Goal: Task Accomplishment & Management: Use online tool/utility

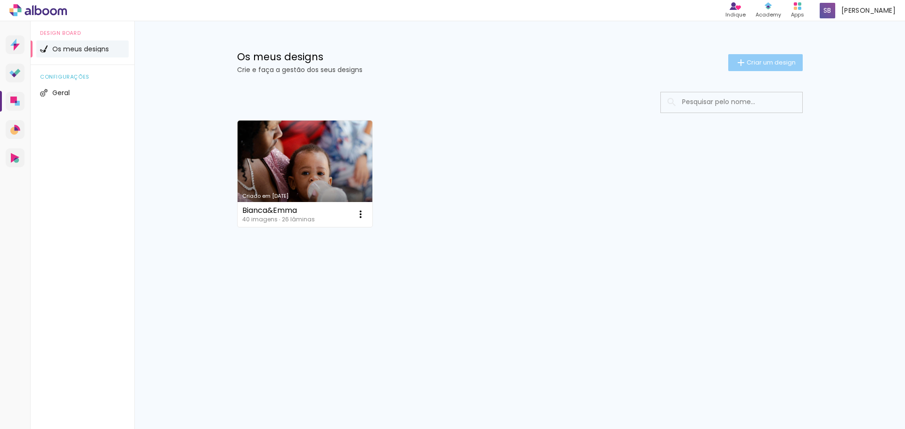
click at [766, 64] on span "Criar um design" at bounding box center [771, 62] width 49 height 6
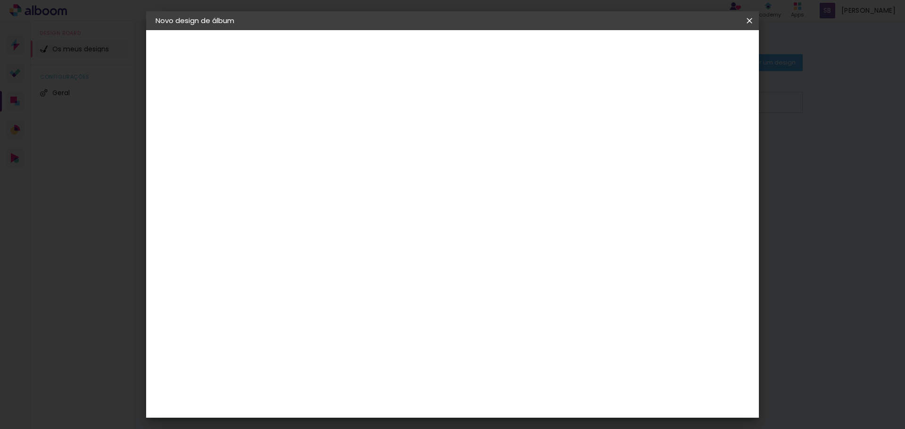
click at [310, 127] on input at bounding box center [310, 126] width 0 height 15
type input "[PERSON_NAME]"
type paper-input "[PERSON_NAME]"
click at [0, 0] on slot "Avançar" at bounding box center [0, 0] width 0 height 0
click at [448, 50] on div "Voltar Avançar" at bounding box center [401, 50] width 94 height 16
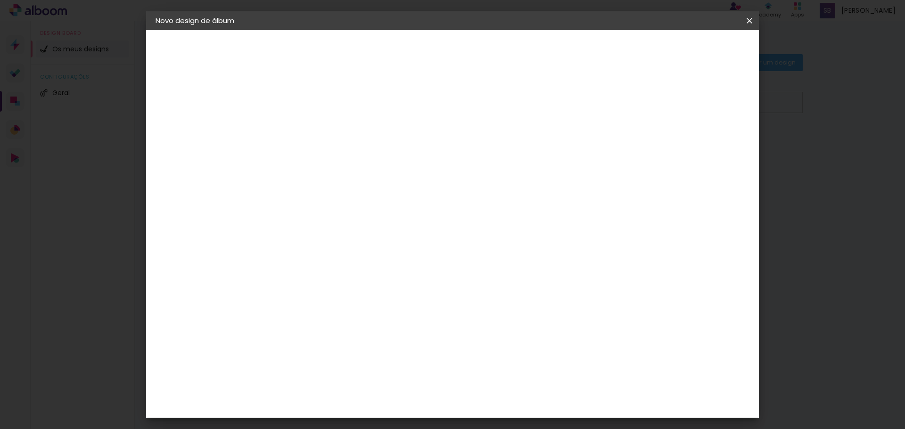
click at [0, 0] on slot "Tamanho Livre" at bounding box center [0, 0] width 0 height 0
click at [0, 0] on slot "Avançar" at bounding box center [0, 0] width 0 height 0
click at [284, 266] on input "30" at bounding box center [280, 268] width 25 height 14
drag, startPoint x: 290, startPoint y: 266, endPoint x: 273, endPoint y: 270, distance: 17.4
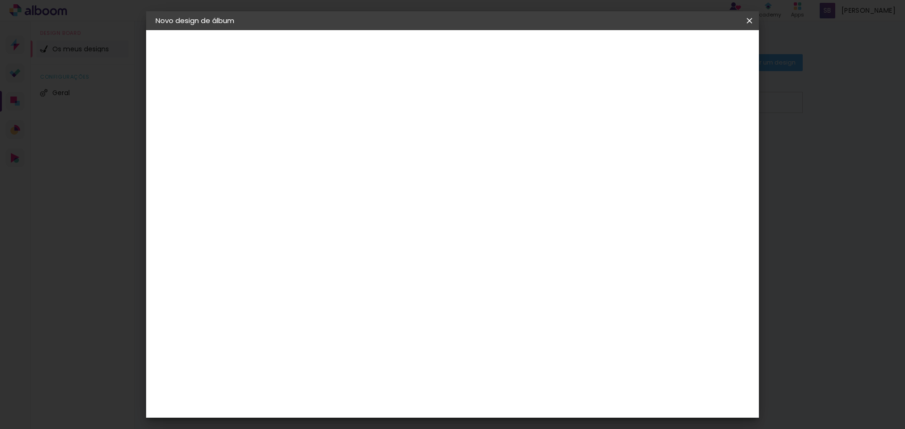
click at [273, 270] on input "30" at bounding box center [280, 268] width 25 height 14
type input "20"
type paper-input "20"
click at [511, 330] on input "60" at bounding box center [505, 331] width 25 height 14
drag, startPoint x: 515, startPoint y: 330, endPoint x: 503, endPoint y: 335, distance: 12.1
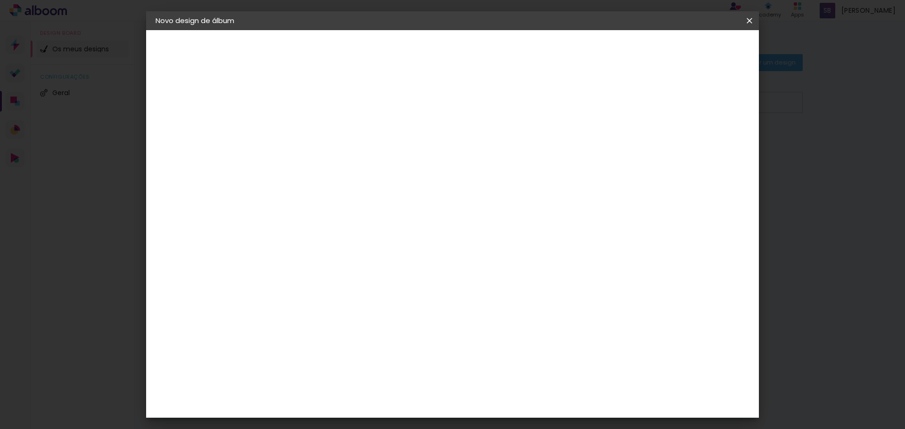
click at [503, 335] on input "60" at bounding box center [505, 331] width 25 height 14
type input "40"
type paper-input "40"
click at [585, 90] on div "20 cm cm cm mm A maioria dos laboratórios sugere 5mm de margem." at bounding box center [491, 85] width 445 height 75
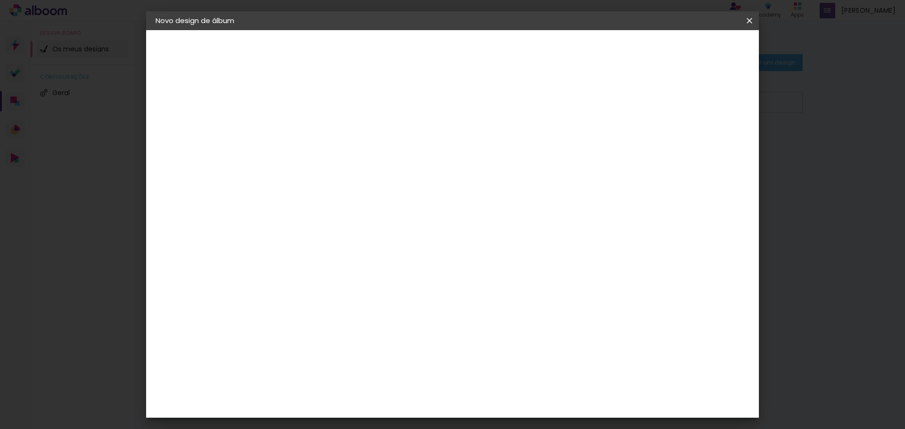
click at [691, 47] on span "Iniciar design" at bounding box center [669, 50] width 43 height 7
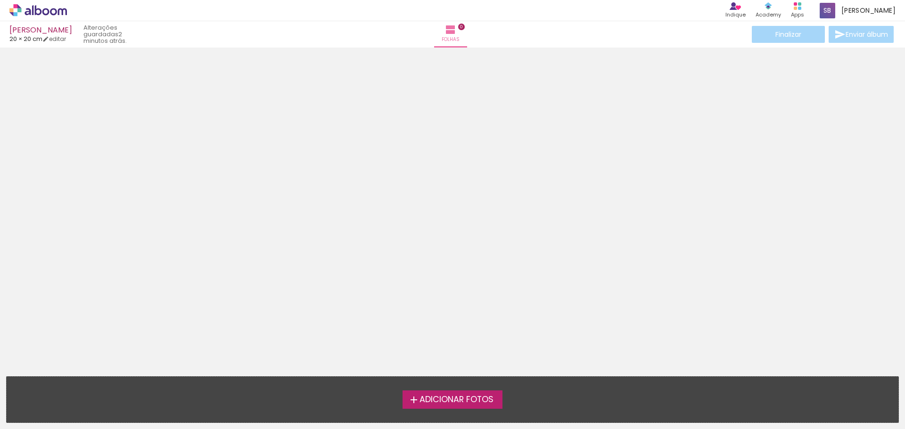
click at [417, 403] on iron-icon at bounding box center [413, 400] width 11 height 11
click at [0, 0] on input "file" at bounding box center [0, 0] width 0 height 0
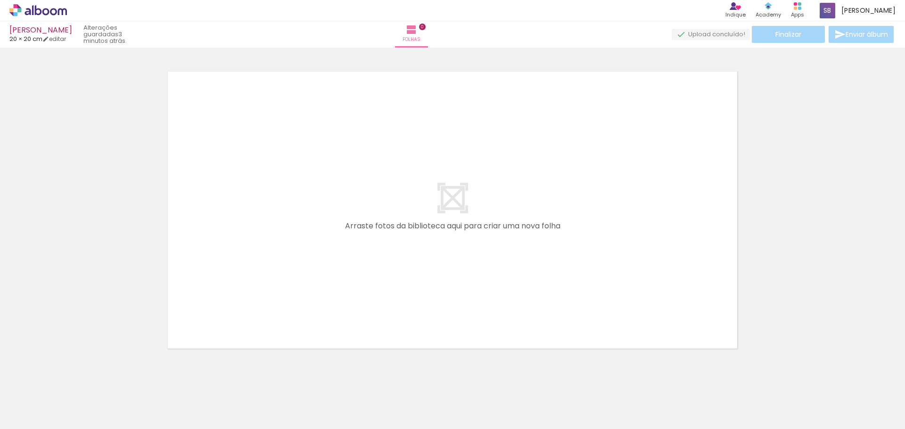
scroll to position [12, 0]
click at [40, 422] on paper-button "Adicionar Fotos" at bounding box center [29, 416] width 46 height 15
click at [0, 0] on input "file" at bounding box center [0, 0] width 0 height 0
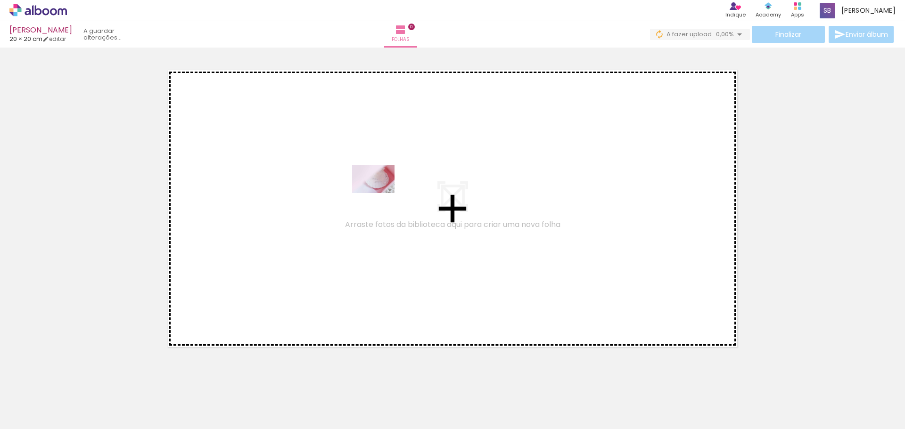
drag, startPoint x: 98, startPoint y: 394, endPoint x: 380, endPoint y: 193, distance: 346.5
click at [380, 193] on quentale-workspace at bounding box center [452, 214] width 905 height 429
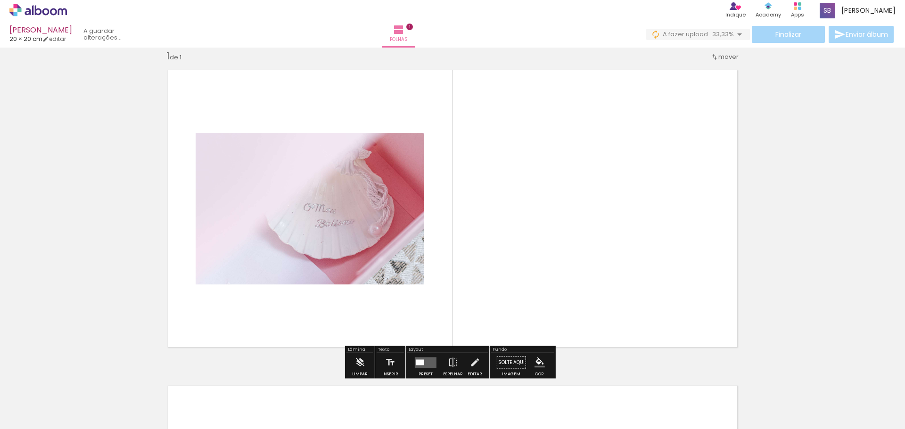
click at [424, 363] on quentale-layouter at bounding box center [426, 362] width 22 height 11
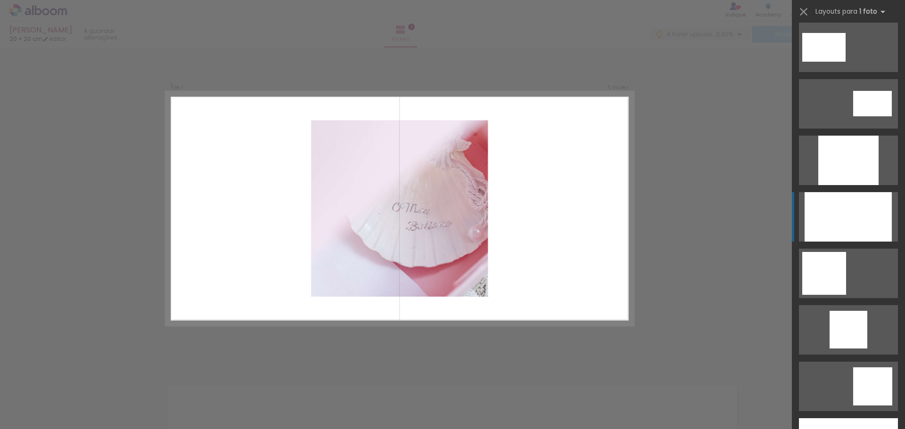
scroll to position [471, 0]
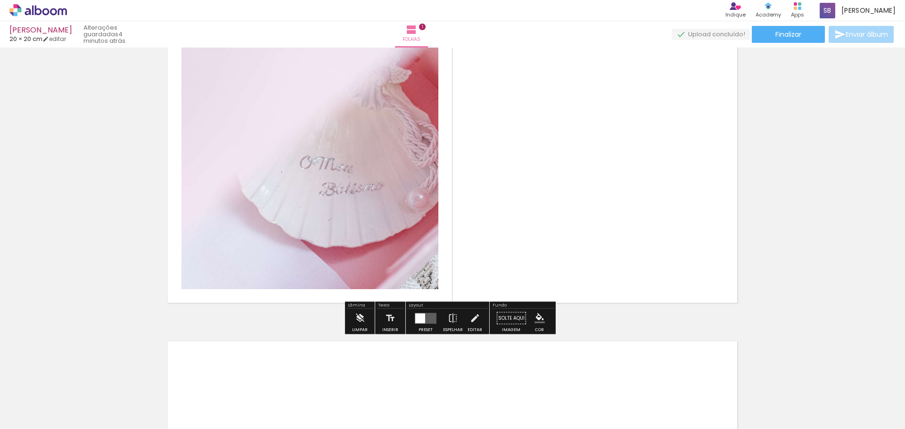
scroll to position [59, 0]
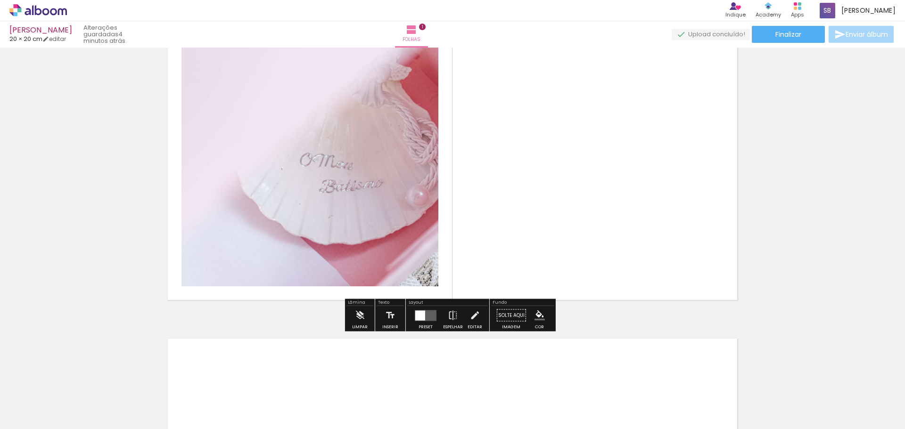
click at [327, 190] on quentale-photo at bounding box center [309, 162] width 257 height 250
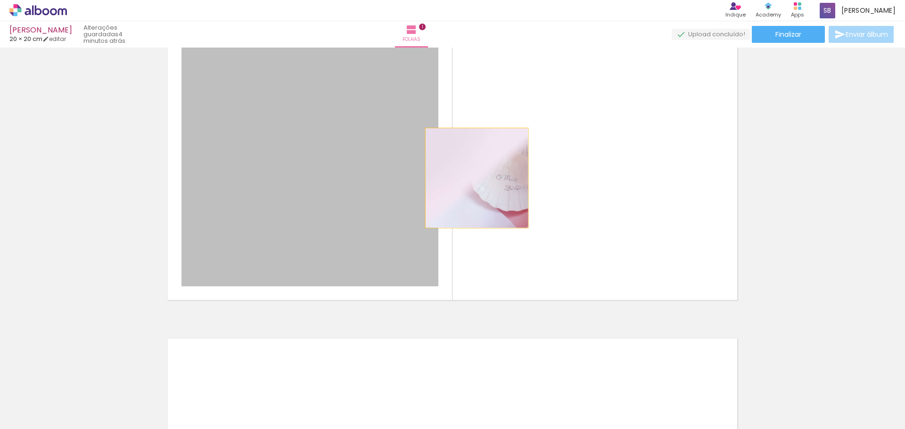
drag, startPoint x: 327, startPoint y: 190, endPoint x: 479, endPoint y: 178, distance: 152.2
click at [476, 178] on quentale-layouter at bounding box center [452, 162] width 585 height 292
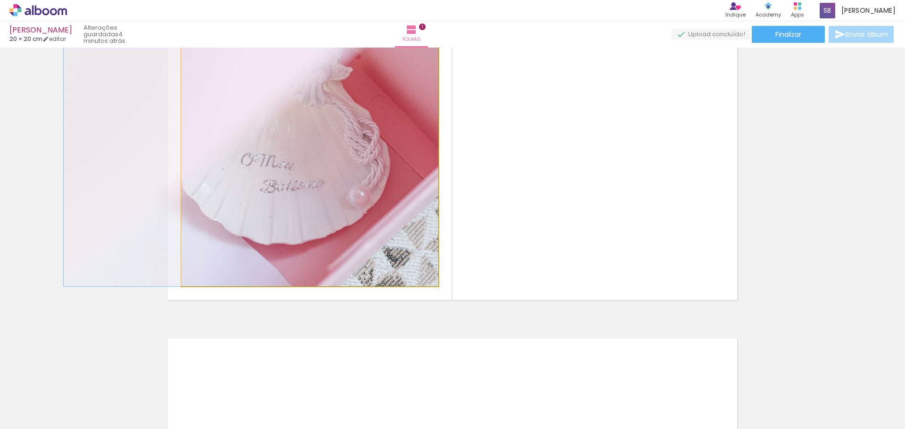
drag, startPoint x: 405, startPoint y: 191, endPoint x: 271, endPoint y: 203, distance: 134.4
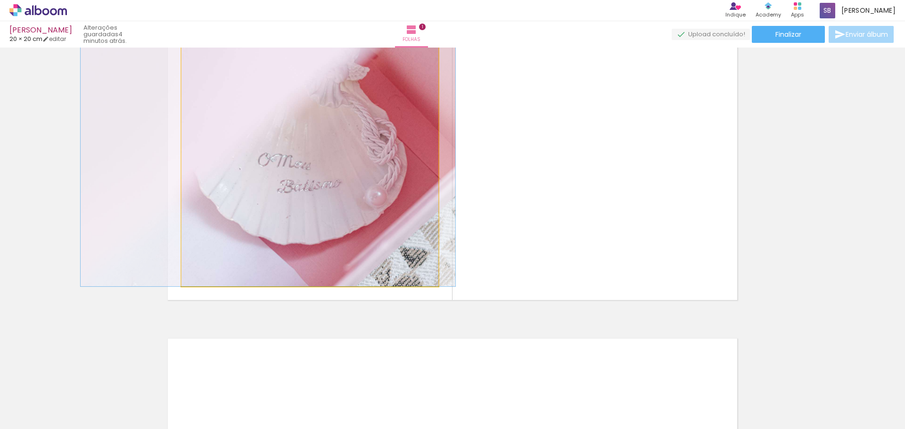
drag, startPoint x: 271, startPoint y: 203, endPoint x: 350, endPoint y: 208, distance: 79.4
drag, startPoint x: 351, startPoint y: 208, endPoint x: 276, endPoint y: 212, distance: 74.6
drag, startPoint x: 280, startPoint y: 210, endPoint x: 294, endPoint y: 209, distance: 14.2
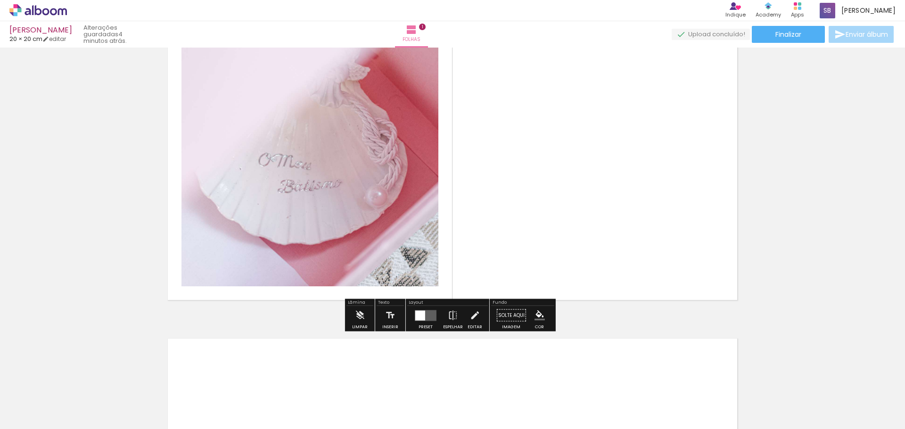
click at [510, 198] on quentale-layouter at bounding box center [452, 162] width 585 height 292
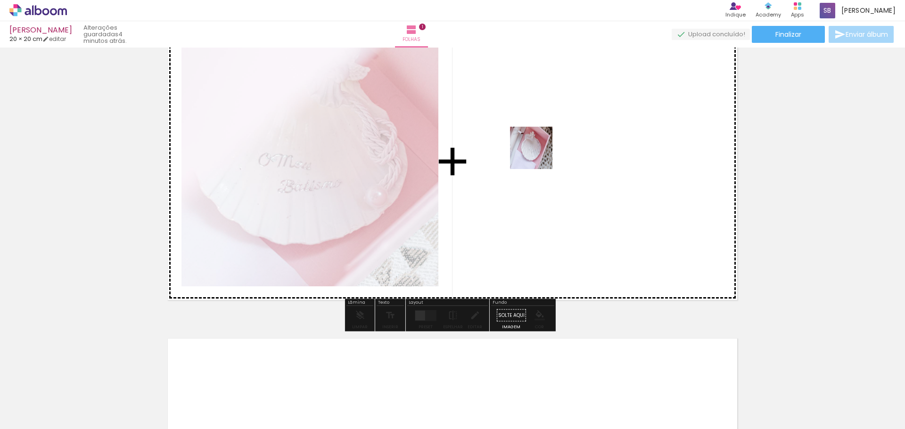
drag, startPoint x: 157, startPoint y: 388, endPoint x: 583, endPoint y: 133, distance: 496.2
click at [583, 133] on quentale-workspace at bounding box center [452, 214] width 905 height 429
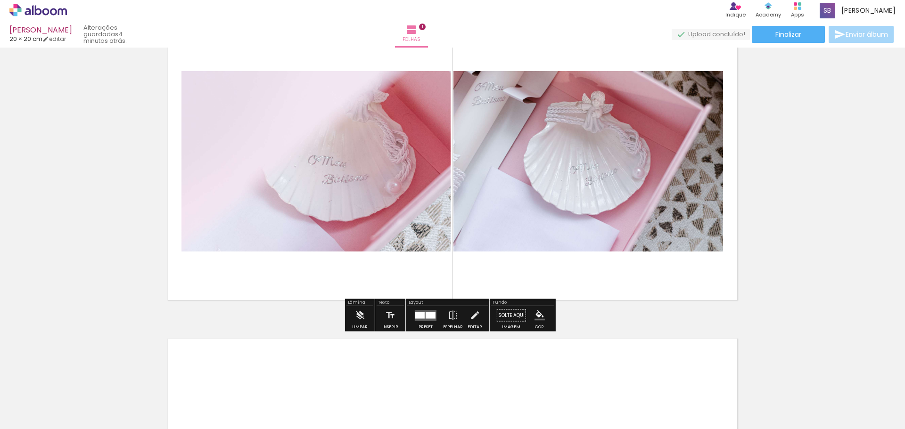
click at [378, 165] on quentale-photo at bounding box center [315, 161] width 269 height 181
click at [433, 321] on div at bounding box center [425, 315] width 25 height 19
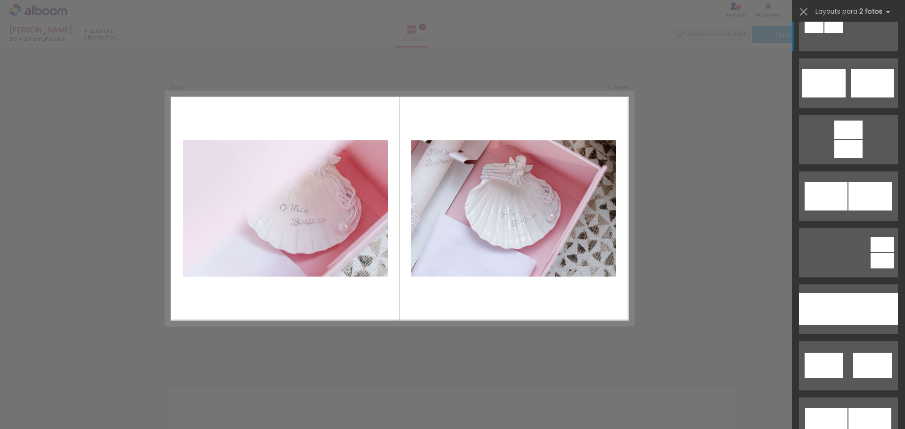
scroll to position [377, 0]
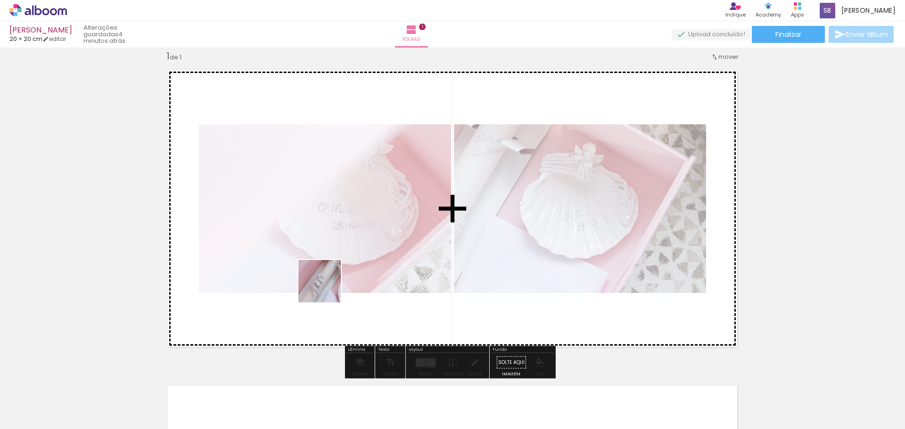
drag, startPoint x: 212, startPoint y: 401, endPoint x: 389, endPoint y: 238, distance: 240.5
click at [388, 238] on quentale-workspace at bounding box center [452, 214] width 905 height 429
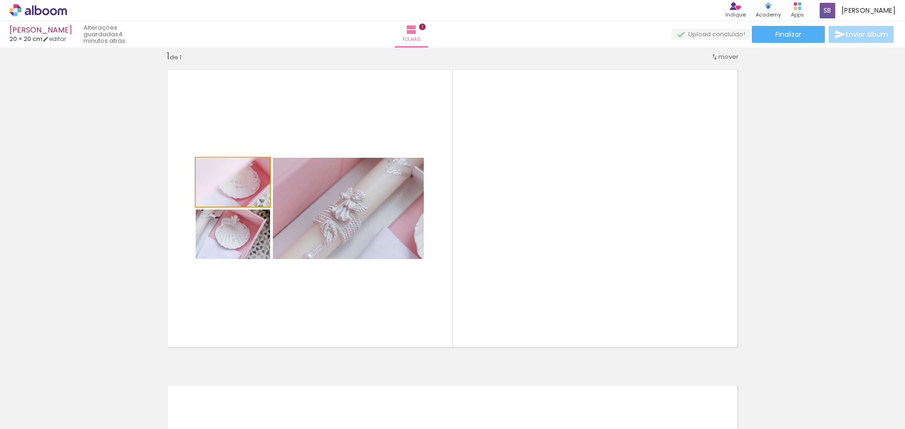
click at [237, 187] on quentale-photo at bounding box center [233, 182] width 74 height 49
click at [257, 204] on quentale-photo at bounding box center [233, 182] width 74 height 49
click at [250, 195] on quentale-photo at bounding box center [233, 182] width 74 height 49
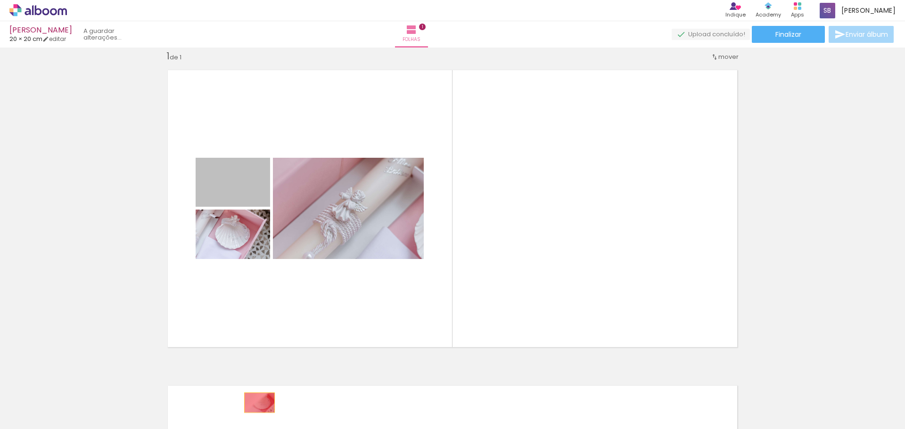
drag, startPoint x: 247, startPoint y: 193, endPoint x: 256, endPoint y: 403, distance: 210.4
click at [256, 403] on quentale-workspace at bounding box center [452, 214] width 905 height 429
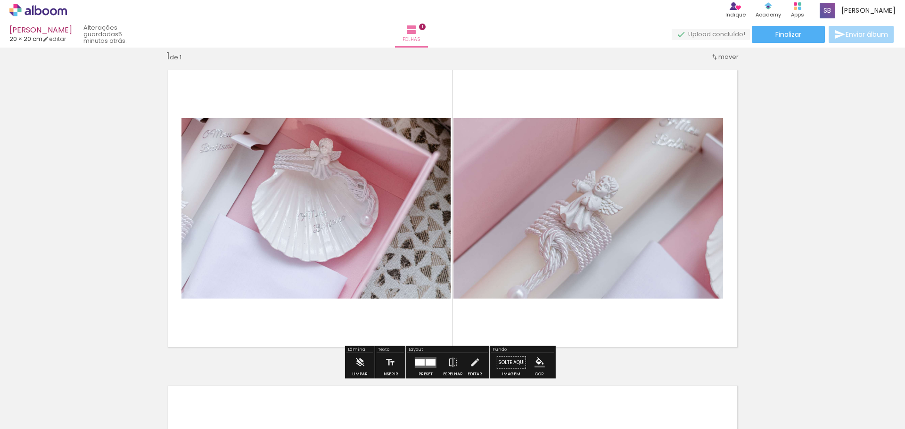
click at [426, 361] on div at bounding box center [431, 362] width 10 height 7
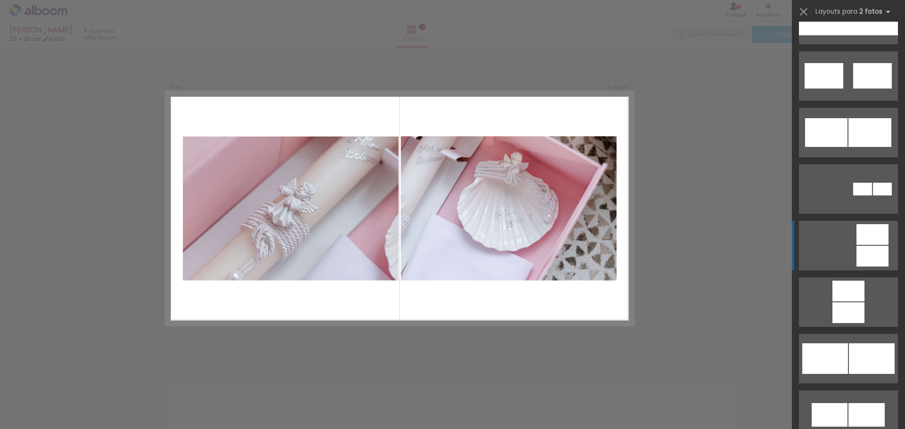
scroll to position [754, 0]
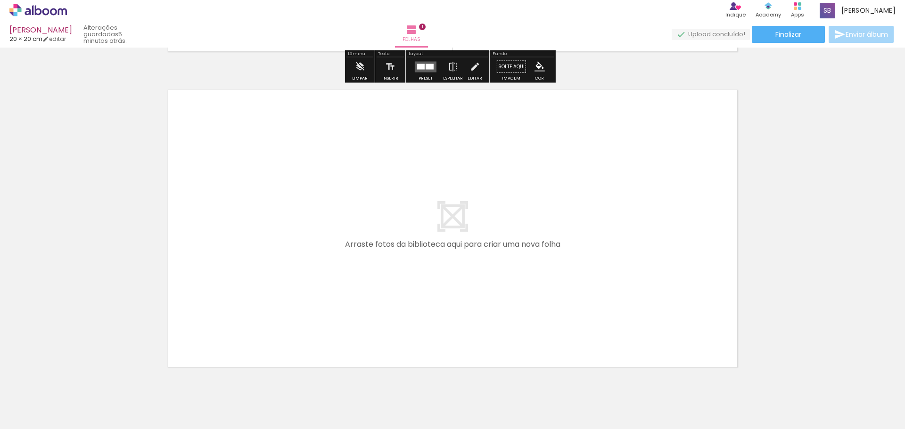
scroll to position [346, 0]
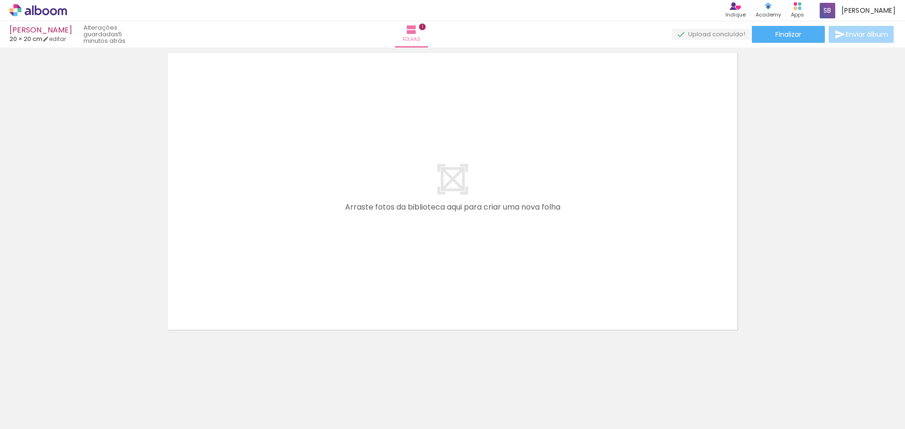
click at [19, 416] on iron-icon at bounding box center [13, 416] width 11 height 11
click at [0, 0] on input "file" at bounding box center [0, 0] width 0 height 0
drag, startPoint x: 259, startPoint y: 396, endPoint x: 355, endPoint y: 211, distance: 208.9
click at [354, 212] on quentale-workspace at bounding box center [452, 214] width 905 height 429
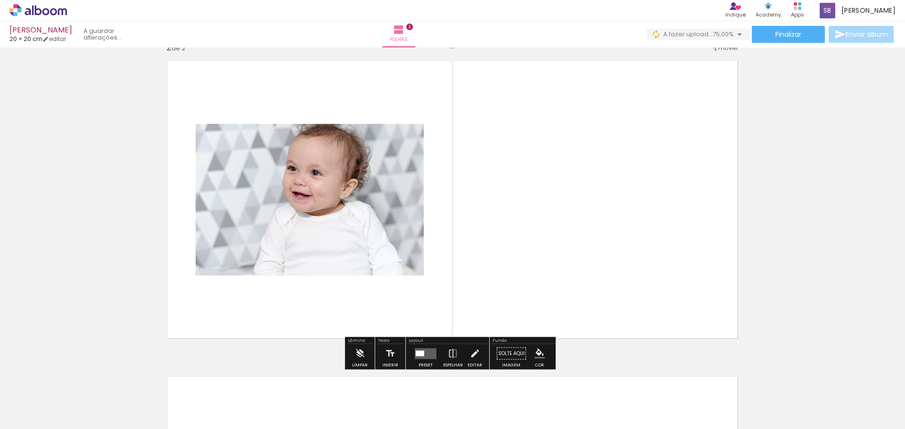
scroll to position [328, 0]
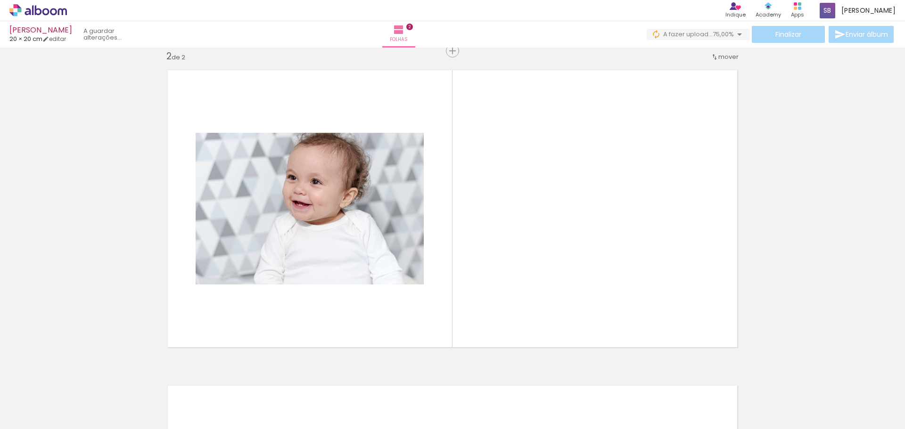
click at [46, 414] on span "Adicionar Fotos" at bounding box center [33, 417] width 28 height 10
click at [0, 0] on input "file" at bounding box center [0, 0] width 0 height 0
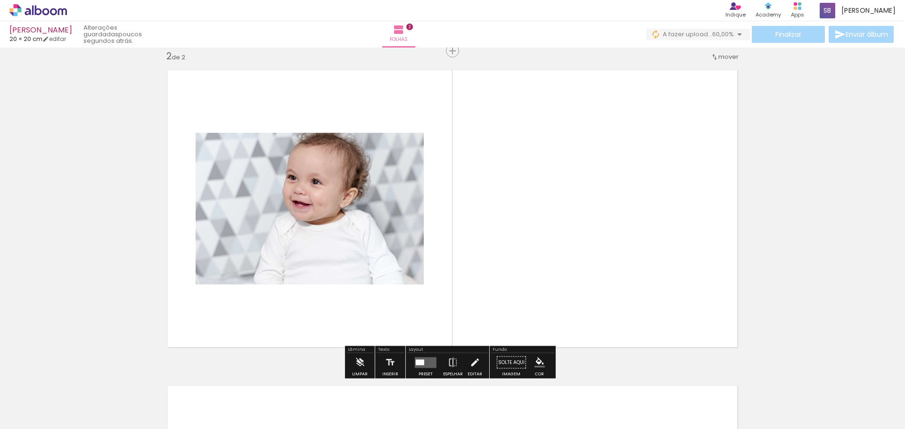
drag, startPoint x: 304, startPoint y: 392, endPoint x: 533, endPoint y: 222, distance: 285.2
click at [533, 222] on quentale-workspace at bounding box center [452, 214] width 905 height 429
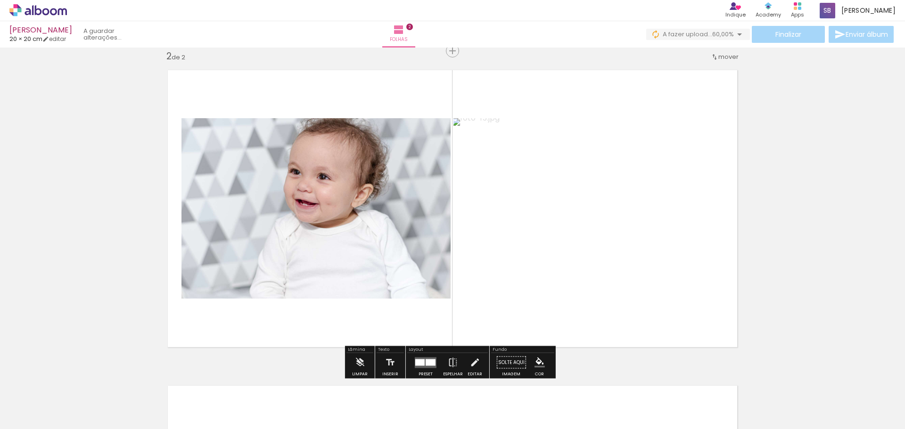
click at [423, 364] on quentale-layouter at bounding box center [426, 362] width 22 height 11
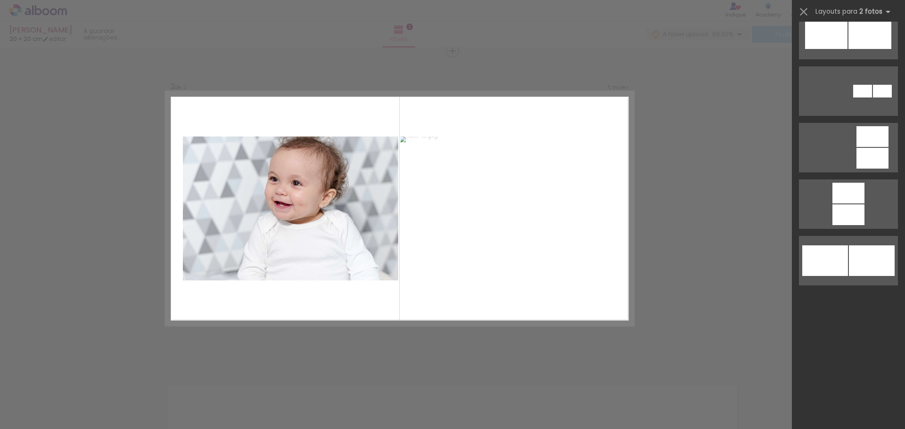
scroll to position [0, 0]
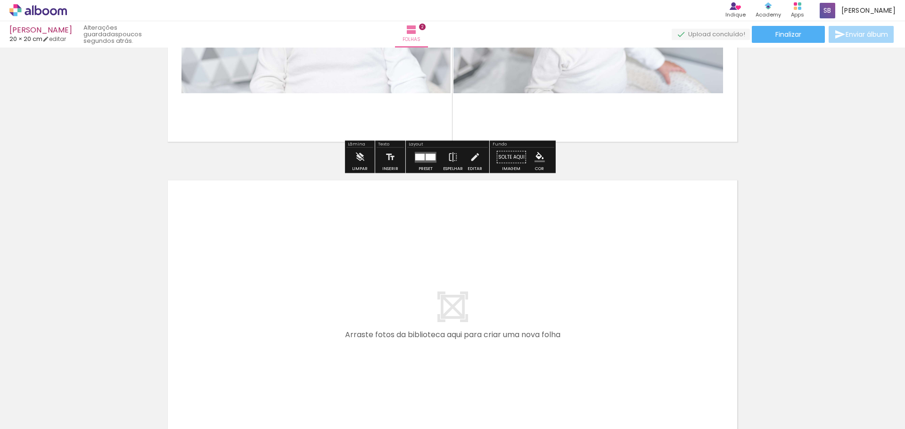
scroll to position [613, 0]
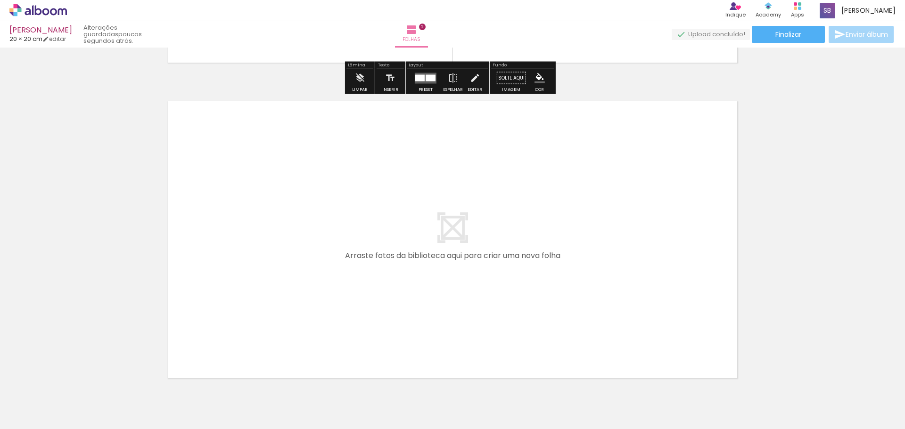
click at [34, 414] on span "Adicionar Fotos" at bounding box center [33, 417] width 28 height 10
click at [0, 0] on input "file" at bounding box center [0, 0] width 0 height 0
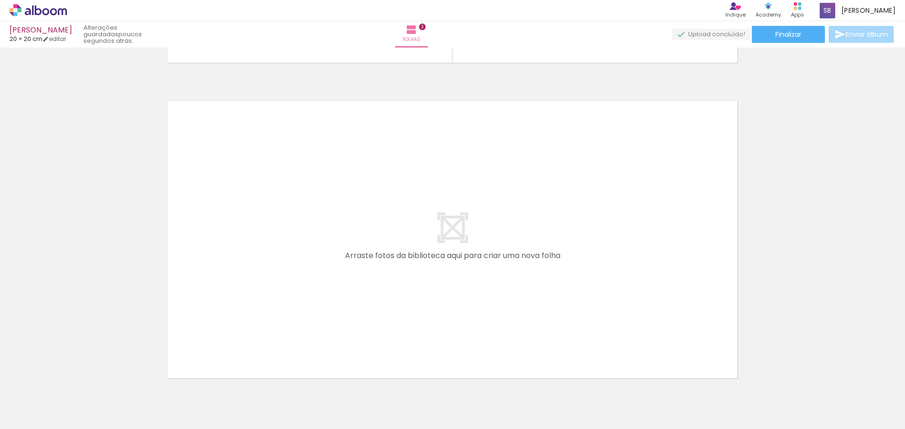
scroll to position [0, 0]
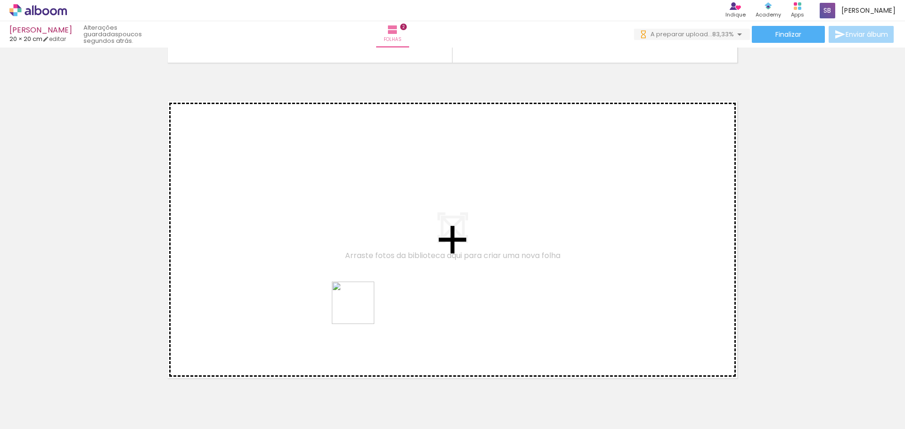
drag, startPoint x: 352, startPoint y: 392, endPoint x: 366, endPoint y: 252, distance: 140.2
click at [366, 252] on quentale-workspace at bounding box center [452, 214] width 905 height 429
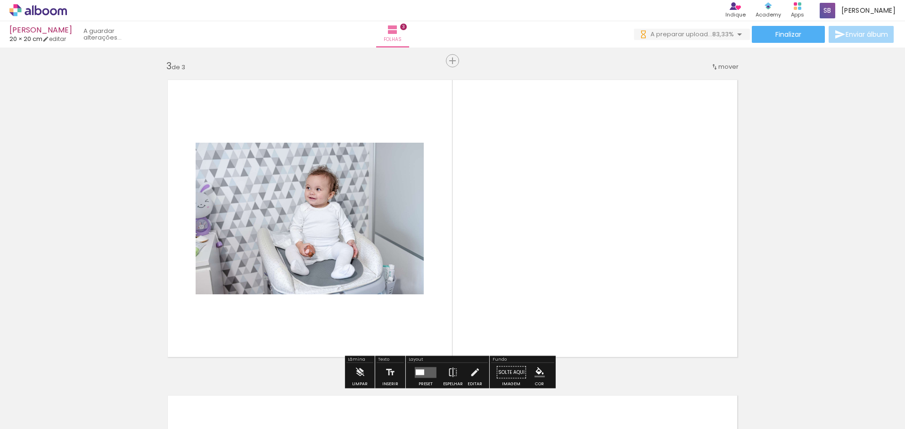
scroll to position [644, 0]
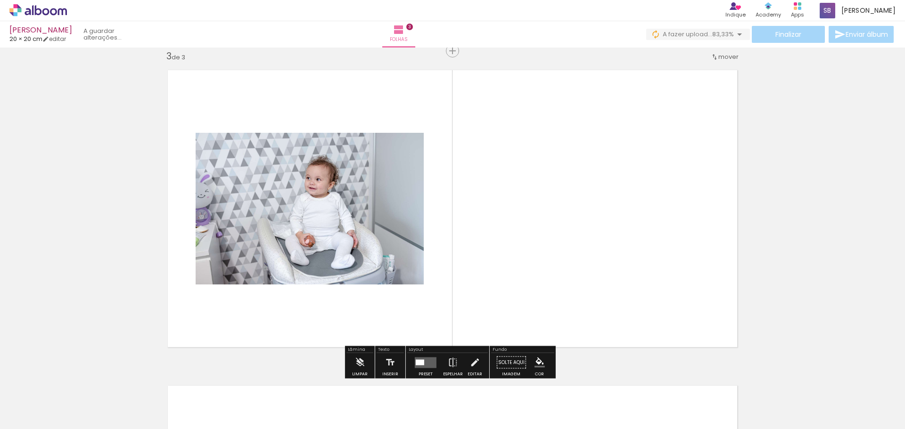
click at [417, 360] on div at bounding box center [420, 363] width 8 height 6
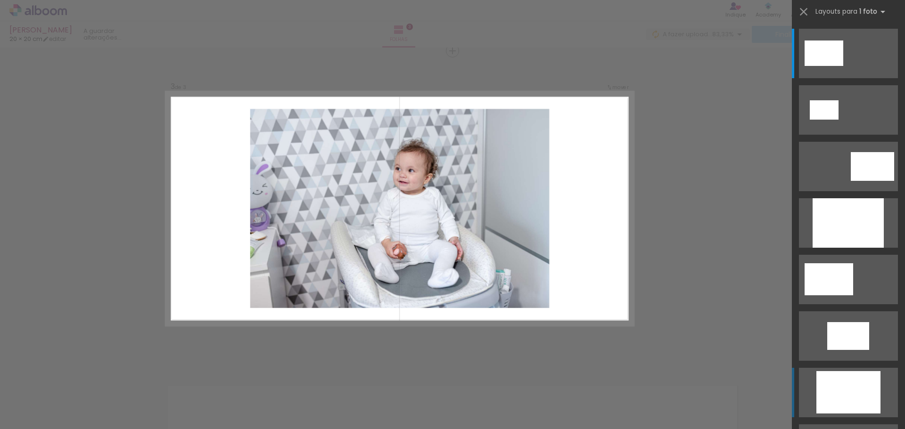
click at [865, 248] on div at bounding box center [848, 222] width 71 height 49
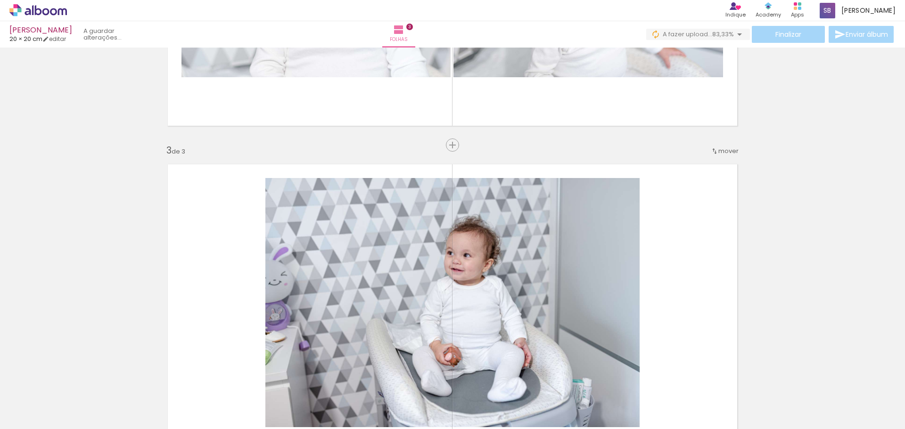
scroll to position [832, 0]
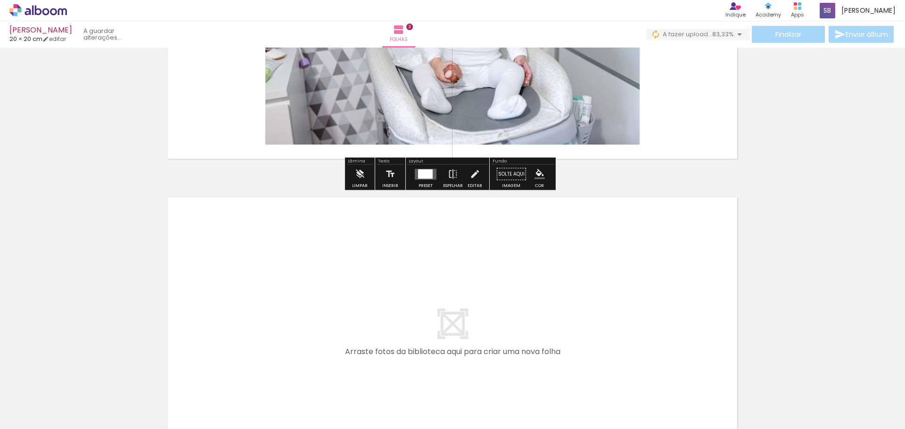
click at [45, 418] on span "Adicionar Fotos" at bounding box center [33, 417] width 28 height 10
click at [0, 0] on input "file" at bounding box center [0, 0] width 0 height 0
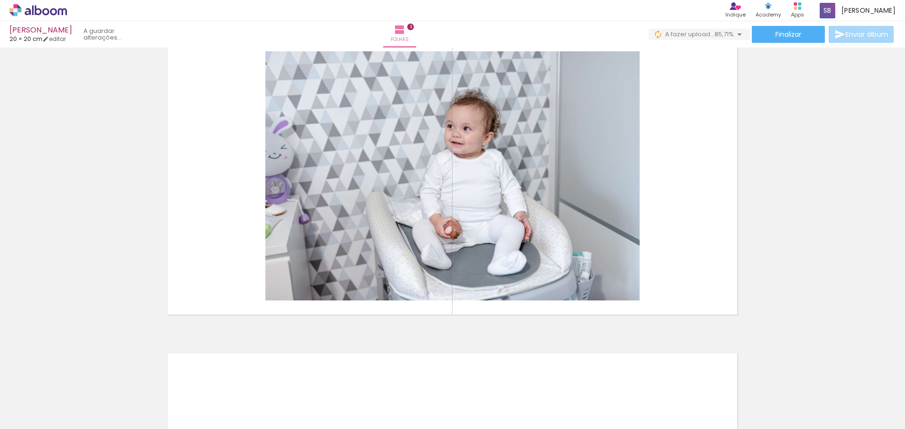
scroll to position [597, 0]
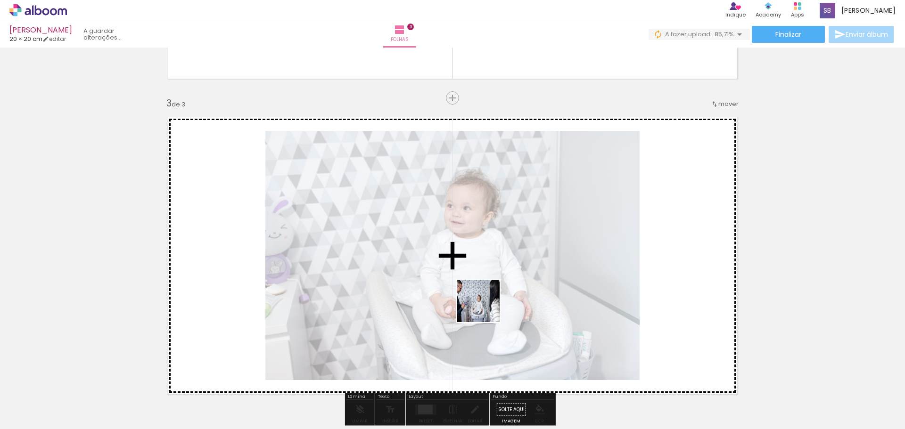
drag, startPoint x: 417, startPoint y: 394, endPoint x: 510, endPoint y: 288, distance: 140.0
click at [510, 288] on quentale-workspace at bounding box center [452, 214] width 905 height 429
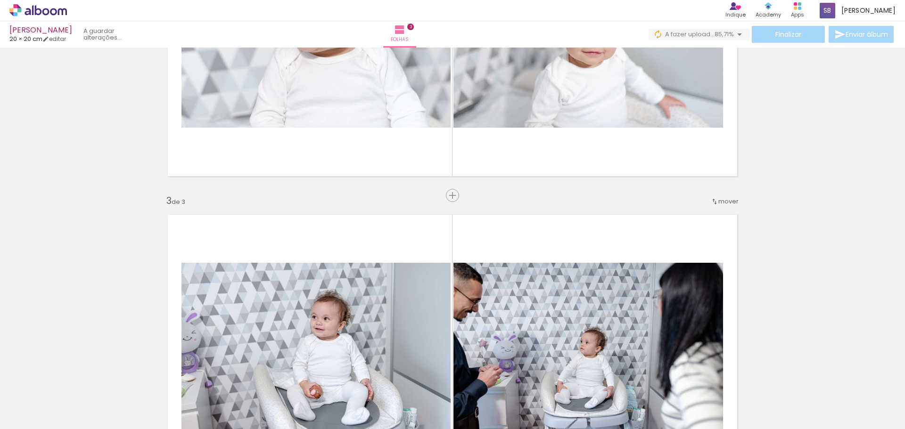
scroll to position [503, 0]
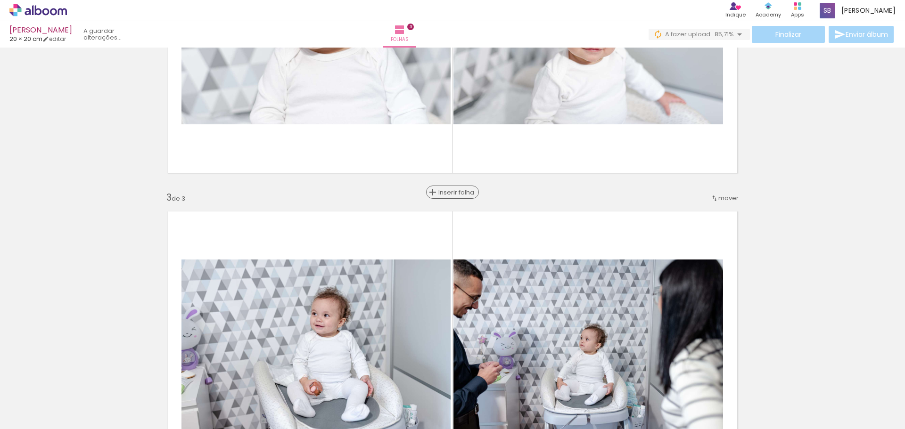
click at [451, 196] on span "Inserir folha" at bounding box center [456, 193] width 37 height 6
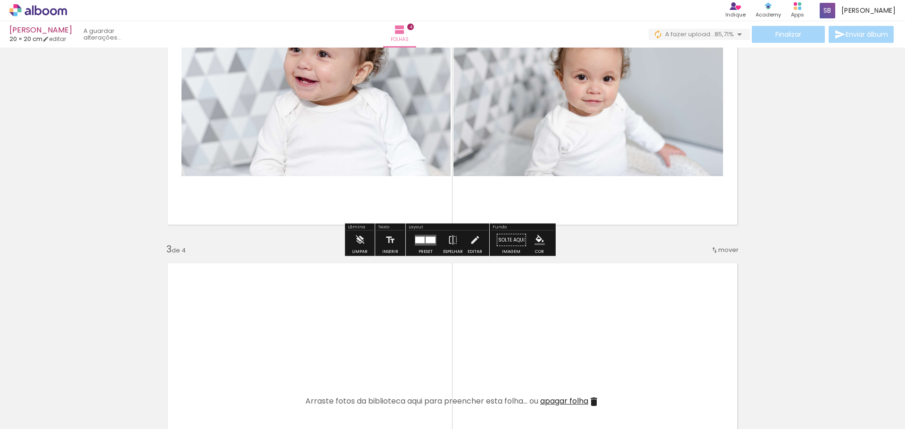
scroll to position [550, 0]
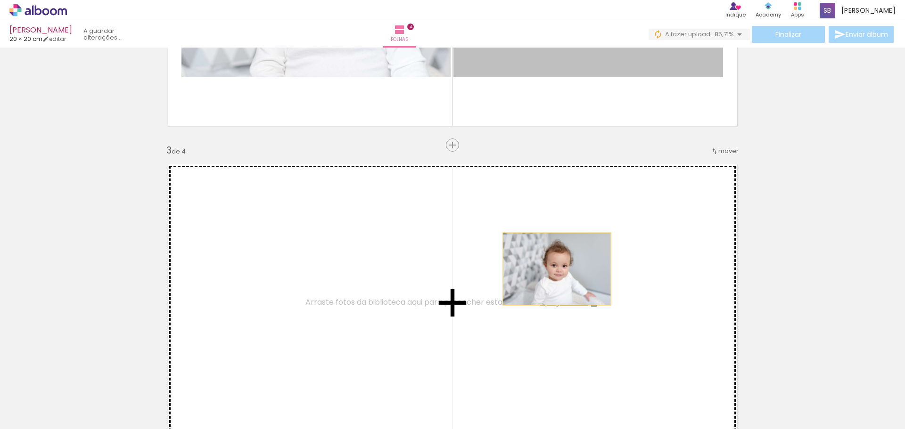
drag, startPoint x: 586, startPoint y: 65, endPoint x: 551, endPoint y: 283, distance: 221.1
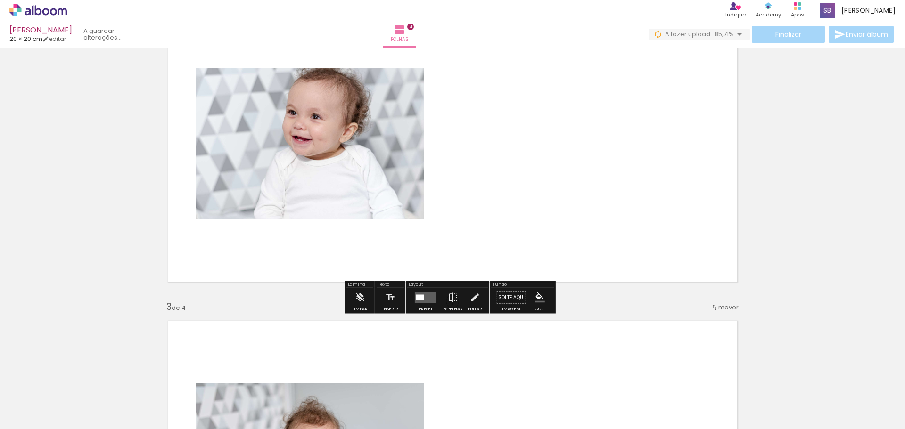
scroll to position [408, 0]
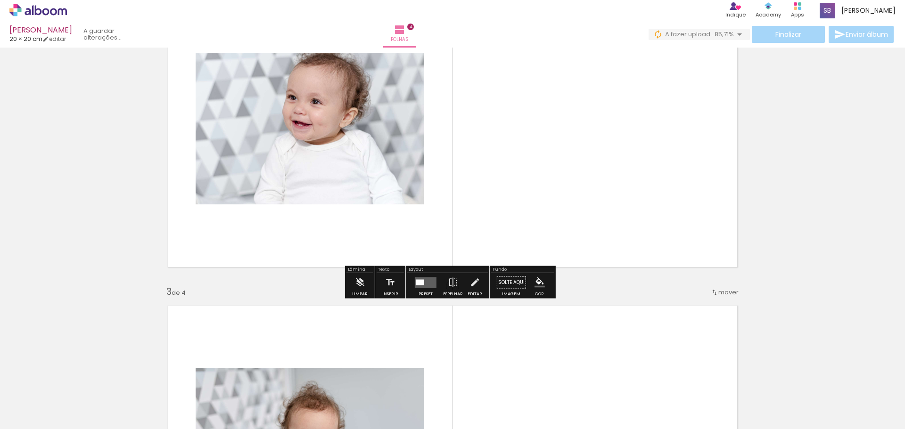
click at [562, 163] on quentale-layouter at bounding box center [452, 129] width 585 height 292
click at [419, 284] on div at bounding box center [420, 283] width 8 height 6
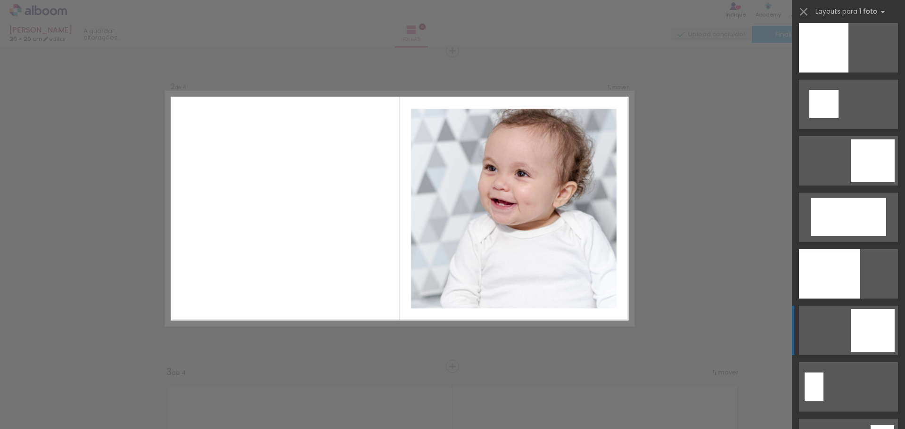
scroll to position [1461, 0]
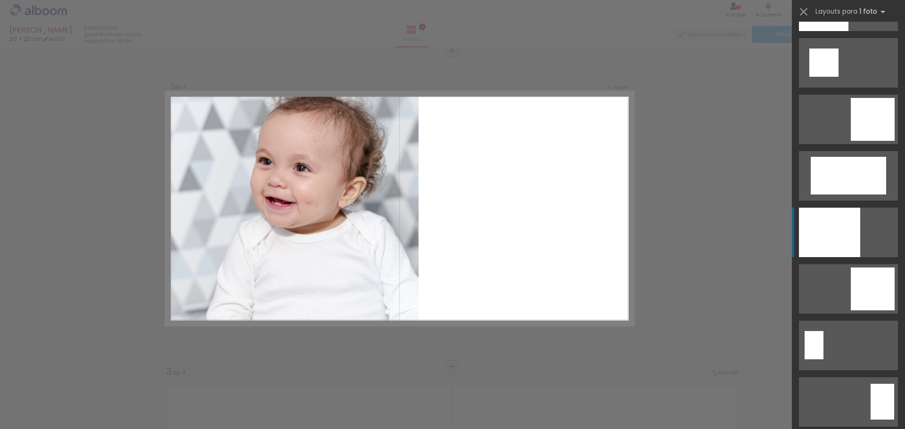
click at [830, 239] on div at bounding box center [829, 232] width 61 height 49
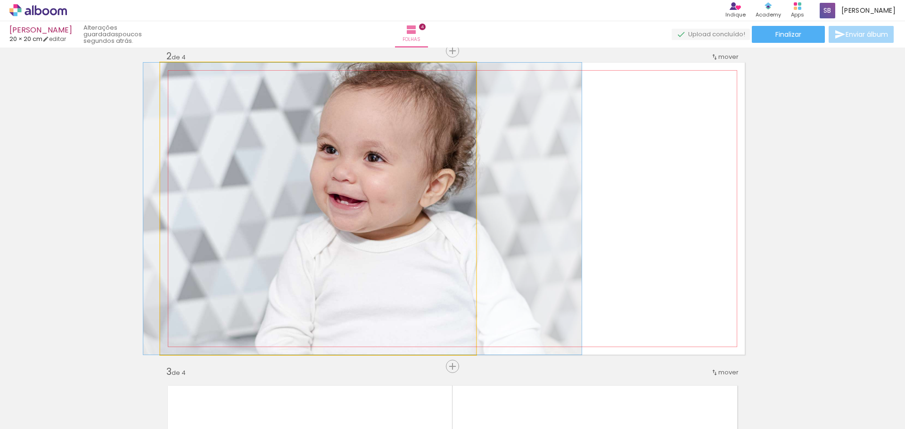
drag, startPoint x: 331, startPoint y: 224, endPoint x: 410, endPoint y: 297, distance: 107.4
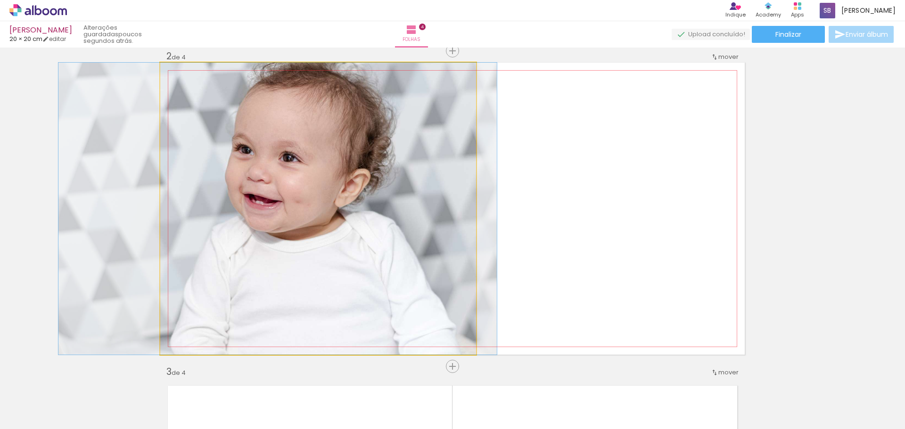
drag, startPoint x: 414, startPoint y: 279, endPoint x: 312, endPoint y: 285, distance: 102.5
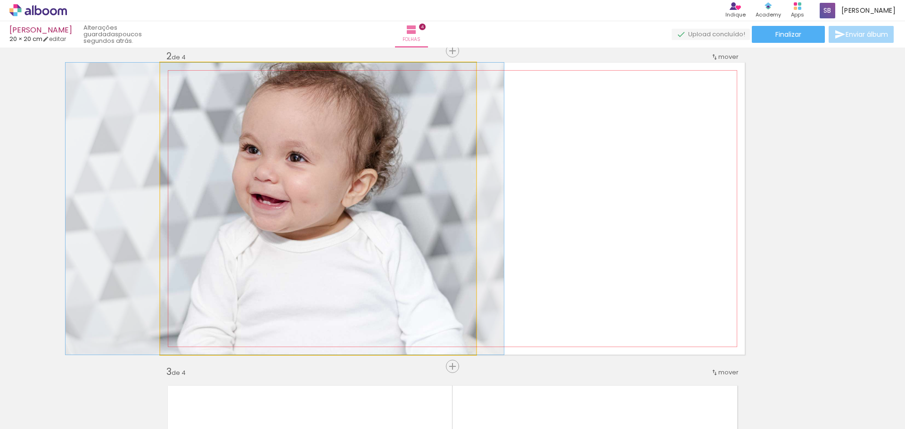
drag, startPoint x: 321, startPoint y: 281, endPoint x: 362, endPoint y: 280, distance: 40.6
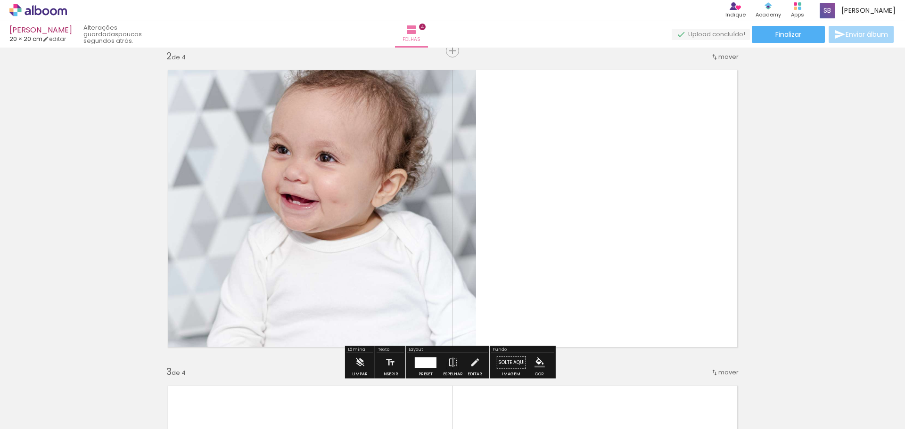
click at [424, 365] on div at bounding box center [426, 362] width 22 height 11
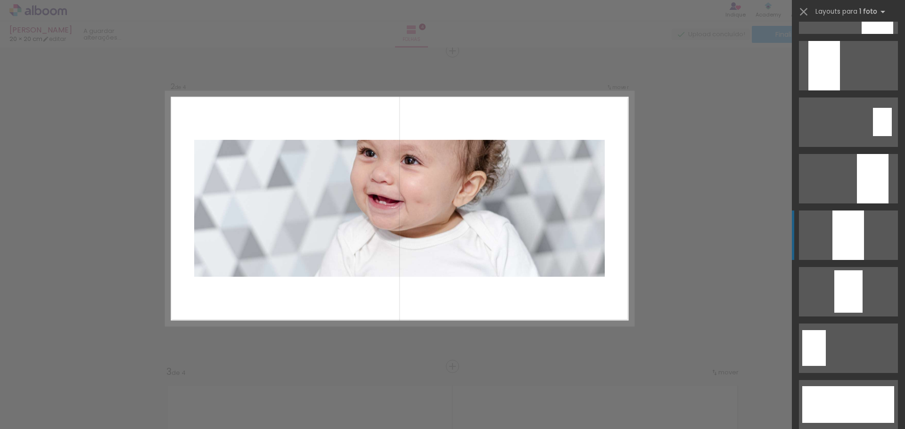
scroll to position [2253, 0]
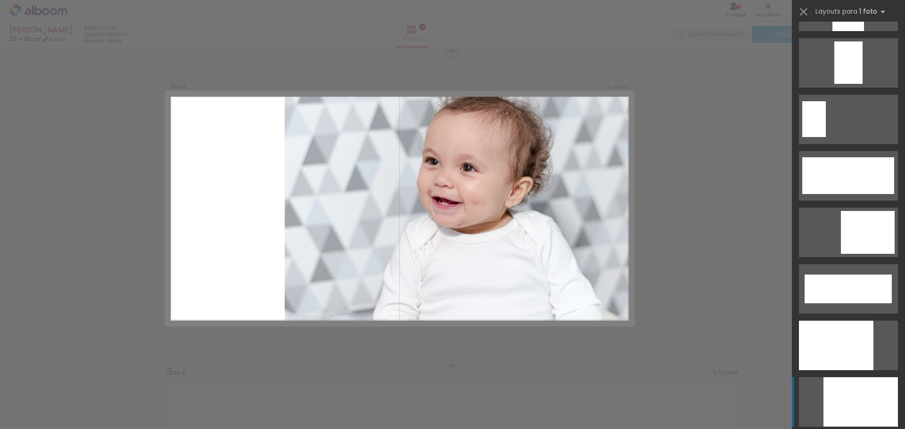
click at [853, 31] on div at bounding box center [848, 6] width 32 height 49
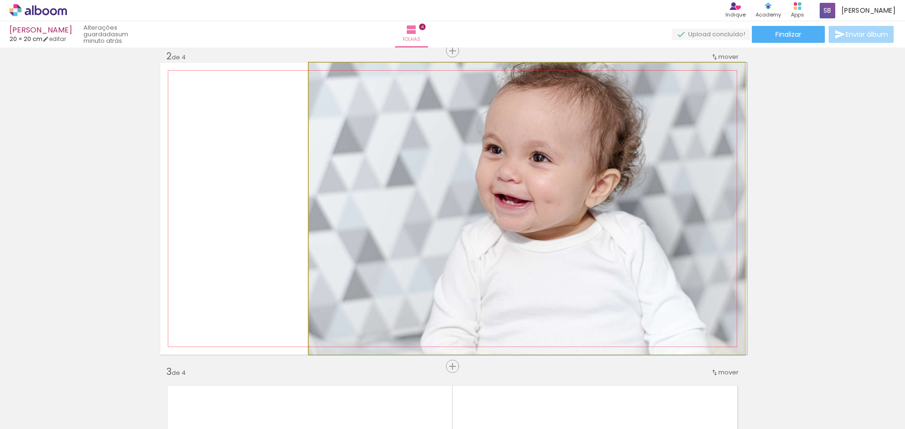
drag, startPoint x: 583, startPoint y: 215, endPoint x: 611, endPoint y: 195, distance: 34.5
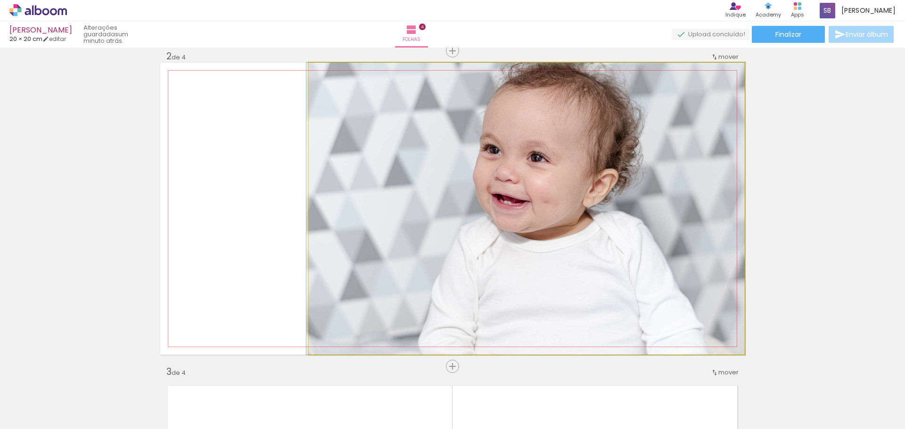
drag, startPoint x: 558, startPoint y: 200, endPoint x: 433, endPoint y: 256, distance: 136.9
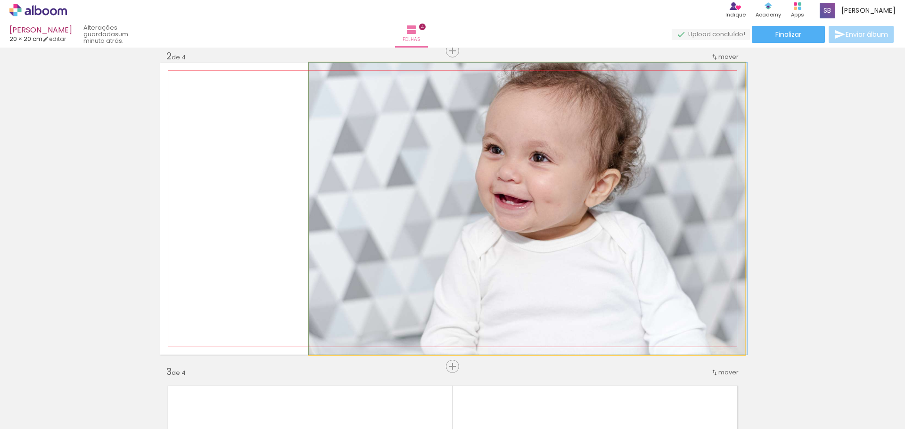
drag, startPoint x: 494, startPoint y: 190, endPoint x: 532, endPoint y: 204, distance: 40.4
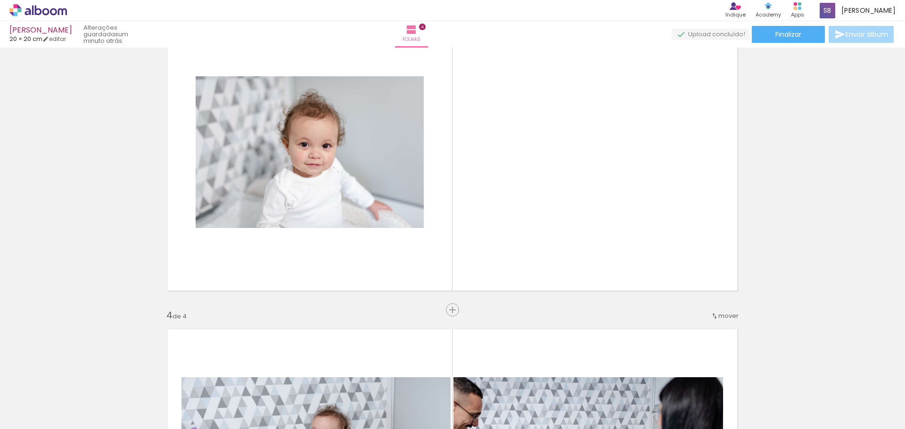
scroll to position [707, 0]
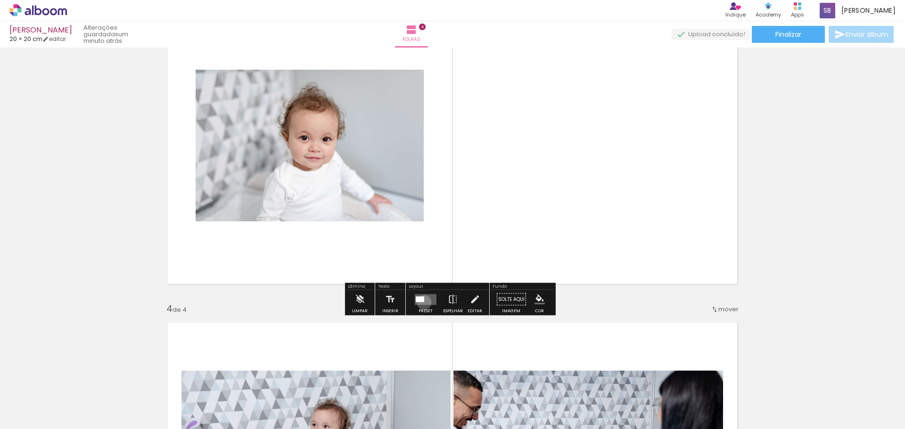
click at [422, 303] on quentale-layouter at bounding box center [426, 299] width 22 height 11
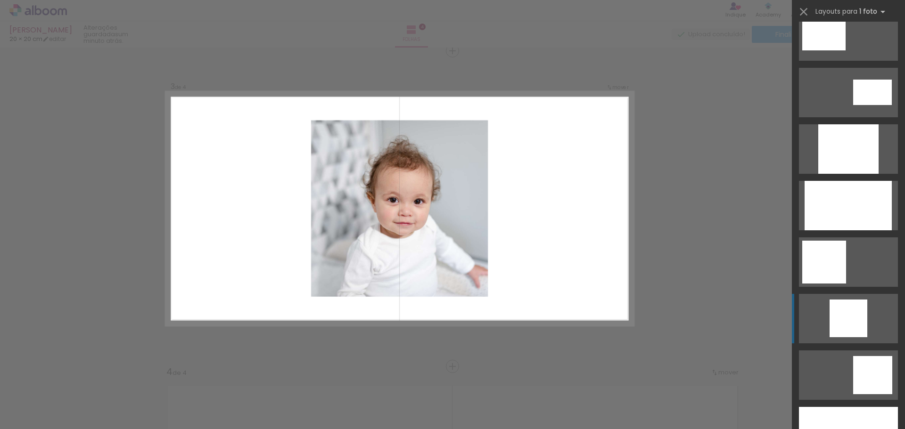
scroll to position [660, 0]
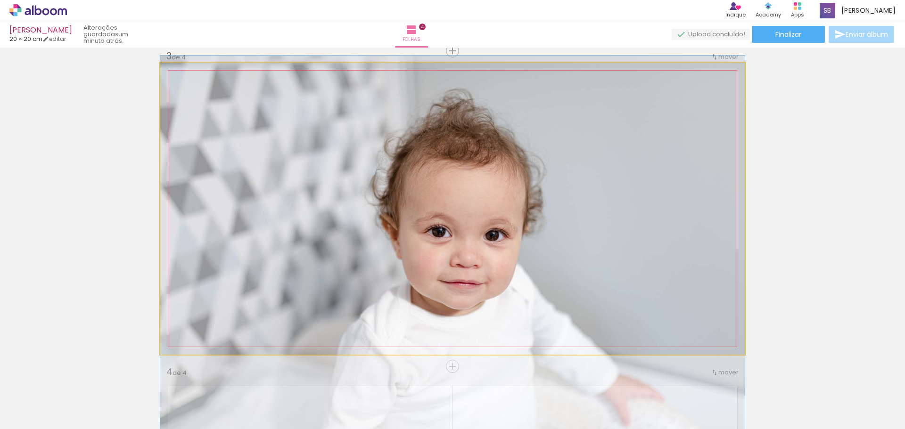
drag, startPoint x: 428, startPoint y: 201, endPoint x: 478, endPoint y: 243, distance: 64.9
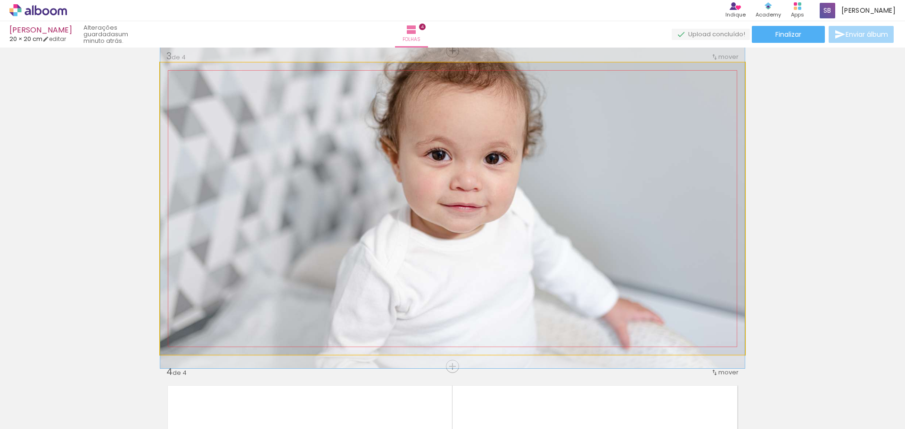
drag, startPoint x: 529, startPoint y: 228, endPoint x: 519, endPoint y: 114, distance: 114.1
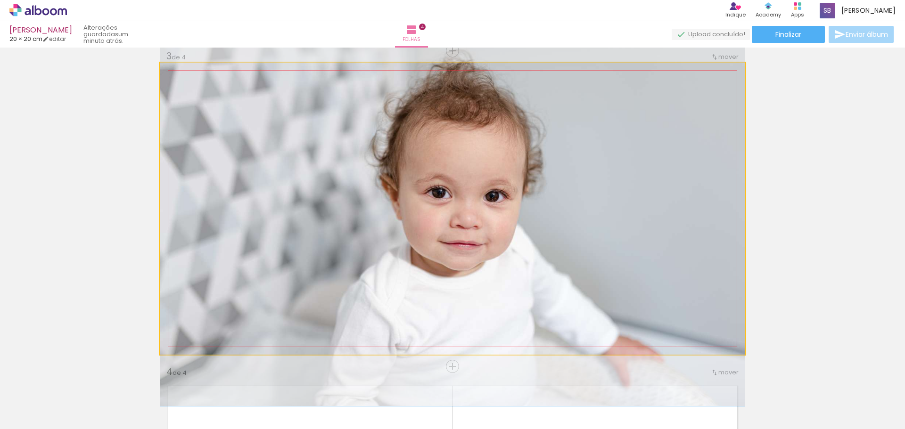
drag, startPoint x: 520, startPoint y: 107, endPoint x: 520, endPoint y: 165, distance: 57.0
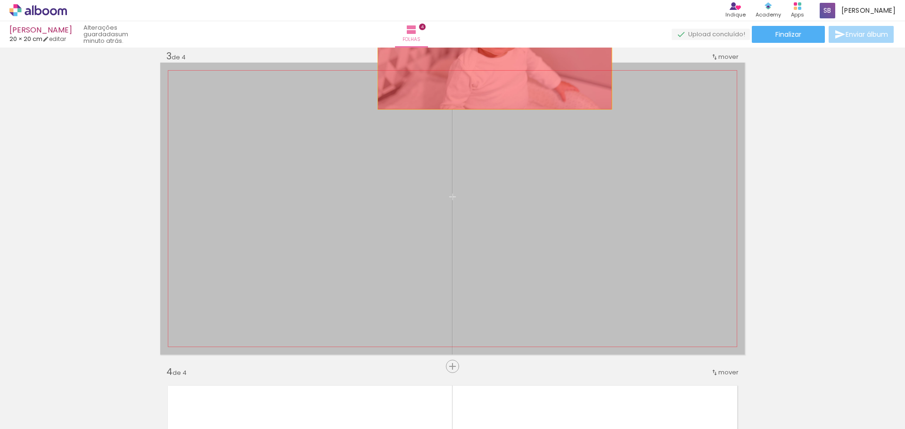
drag, startPoint x: 526, startPoint y: 161, endPoint x: 487, endPoint y: 27, distance: 139.8
click at [487, 0] on div "Helena 20 × 20 cm editar um minuto atrás. Folhas 4 Finalizar Enviar álbum Inser…" at bounding box center [452, 0] width 905 height 0
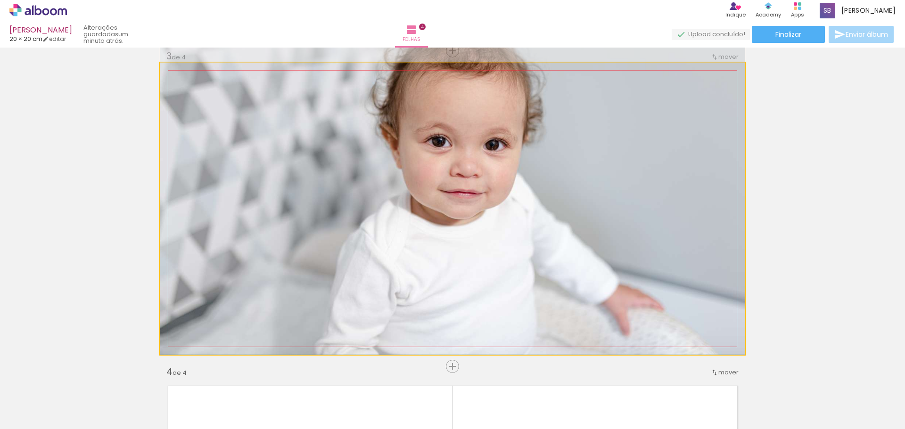
drag, startPoint x: 540, startPoint y: 152, endPoint x: 490, endPoint y: 83, distance: 85.7
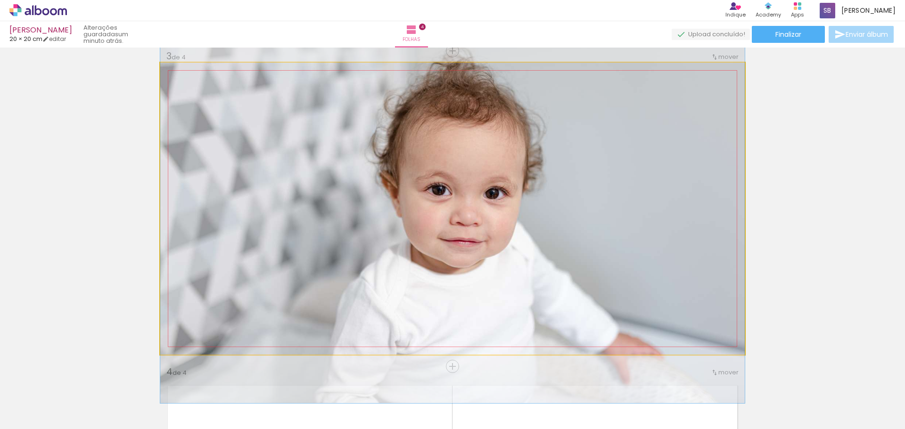
drag, startPoint x: 514, startPoint y: 117, endPoint x: 512, endPoint y: 166, distance: 49.1
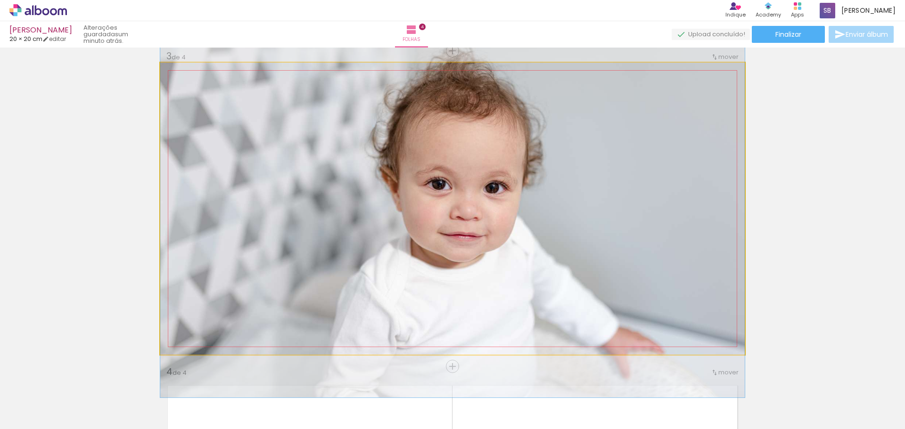
drag, startPoint x: 512, startPoint y: 162, endPoint x: 503, endPoint y: 158, distance: 9.7
drag, startPoint x: 183, startPoint y: 73, endPoint x: 121, endPoint y: 76, distance: 62.8
type paper-slider "100"
click at [121, 76] on div "Inserir folha 1 de 4 Inserir folha 2 de 4 Inserir folha 3 de 4 Inserir folha 4 …" at bounding box center [452, 197] width 905 height 1580
drag, startPoint x: 183, startPoint y: 74, endPoint x: 96, endPoint y: 82, distance: 87.2
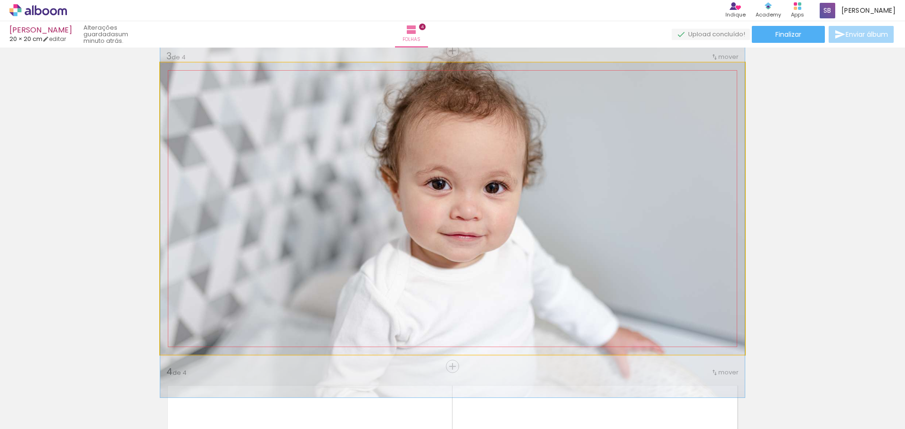
click at [96, 82] on div "Inserir folha 1 de 4 Inserir folha 2 de 4 Inserir folha 3 de 4 Inserir folha 4 …" at bounding box center [452, 197] width 905 height 1580
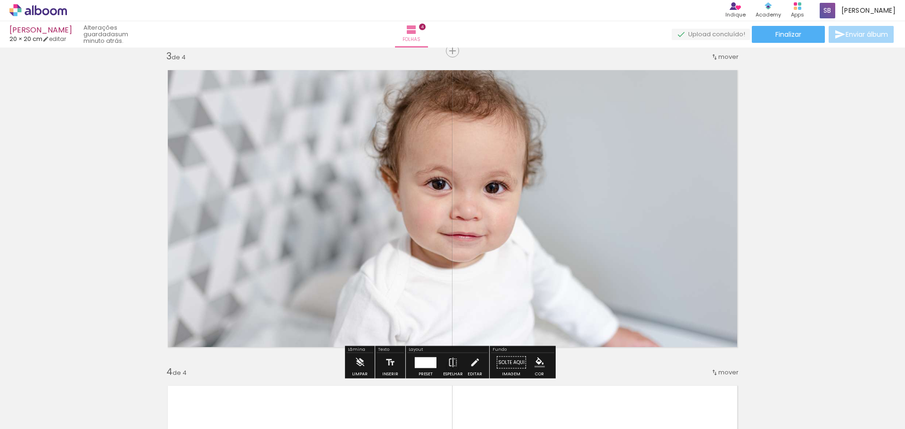
click at [428, 370] on div at bounding box center [425, 363] width 25 height 19
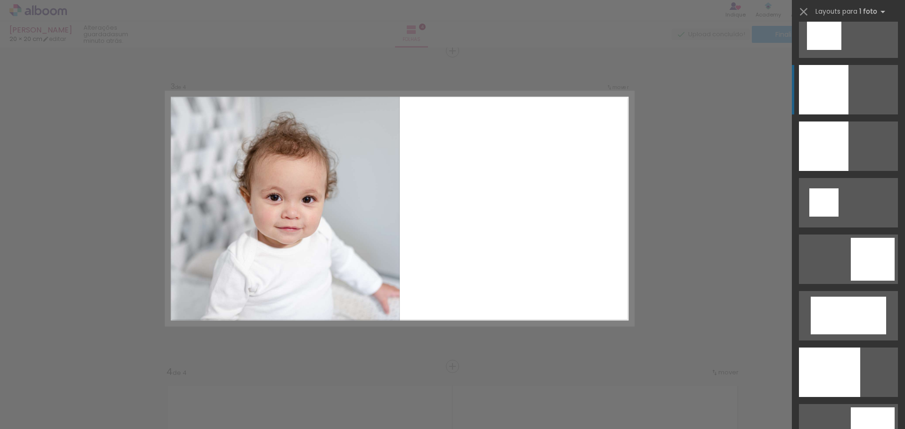
scroll to position [1367, 0]
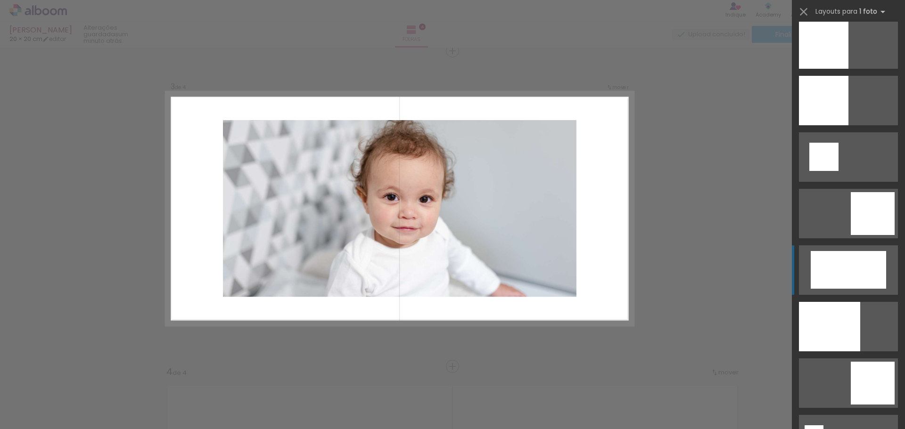
click at [862, 279] on div at bounding box center [848, 270] width 75 height 38
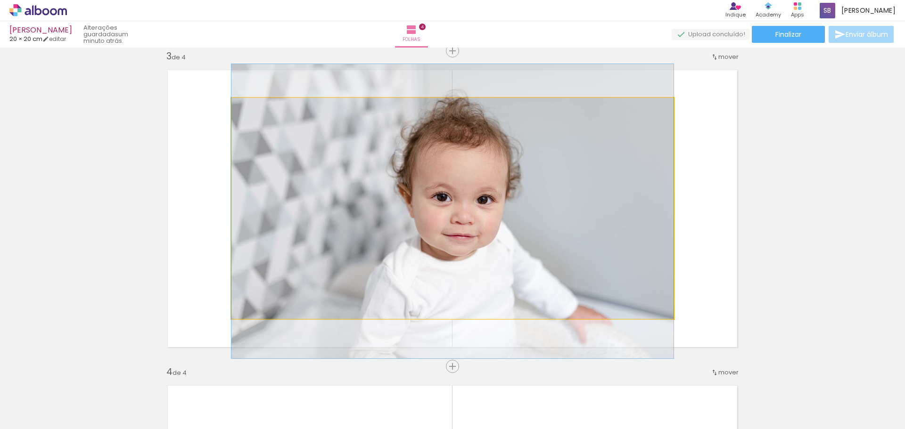
drag, startPoint x: 449, startPoint y: 204, endPoint x: 477, endPoint y: 206, distance: 27.9
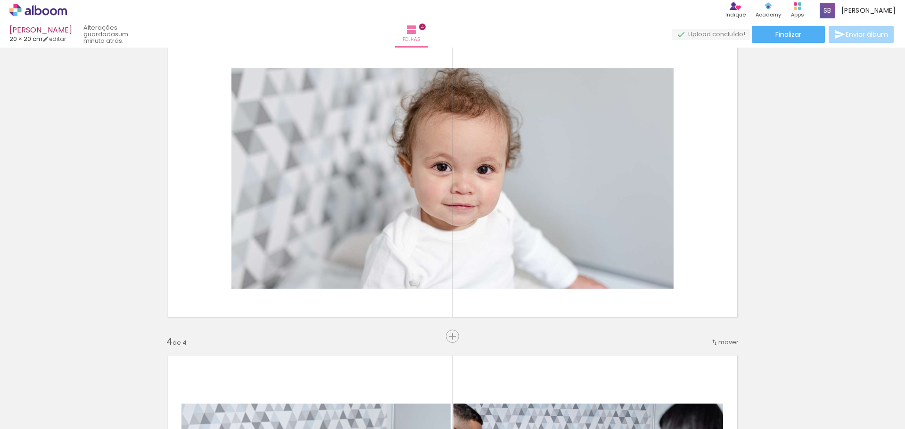
scroll to position [704, 0]
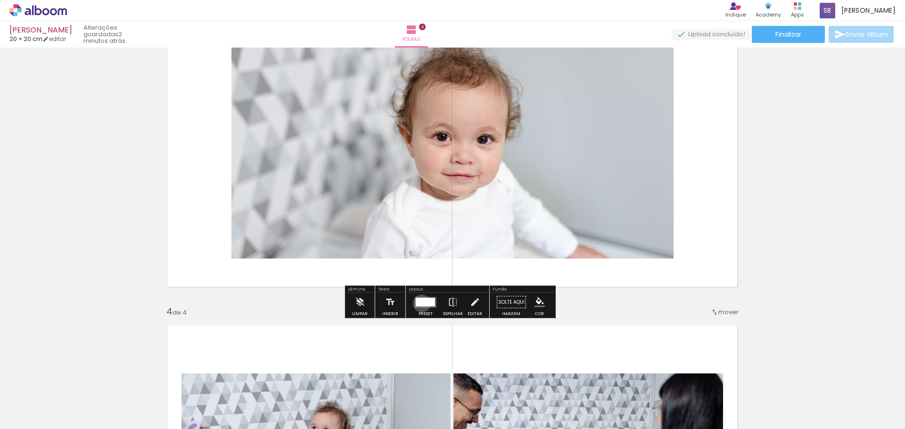
click at [420, 304] on div at bounding box center [425, 302] width 19 height 8
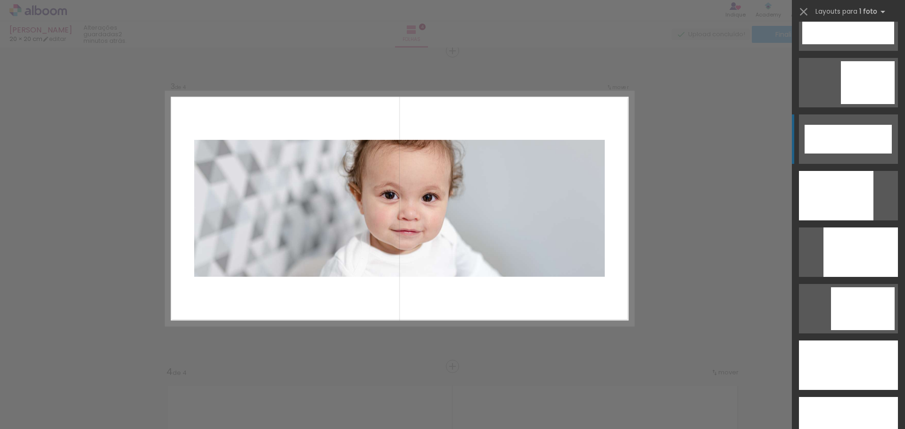
scroll to position [2480, 0]
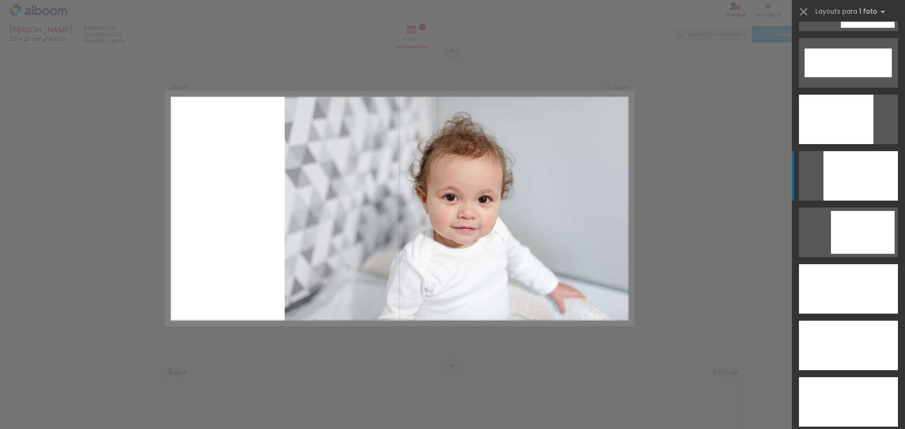
click at [842, 144] on div at bounding box center [836, 119] width 74 height 49
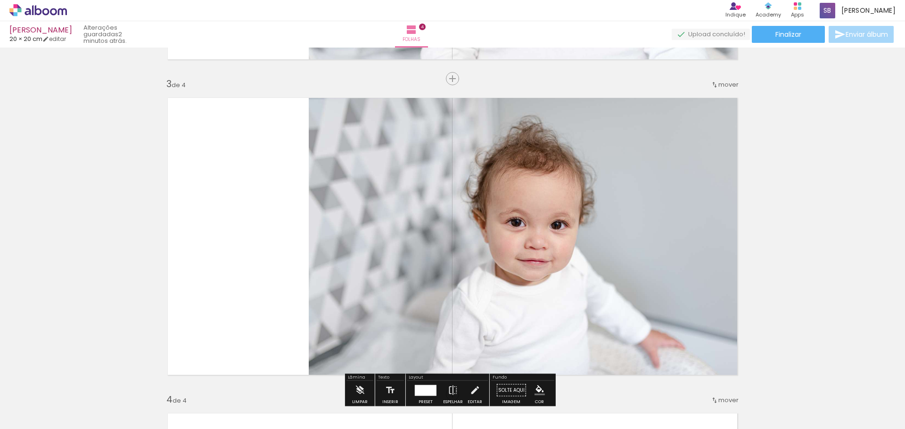
scroll to position [644, 0]
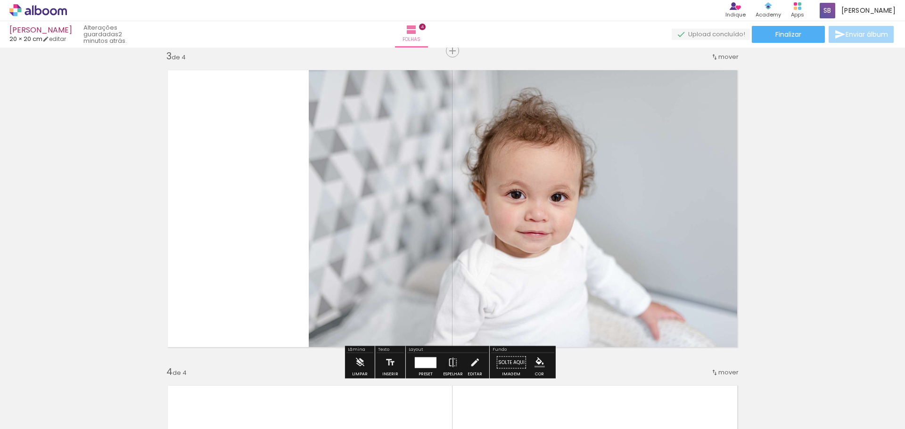
click at [429, 361] on div at bounding box center [426, 362] width 22 height 11
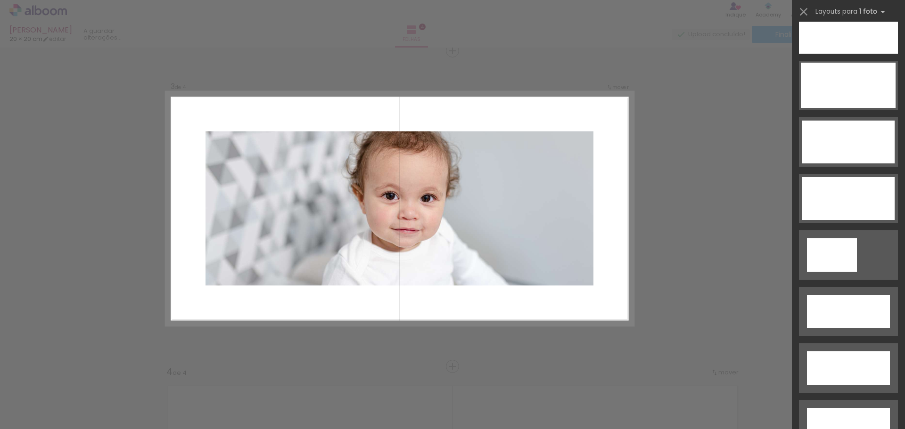
scroll to position [2930, 0]
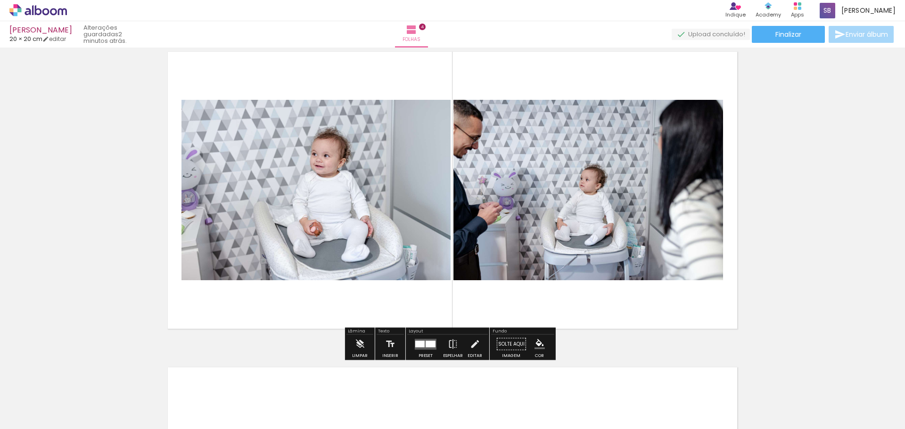
scroll to position [974, 0]
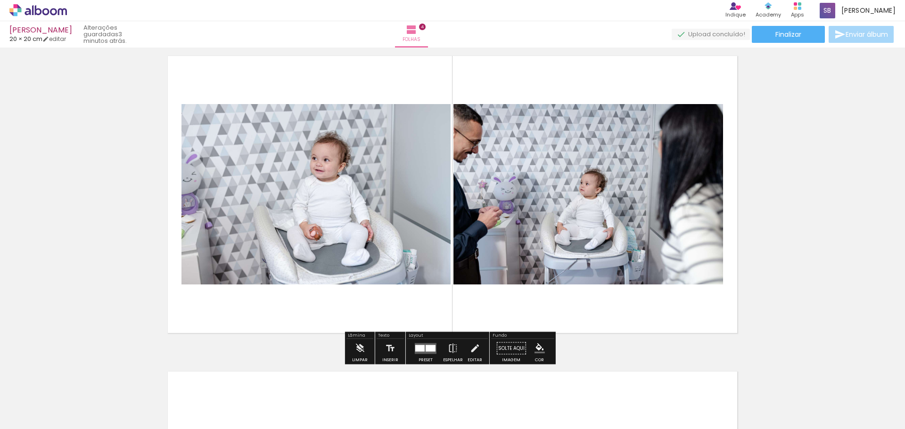
click at [28, 414] on span "Adicionar Fotos" at bounding box center [33, 417] width 28 height 10
click at [0, 0] on input "file" at bounding box center [0, 0] width 0 height 0
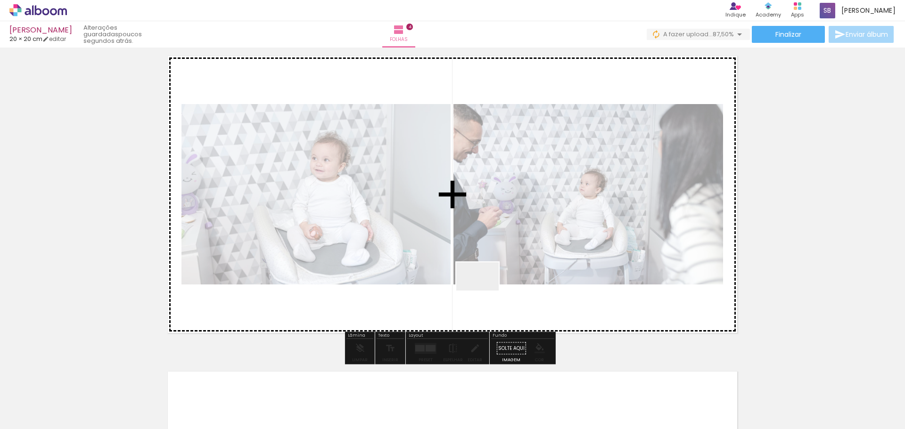
drag, startPoint x: 489, startPoint y: 397, endPoint x: 487, endPoint y: 255, distance: 141.9
click at [487, 255] on quentale-workspace at bounding box center [452, 214] width 905 height 429
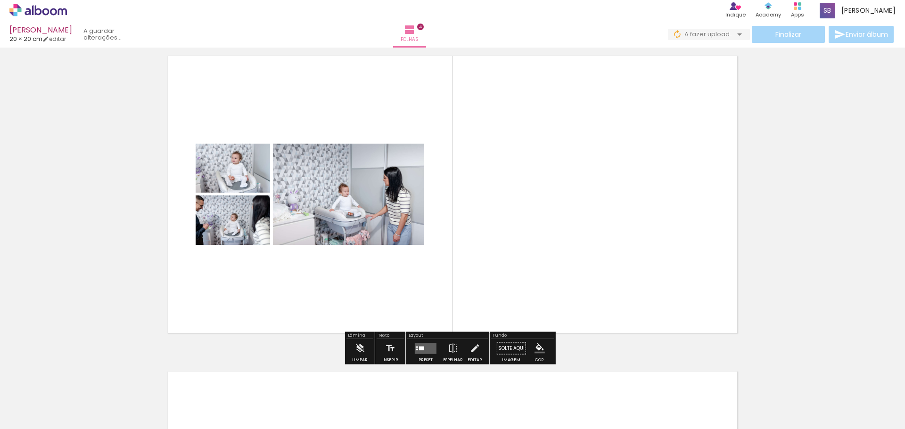
drag, startPoint x: 430, startPoint y: 349, endPoint x: 448, endPoint y: 342, distance: 19.4
click at [430, 350] on quentale-layouter at bounding box center [426, 348] width 22 height 11
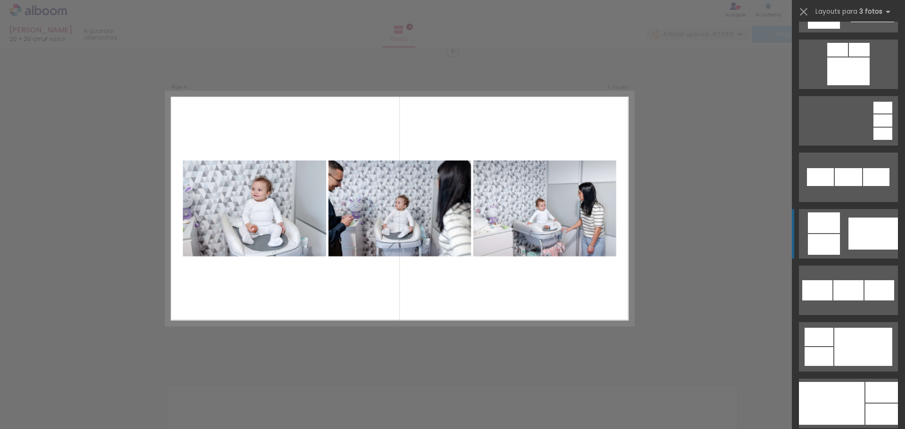
scroll to position [754, 0]
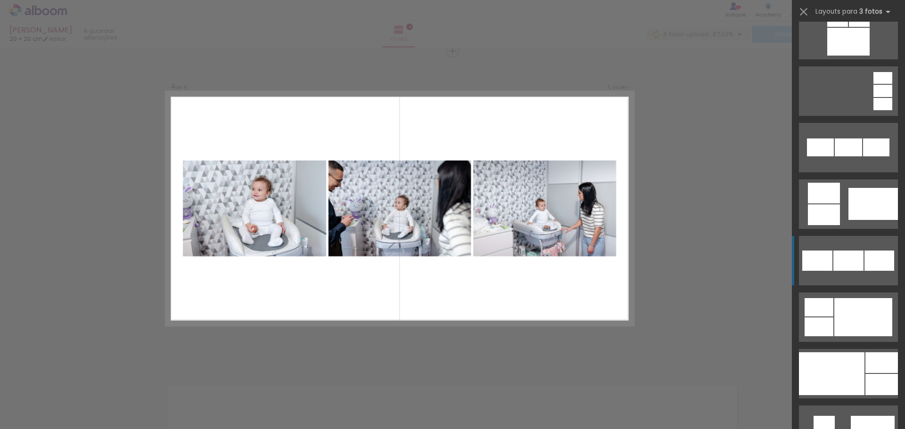
click at [847, 406] on quentale-layouter at bounding box center [848, 430] width 99 height 49
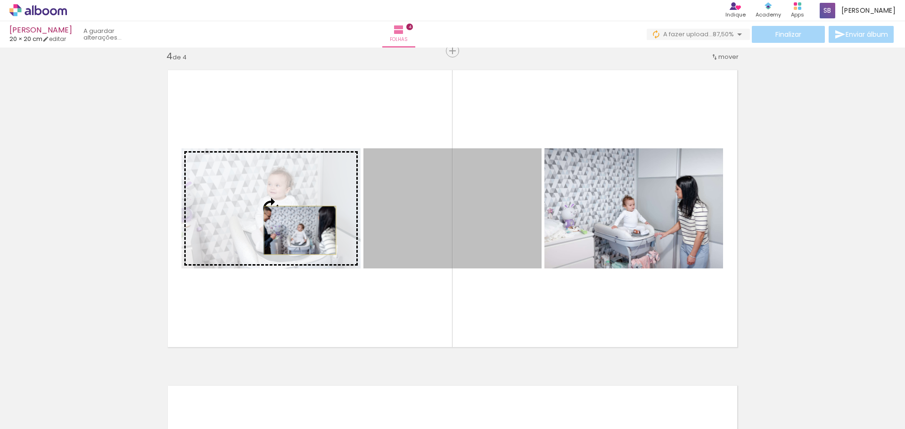
drag, startPoint x: 486, startPoint y: 223, endPoint x: 296, endPoint y: 231, distance: 189.7
click at [0, 0] on slot at bounding box center [0, 0] width 0 height 0
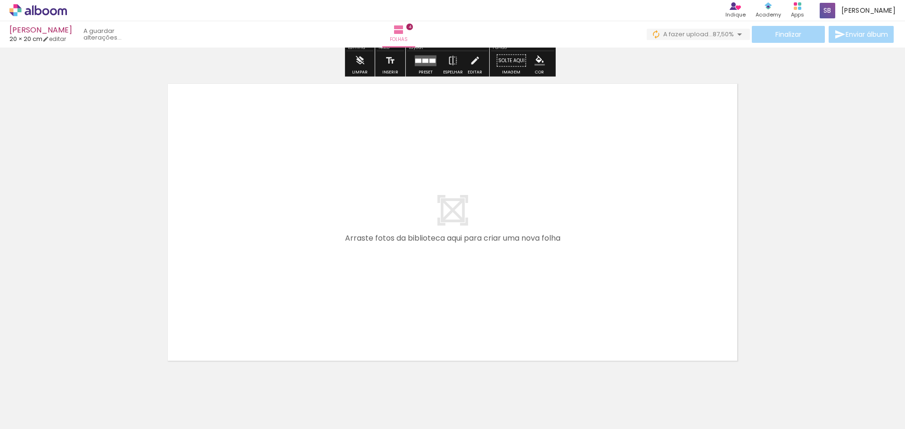
scroll to position [1293, 0]
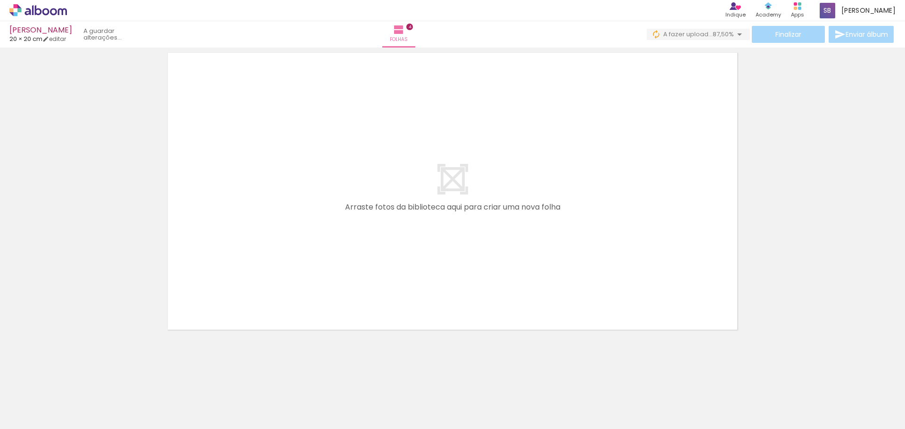
click at [33, 412] on span "Adicionar Fotos" at bounding box center [33, 417] width 28 height 10
click at [0, 0] on input "file" at bounding box center [0, 0] width 0 height 0
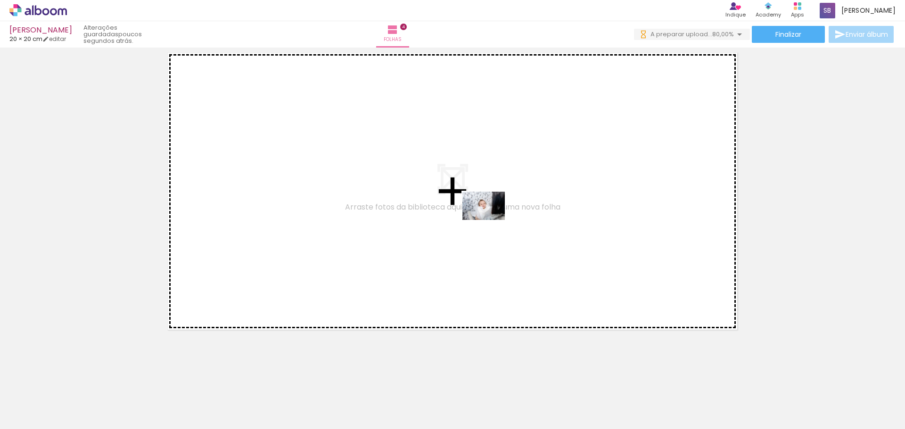
drag, startPoint x: 533, startPoint y: 396, endPoint x: 515, endPoint y: 245, distance: 152.4
click at [490, 218] on quentale-workspace at bounding box center [452, 214] width 905 height 429
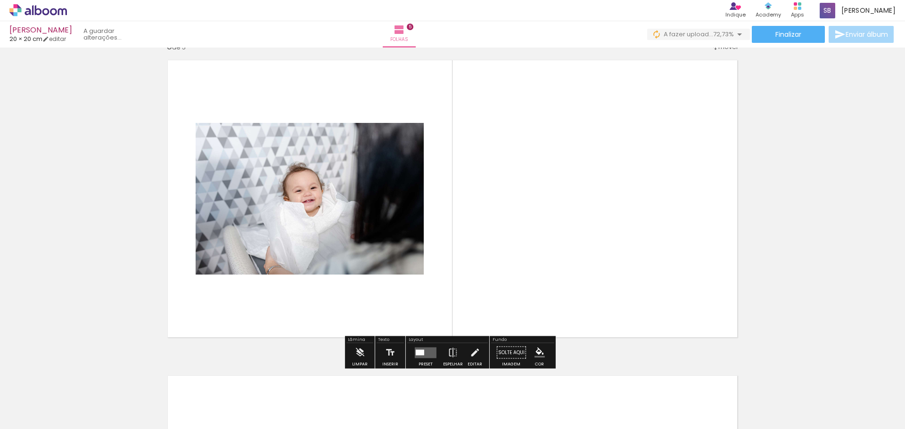
scroll to position [1276, 0]
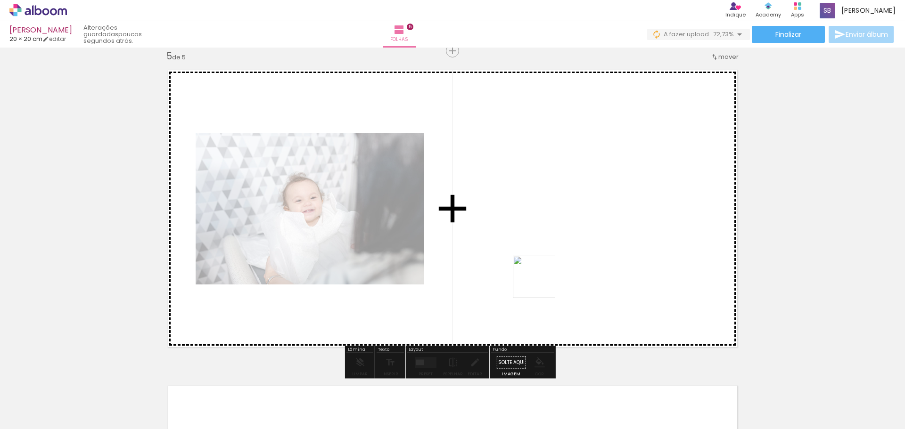
drag, startPoint x: 585, startPoint y: 394, endPoint x: 524, endPoint y: 247, distance: 158.9
click at [524, 247] on quentale-workspace at bounding box center [452, 214] width 905 height 429
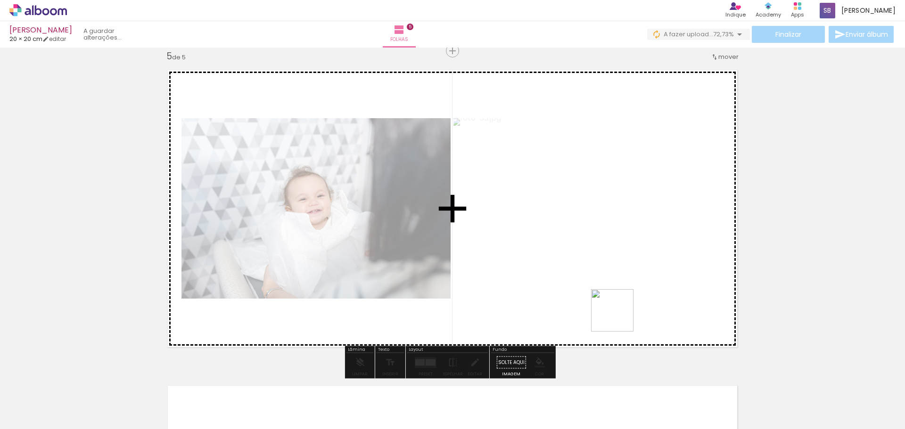
drag, startPoint x: 632, startPoint y: 391, endPoint x: 593, endPoint y: 259, distance: 137.5
click at [593, 259] on quentale-workspace at bounding box center [452, 214] width 905 height 429
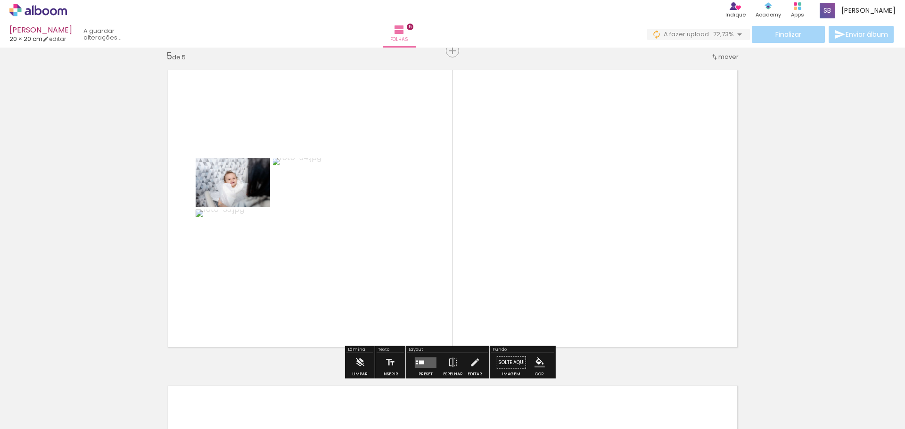
click at [420, 367] on quentale-layouter at bounding box center [426, 362] width 22 height 11
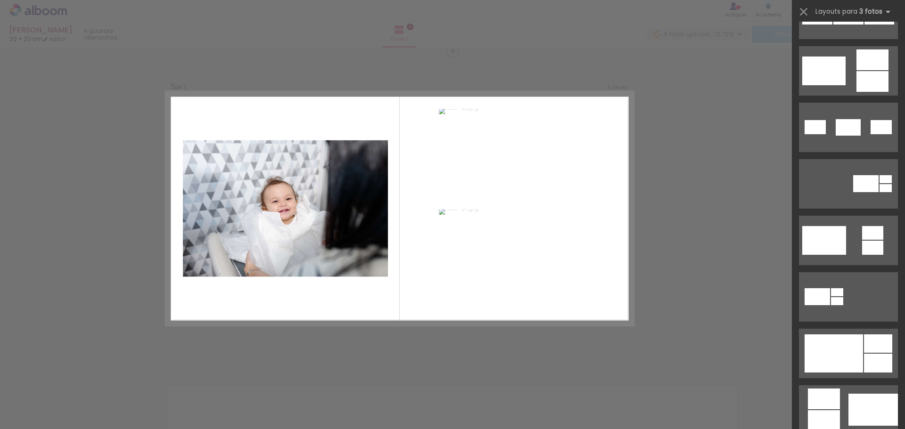
scroll to position [283, 0]
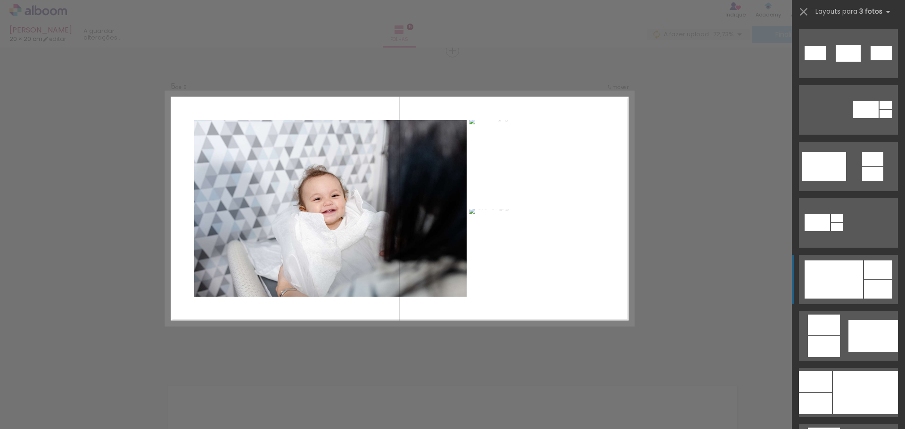
click at [831, 277] on div at bounding box center [834, 280] width 58 height 38
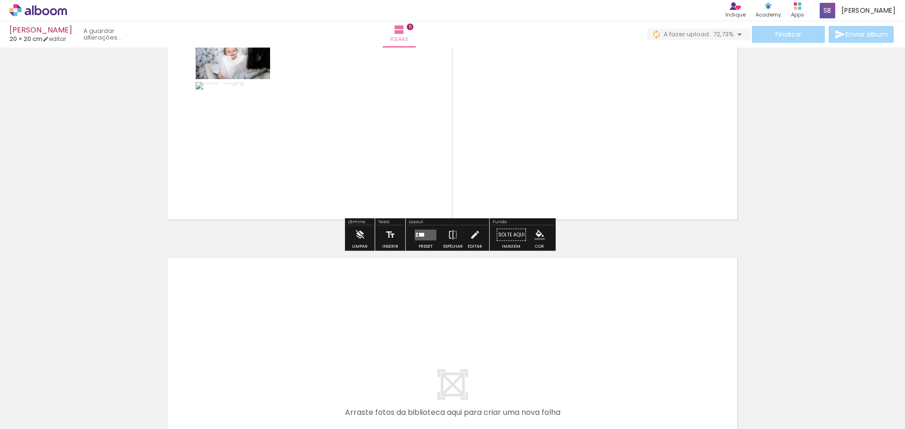
scroll to position [1417, 0]
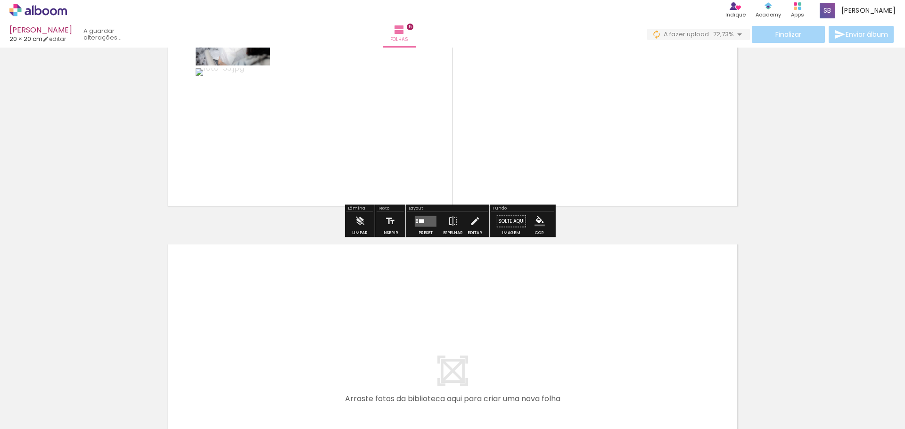
click at [413, 228] on div at bounding box center [425, 221] width 25 height 19
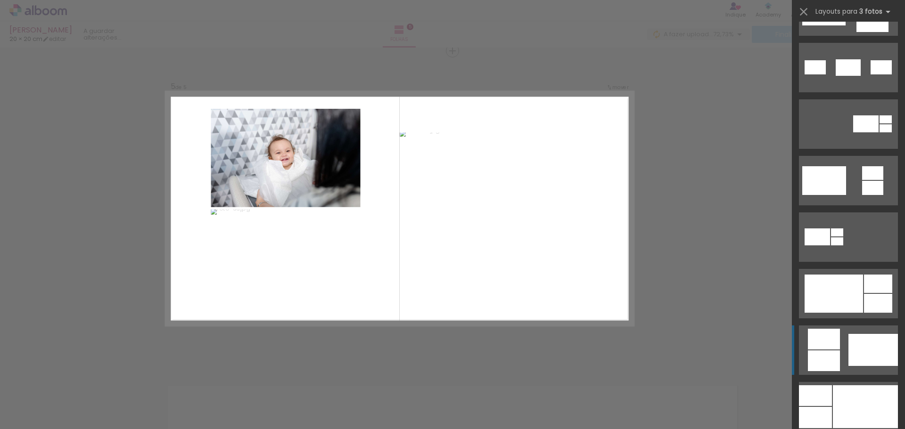
scroll to position [283, 0]
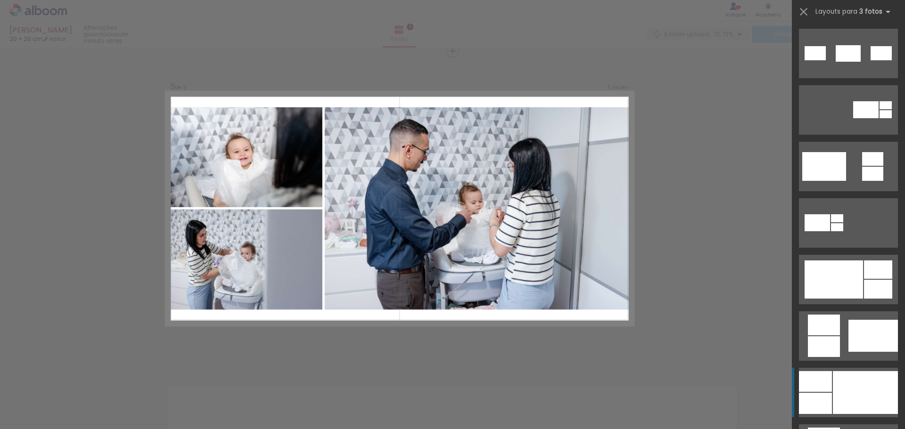
click at [835, 382] on div at bounding box center [865, 392] width 65 height 43
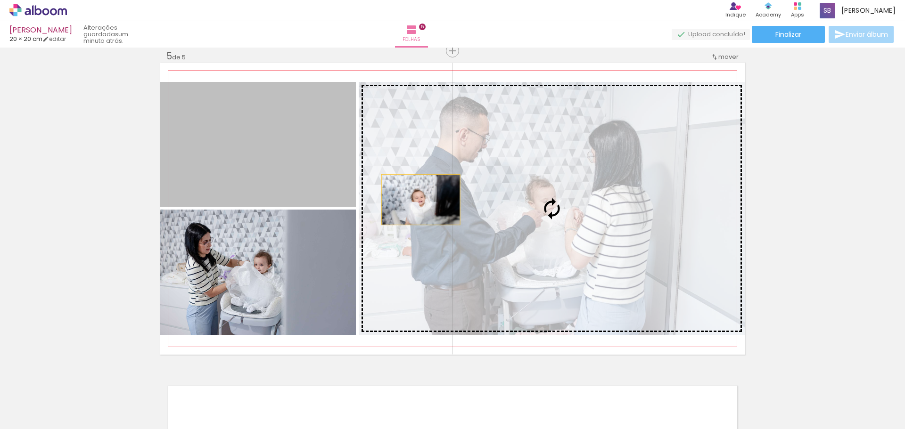
drag, startPoint x: 239, startPoint y: 173, endPoint x: 481, endPoint y: 206, distance: 244.9
click at [0, 0] on slot at bounding box center [0, 0] width 0 height 0
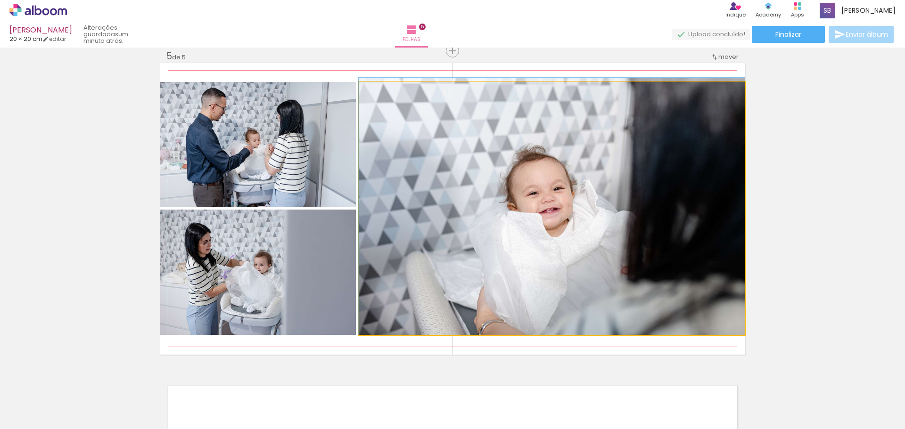
drag, startPoint x: 586, startPoint y: 237, endPoint x: 575, endPoint y: 200, distance: 38.0
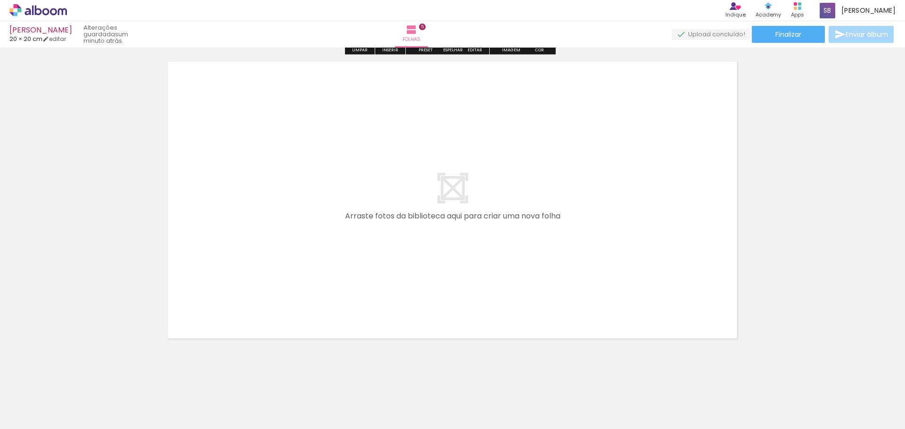
scroll to position [1606, 0]
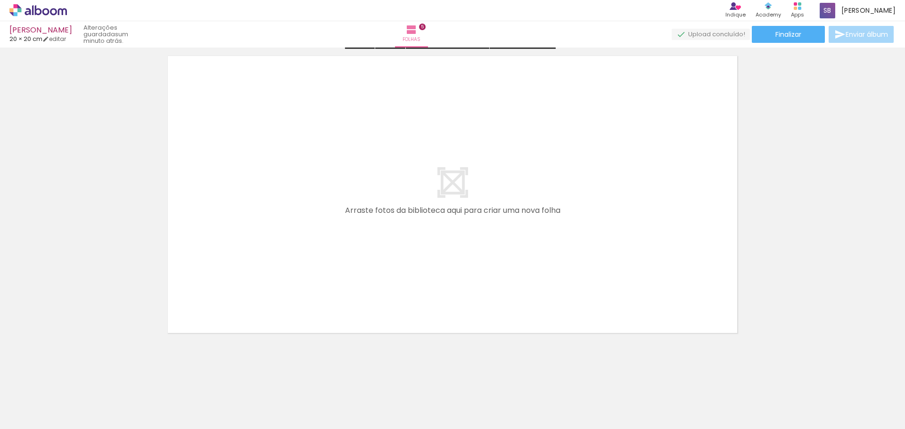
click at [33, 408] on div "Biblioteca 11 fotos Todas as fotos Não utilizadas Adicionar Fotos" at bounding box center [29, 400] width 58 height 47
click at [32, 414] on span "Adicionar Fotos" at bounding box center [33, 417] width 28 height 10
click at [0, 0] on input "file" at bounding box center [0, 0] width 0 height 0
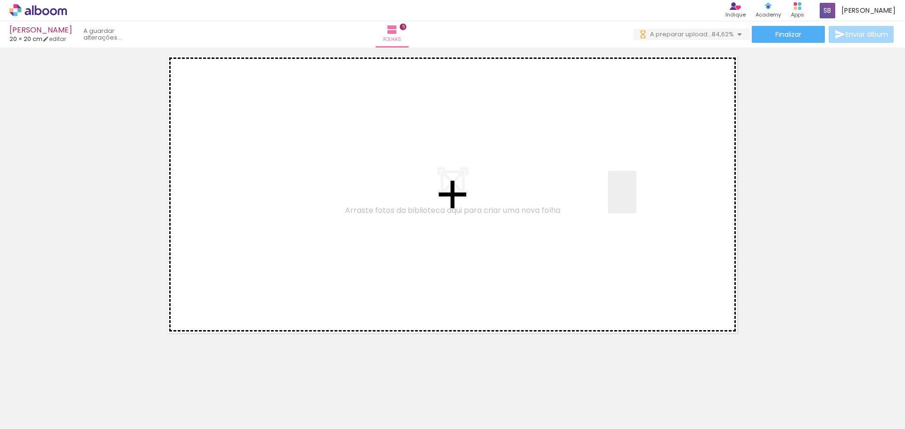
drag, startPoint x: 673, startPoint y: 402, endPoint x: 636, endPoint y: 197, distance: 208.4
click at [636, 197] on quentale-workspace at bounding box center [452, 214] width 905 height 429
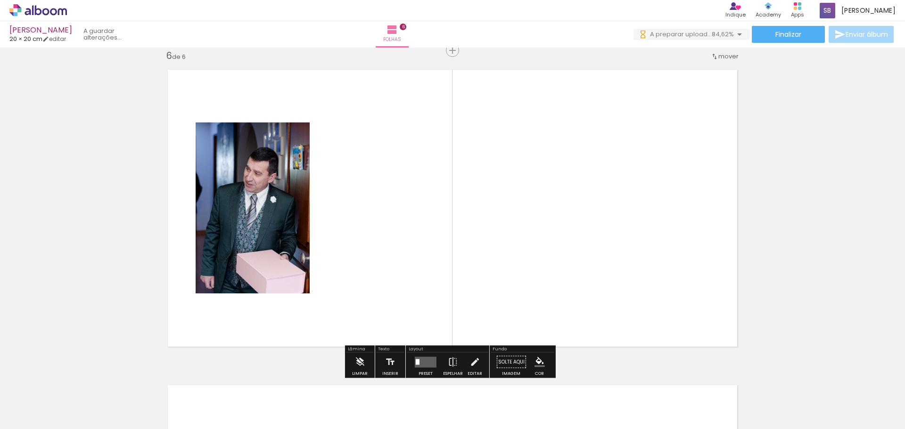
scroll to position [1591, 0]
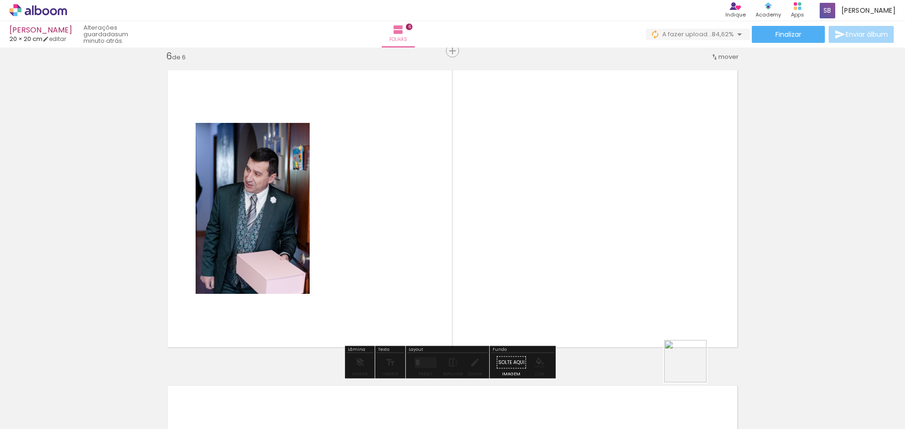
drag, startPoint x: 730, startPoint y: 408, endPoint x: 406, endPoint y: 278, distance: 349.6
click at [406, 278] on quentale-workspace at bounding box center [452, 214] width 905 height 429
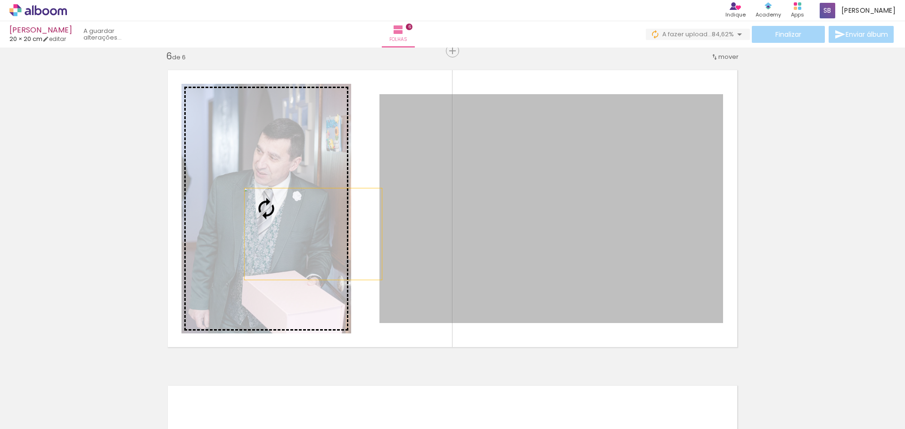
drag, startPoint x: 554, startPoint y: 234, endPoint x: 310, endPoint y: 234, distance: 244.7
click at [0, 0] on slot at bounding box center [0, 0] width 0 height 0
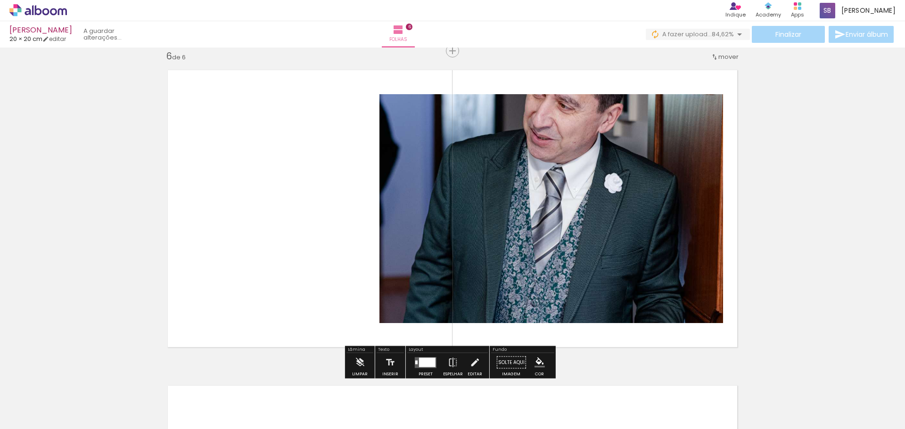
drag, startPoint x: 420, startPoint y: 361, endPoint x: 425, endPoint y: 357, distance: 6.4
click at [420, 361] on div at bounding box center [427, 362] width 16 height 9
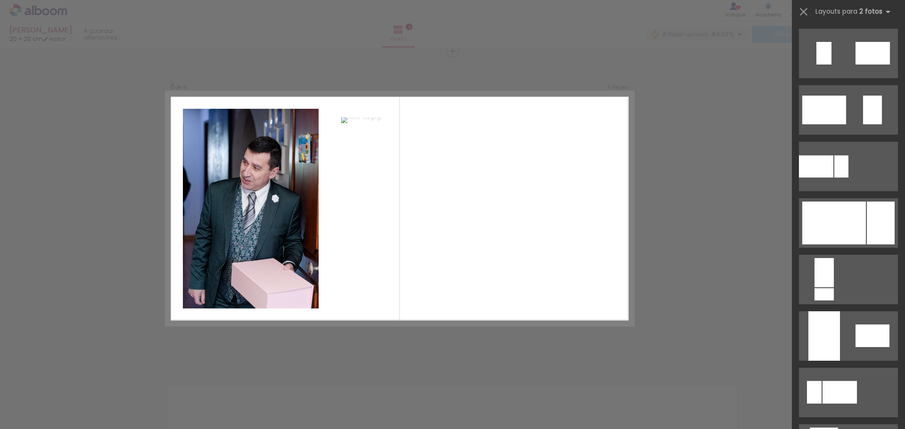
scroll to position [0, 0]
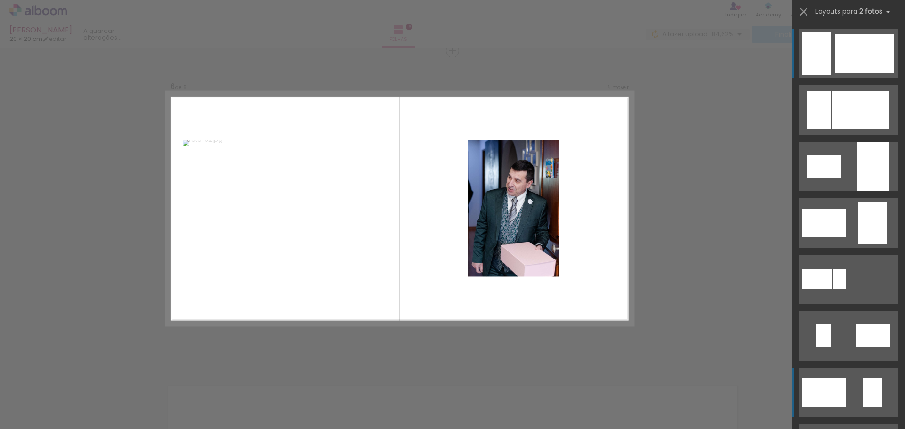
click at [864, 191] on div at bounding box center [873, 166] width 32 height 49
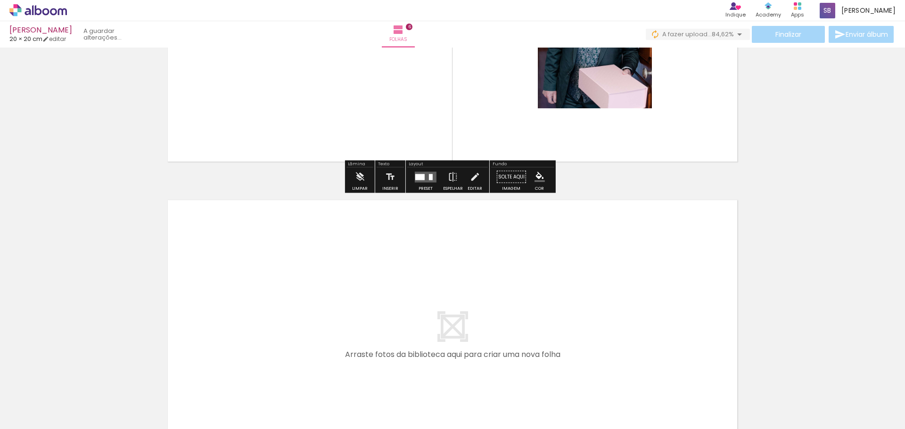
scroll to position [1780, 0]
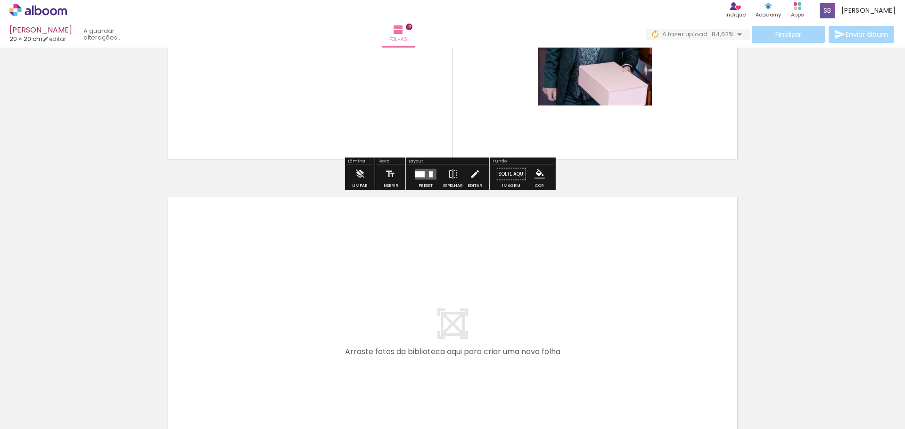
click at [35, 414] on span "Adicionar Fotos" at bounding box center [33, 417] width 28 height 10
click at [0, 0] on input "file" at bounding box center [0, 0] width 0 height 0
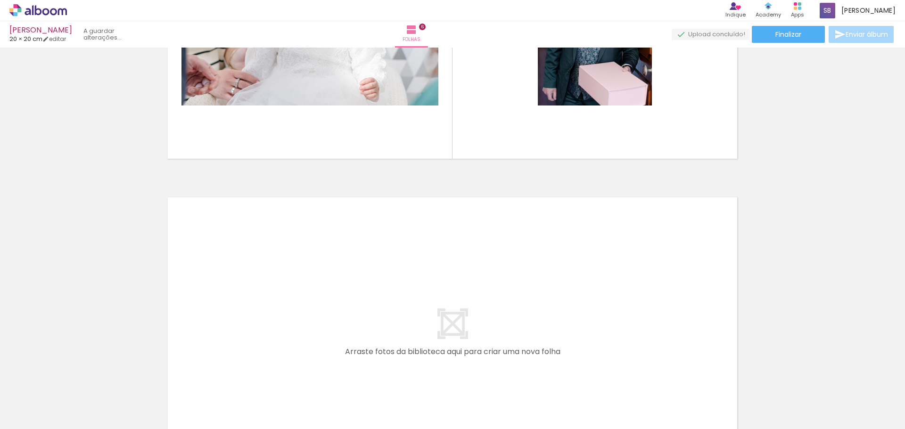
scroll to position [0, 0]
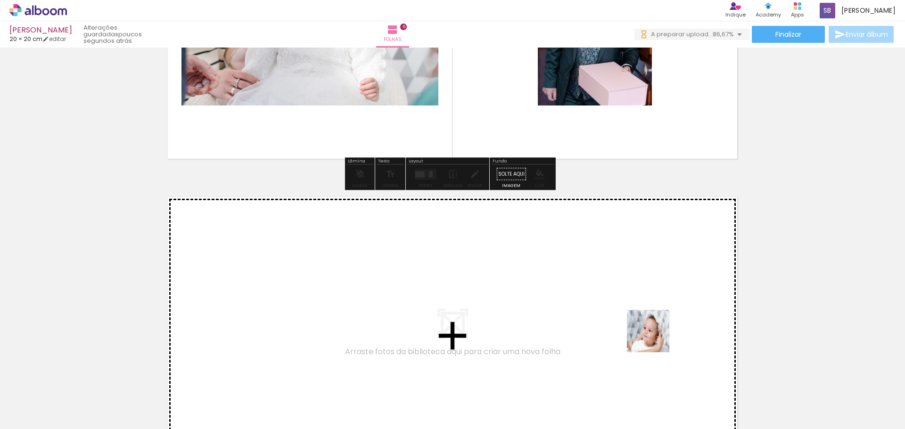
drag, startPoint x: 797, startPoint y: 399, endPoint x: 450, endPoint y: 267, distance: 371.6
click at [450, 267] on quentale-workspace at bounding box center [452, 214] width 905 height 429
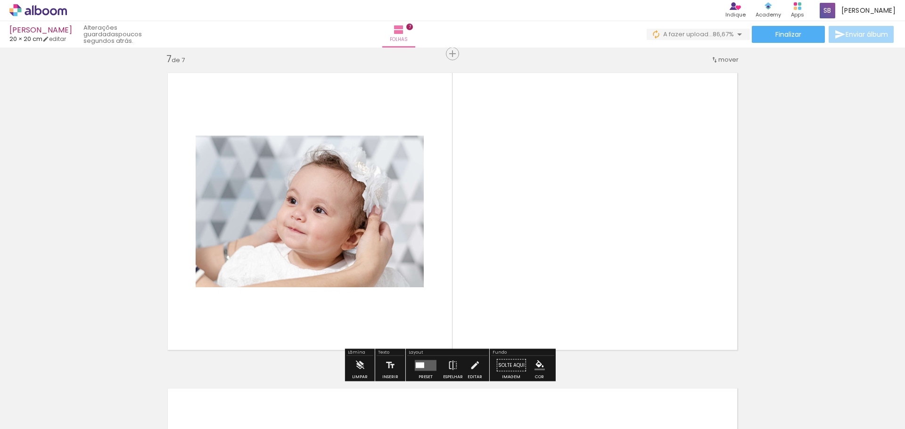
scroll to position [1907, 0]
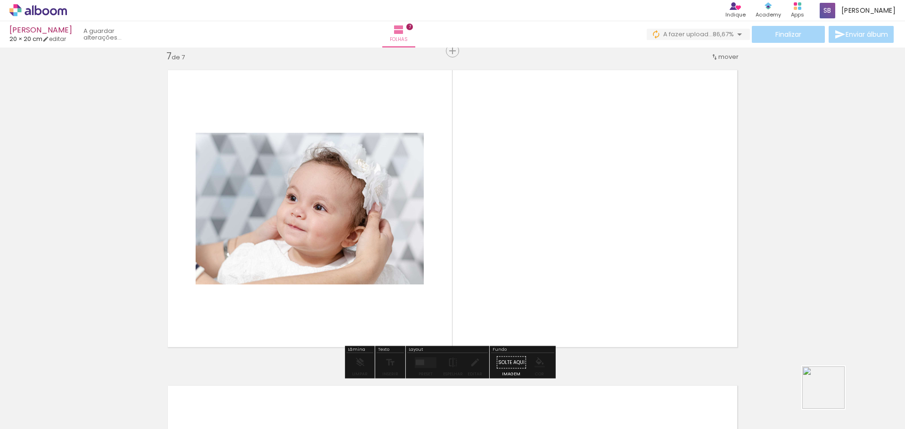
drag, startPoint x: 830, startPoint y: 401, endPoint x: 527, endPoint y: 257, distance: 334.8
click at [527, 257] on quentale-workspace at bounding box center [452, 214] width 905 height 429
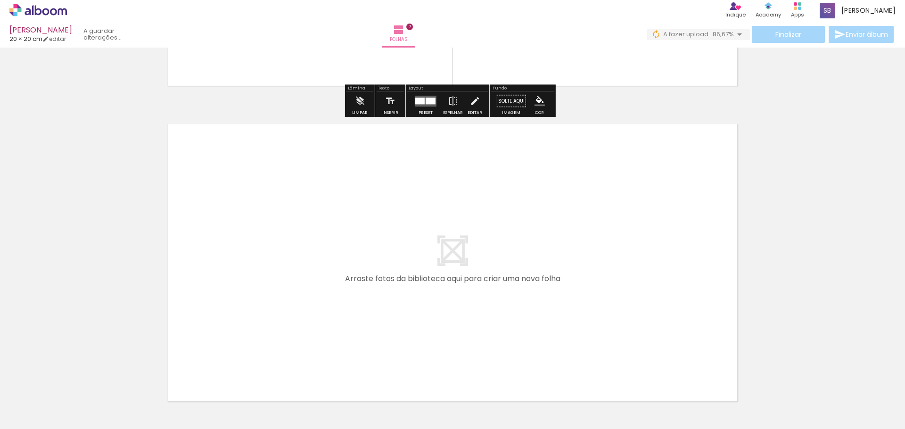
scroll to position [2190, 0]
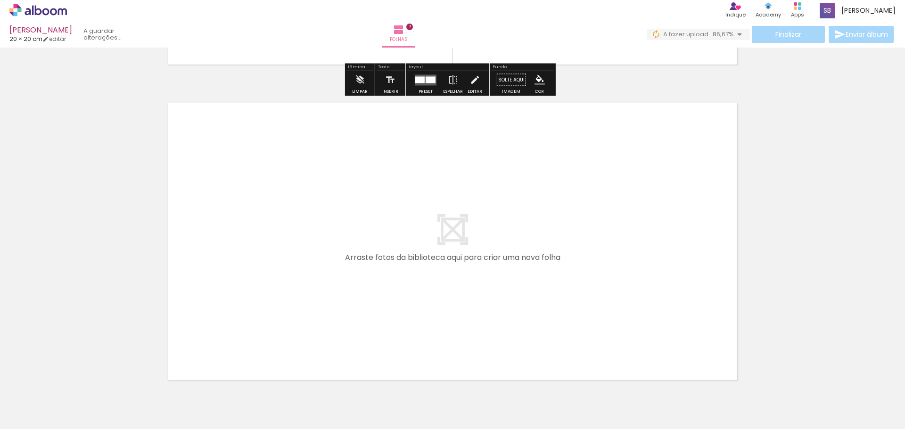
click at [25, 420] on span "Adicionar Fotos" at bounding box center [33, 417] width 28 height 10
click at [0, 0] on input "file" at bounding box center [0, 0] width 0 height 0
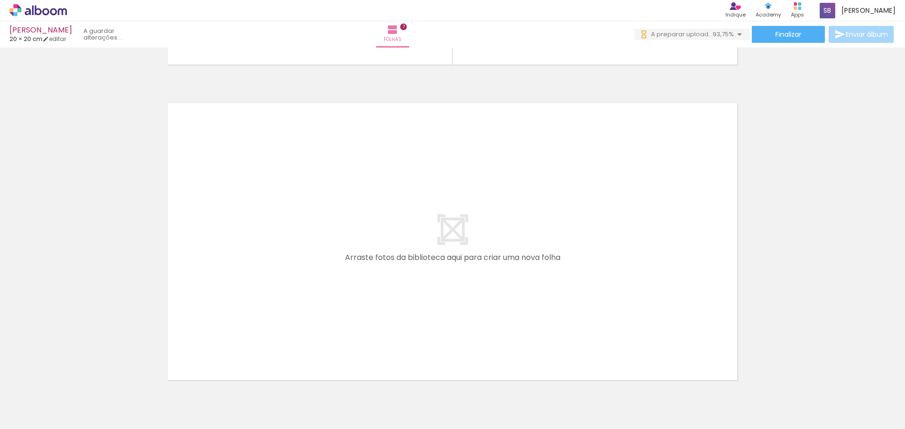
scroll to position [0, 20]
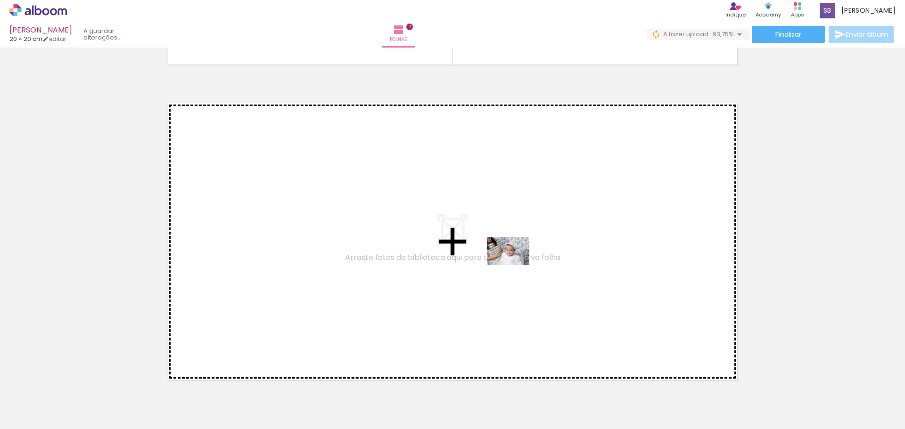
drag, startPoint x: 880, startPoint y: 402, endPoint x: 515, endPoint y: 265, distance: 389.9
click at [515, 265] on quentale-workspace at bounding box center [452, 214] width 905 height 429
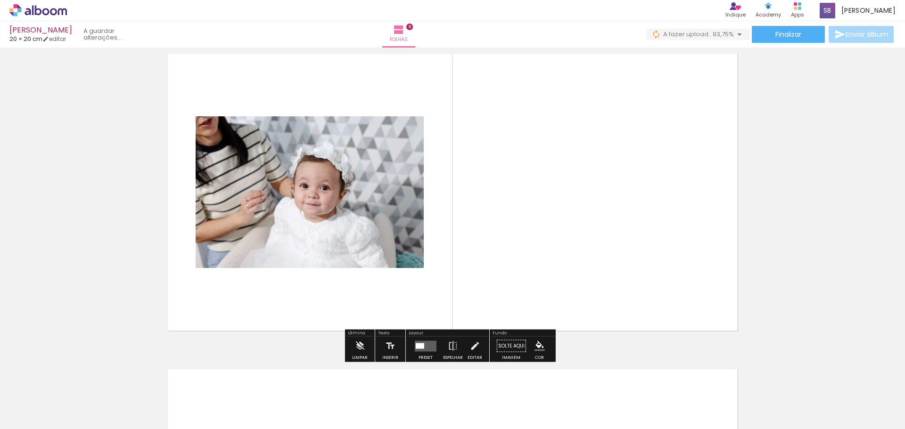
scroll to position [2317, 0]
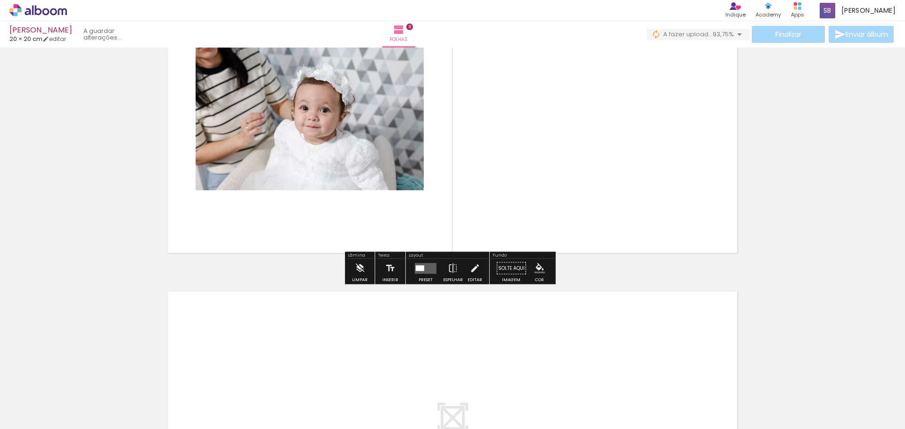
drag, startPoint x: 432, startPoint y: 266, endPoint x: 447, endPoint y: 267, distance: 15.2
click at [431, 266] on quentale-layouter at bounding box center [426, 268] width 22 height 11
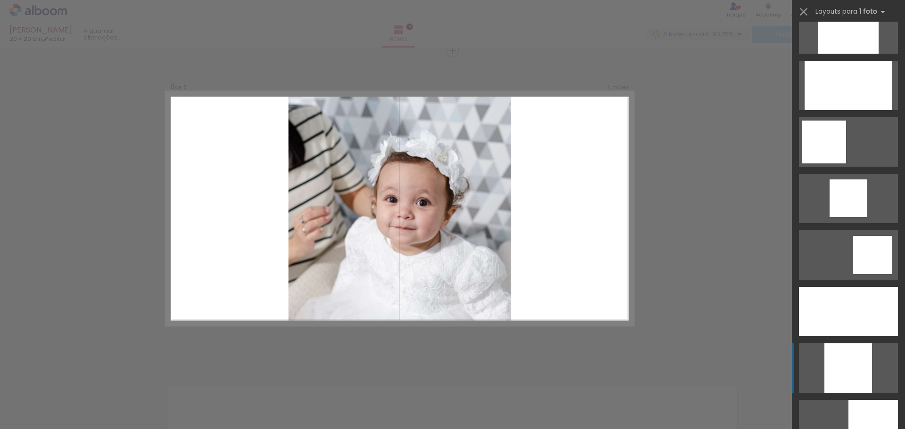
scroll to position [613, 0]
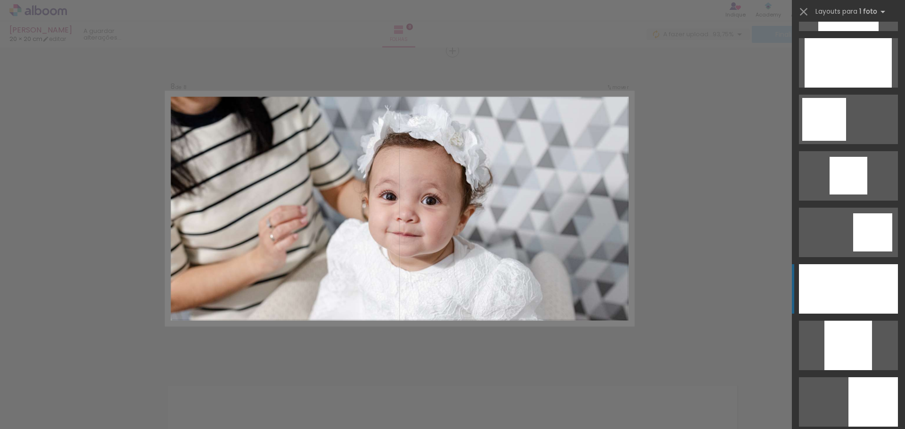
click at [834, 297] on div at bounding box center [848, 288] width 99 height 49
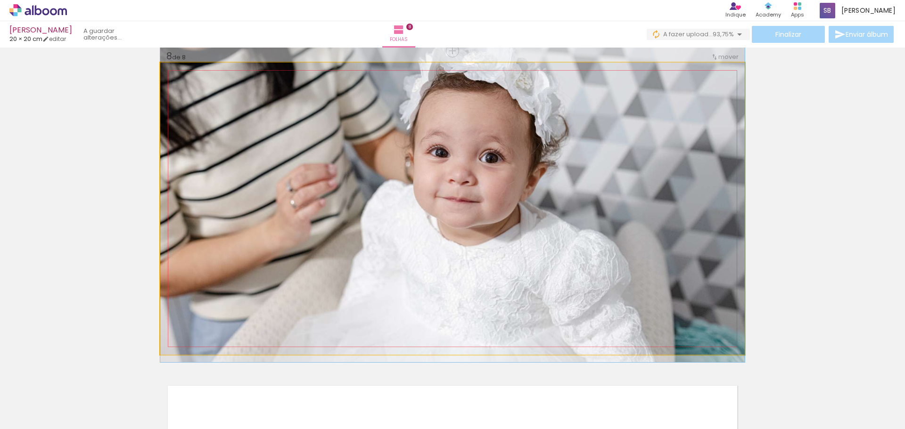
drag, startPoint x: 431, startPoint y: 284, endPoint x: 332, endPoint y: 243, distance: 107.2
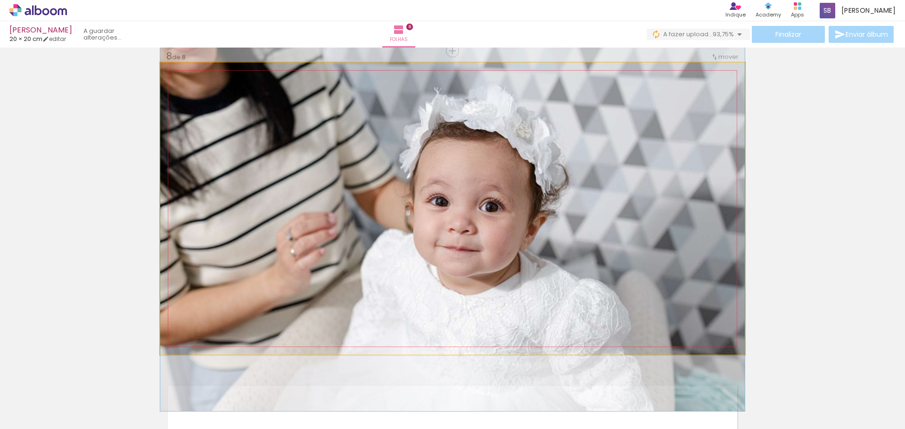
drag, startPoint x: 508, startPoint y: 180, endPoint x: 588, endPoint y: 229, distance: 93.8
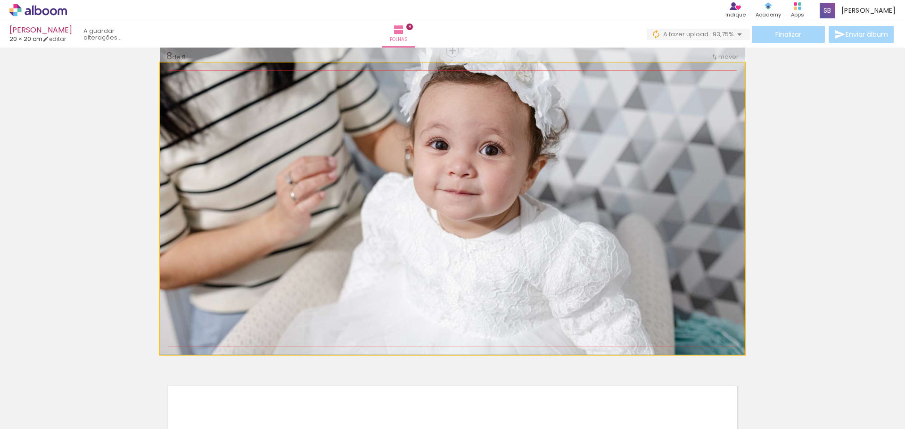
drag, startPoint x: 580, startPoint y: 227, endPoint x: 569, endPoint y: 148, distance: 79.4
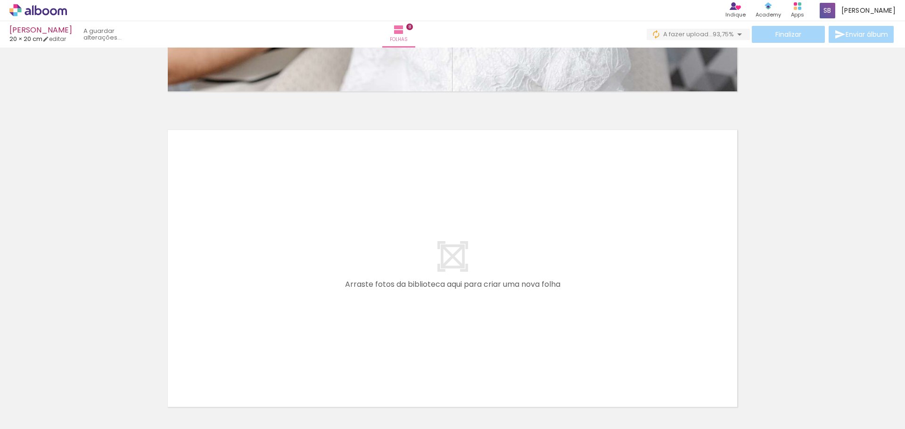
scroll to position [2553, 0]
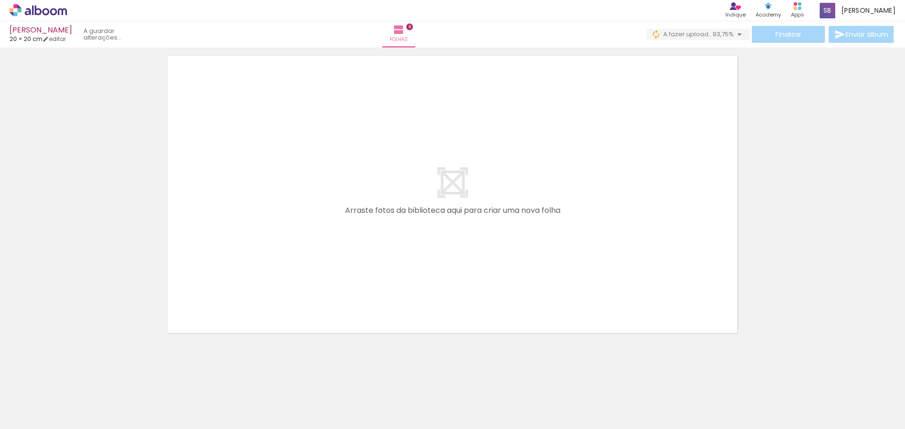
click at [32, 412] on span "Adicionar Fotos" at bounding box center [33, 417] width 28 height 10
click at [0, 0] on input "file" at bounding box center [0, 0] width 0 height 0
drag, startPoint x: 783, startPoint y: 393, endPoint x: 523, endPoint y: 253, distance: 295.5
click at [523, 253] on quentale-workspace at bounding box center [452, 214] width 905 height 429
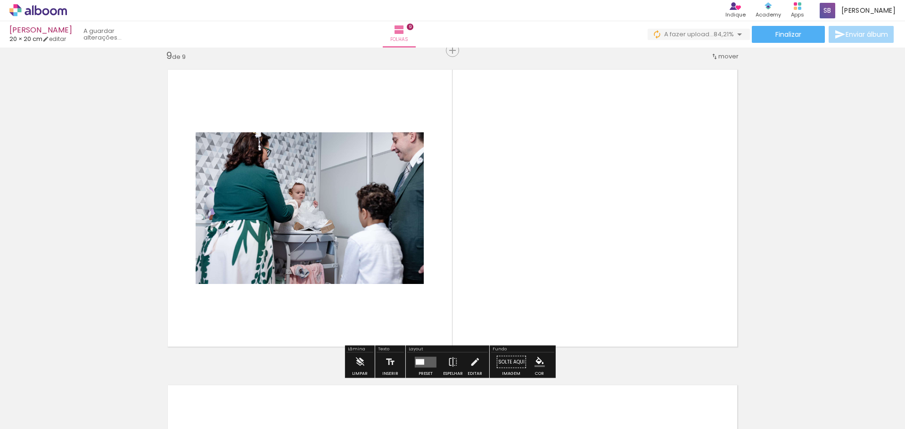
scroll to position [2539, 0]
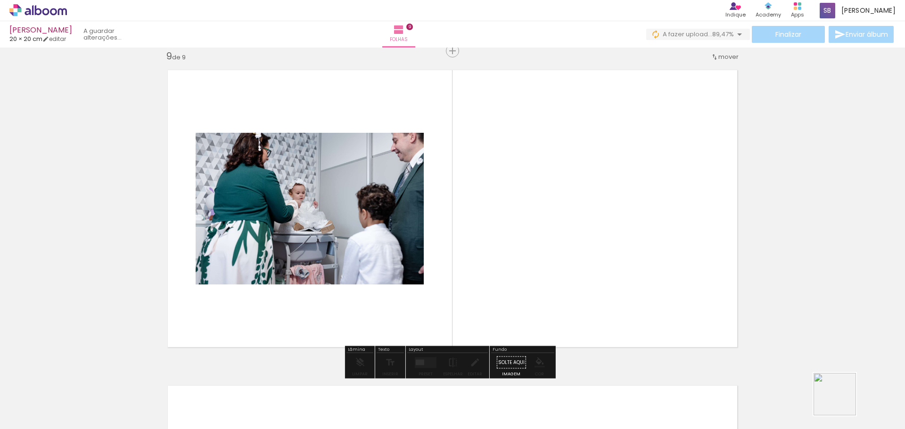
drag, startPoint x: 842, startPoint y: 406, endPoint x: 488, endPoint y: 266, distance: 380.7
click at [488, 266] on quentale-workspace at bounding box center [452, 214] width 905 height 429
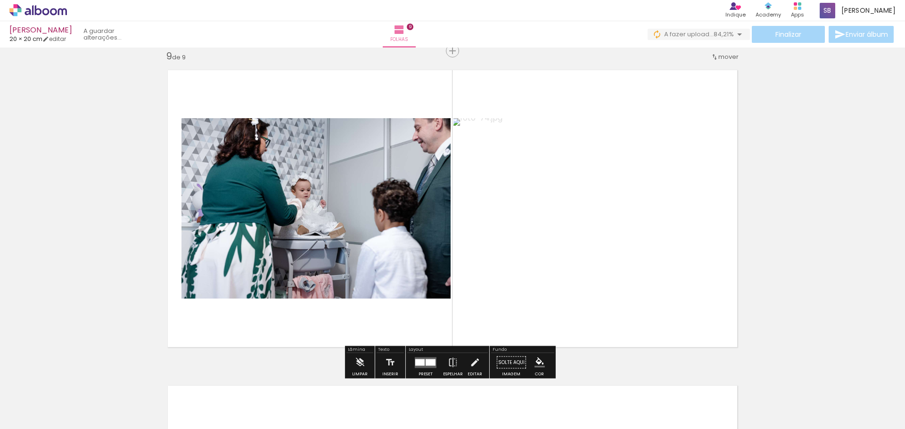
drag, startPoint x: 890, startPoint y: 405, endPoint x: 629, endPoint y: 300, distance: 281.8
click at [624, 298] on quentale-workspace at bounding box center [452, 214] width 905 height 429
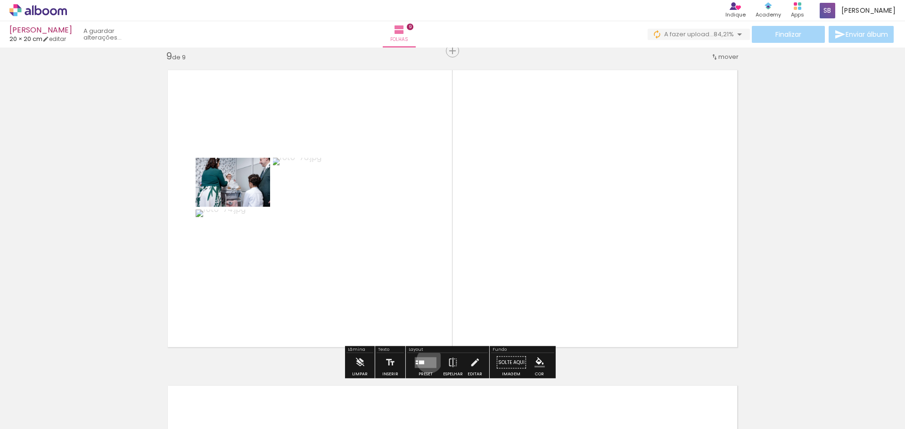
click at [427, 361] on quentale-layouter at bounding box center [426, 362] width 22 height 11
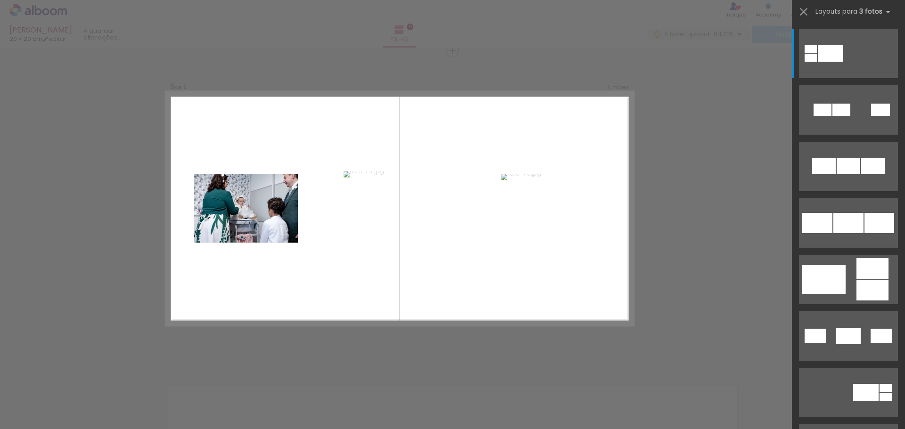
scroll to position [0, 143]
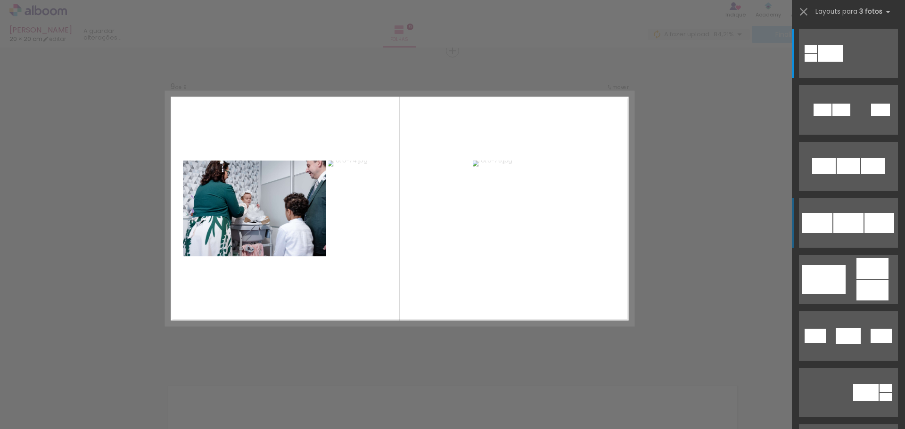
click at [836, 191] on quentale-layouter at bounding box center [848, 166] width 99 height 49
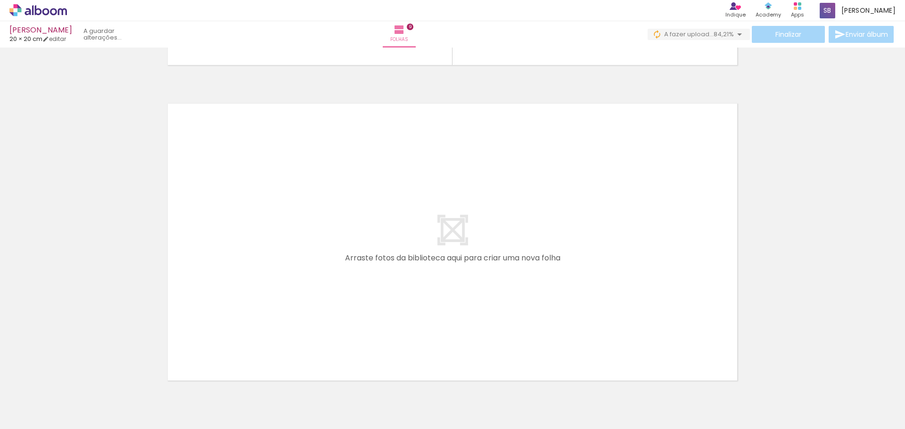
scroll to position [2822, 0]
click at [0, 426] on div "Biblioteca 19 fotos Todas as fotos Não utilizadas Adicionar Fotos" at bounding box center [0, 400] width 0 height 59
click at [22, 420] on span "Adicionar Fotos" at bounding box center [33, 417] width 28 height 10
click at [0, 0] on input "file" at bounding box center [0, 0] width 0 height 0
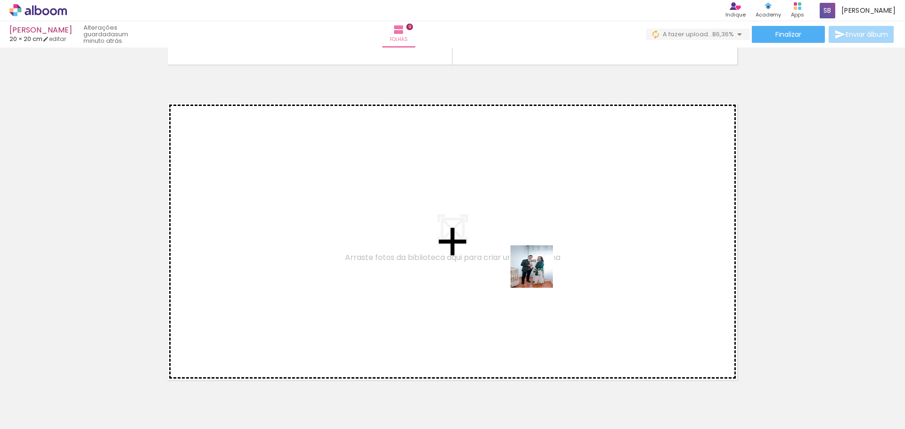
drag, startPoint x: 769, startPoint y: 401, endPoint x: 512, endPoint y: 259, distance: 293.3
click at [512, 259] on quentale-workspace at bounding box center [452, 214] width 905 height 429
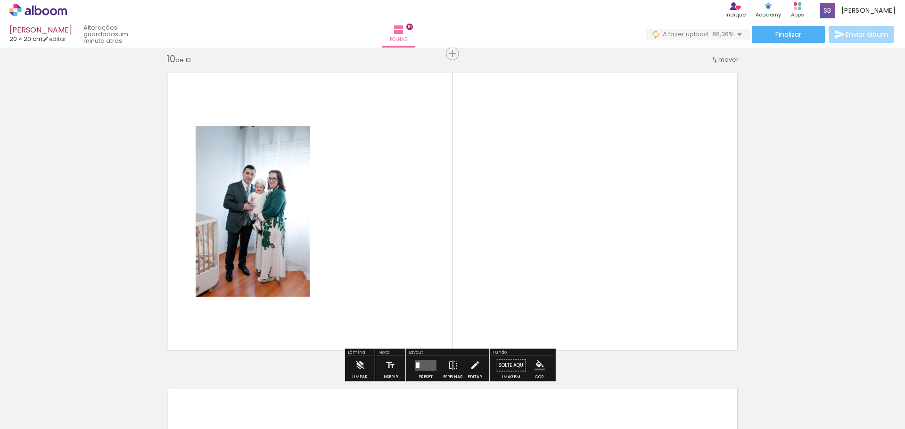
scroll to position [2855, 0]
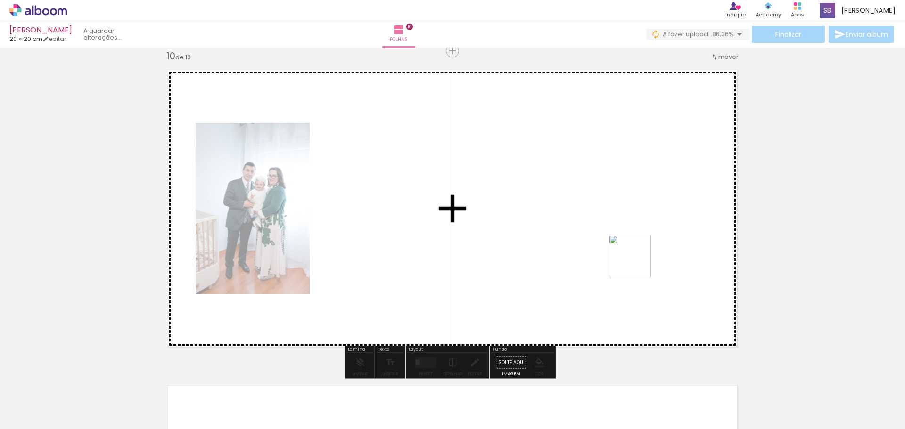
drag, startPoint x: 814, startPoint y: 393, endPoint x: 594, endPoint y: 249, distance: 262.3
click at [593, 249] on quentale-workspace at bounding box center [452, 214] width 905 height 429
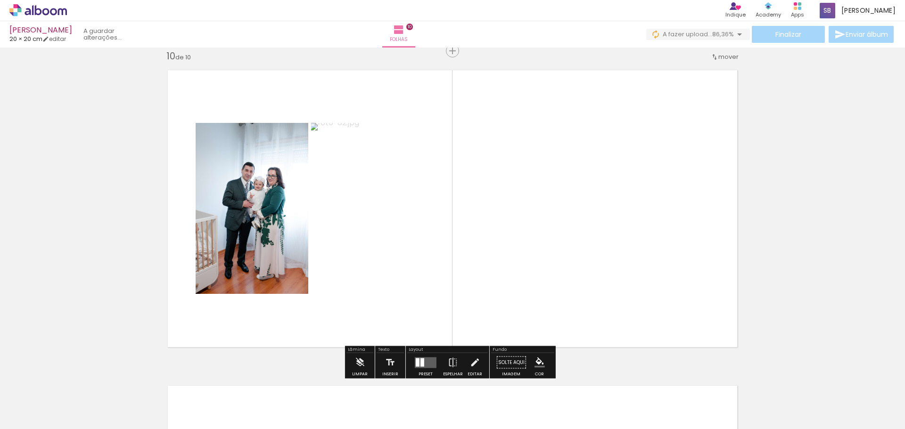
click at [425, 363] on quentale-layouter at bounding box center [426, 362] width 22 height 11
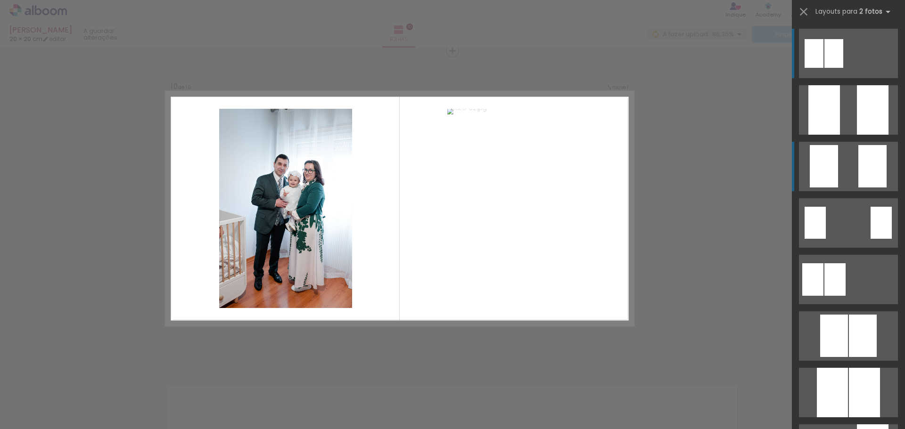
click at [840, 178] on quentale-layouter at bounding box center [848, 166] width 99 height 49
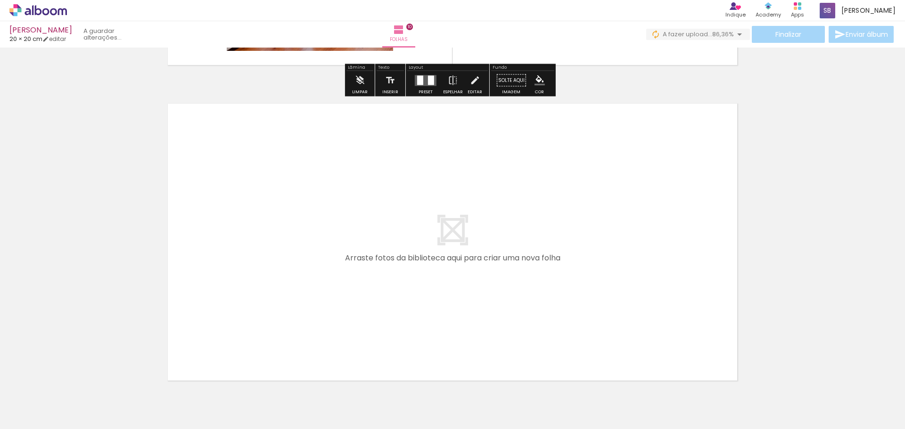
scroll to position [3138, 0]
drag, startPoint x: 877, startPoint y: 405, endPoint x: 502, endPoint y: 288, distance: 393.2
click at [502, 288] on quentale-workspace at bounding box center [452, 214] width 905 height 429
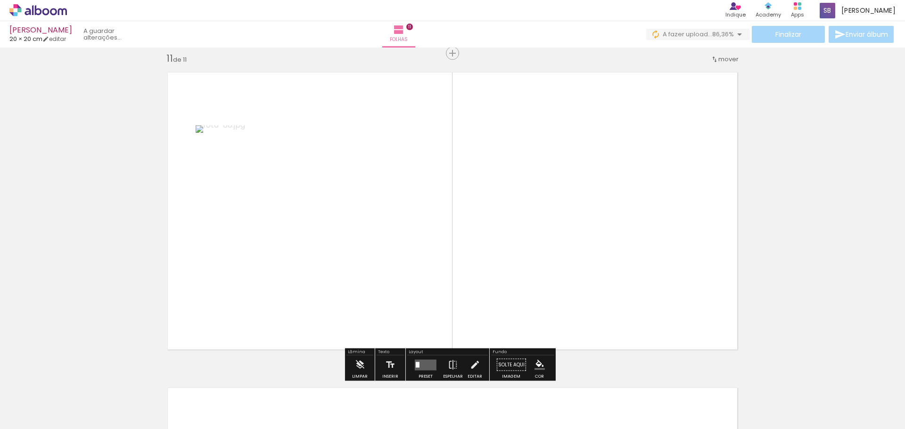
scroll to position [3171, 0]
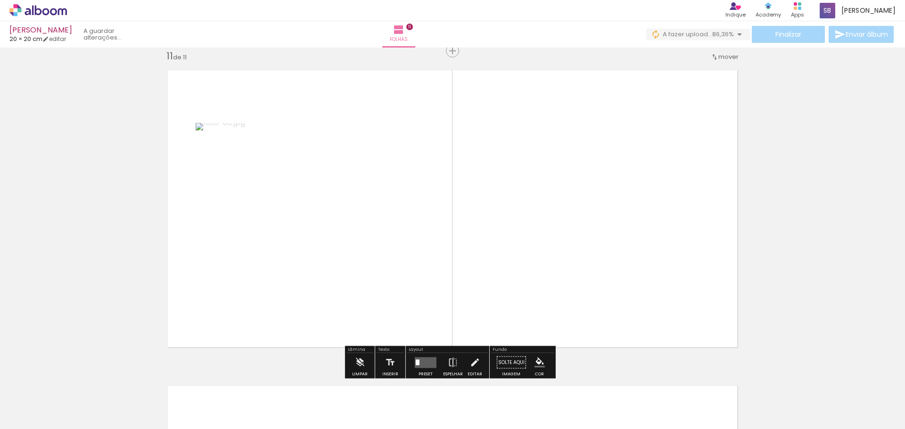
click at [418, 365] on quentale-layouter at bounding box center [426, 362] width 22 height 11
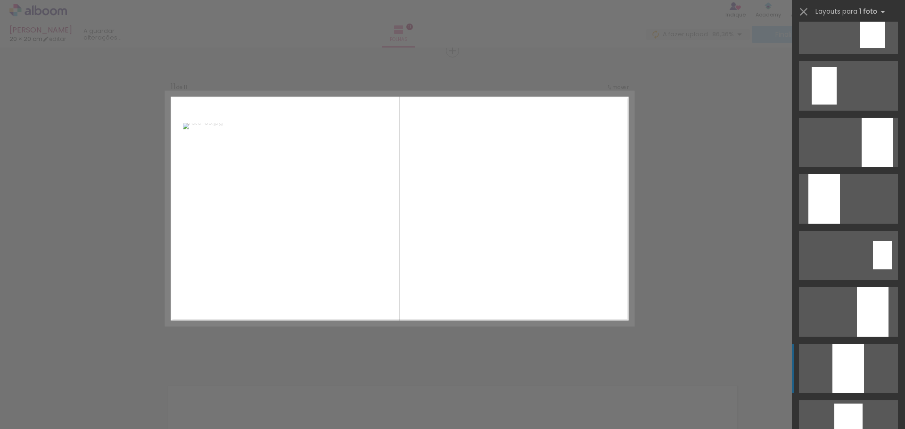
scroll to position [0, 0]
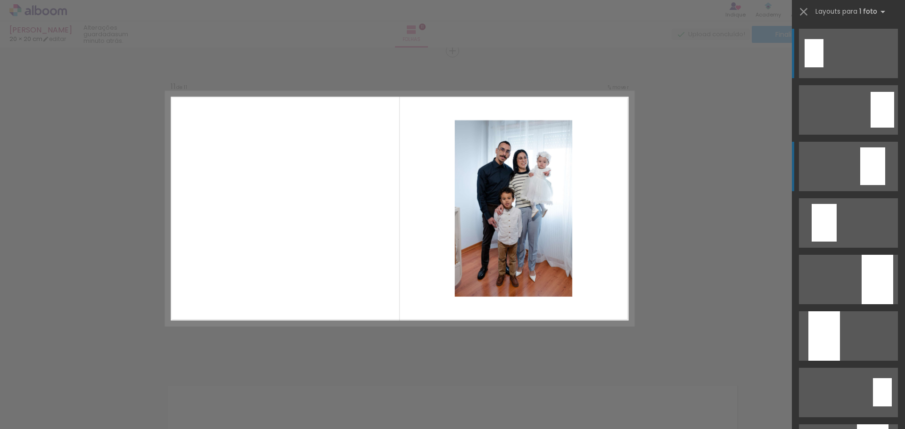
click at [864, 161] on div at bounding box center [872, 167] width 25 height 38
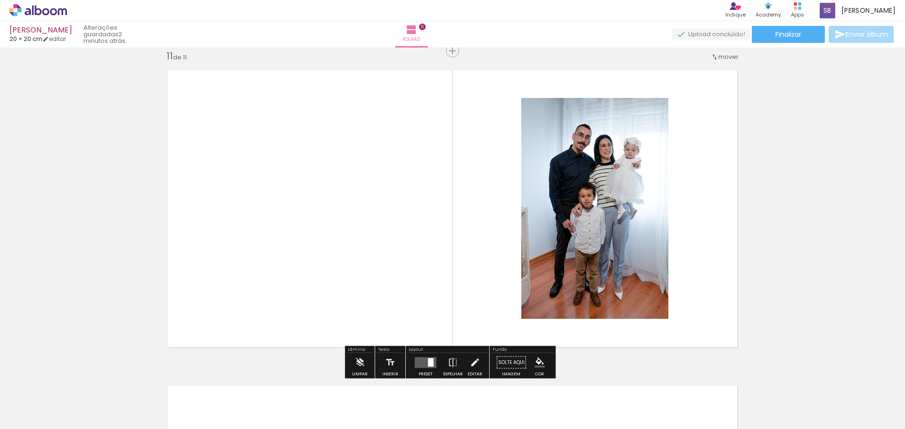
click at [31, 413] on span "Adicionar Fotos" at bounding box center [33, 417] width 28 height 10
click at [0, 0] on input "file" at bounding box center [0, 0] width 0 height 0
drag, startPoint x: 880, startPoint y: 403, endPoint x: 513, endPoint y: 233, distance: 403.7
click at [513, 233] on quentale-workspace at bounding box center [452, 214] width 905 height 429
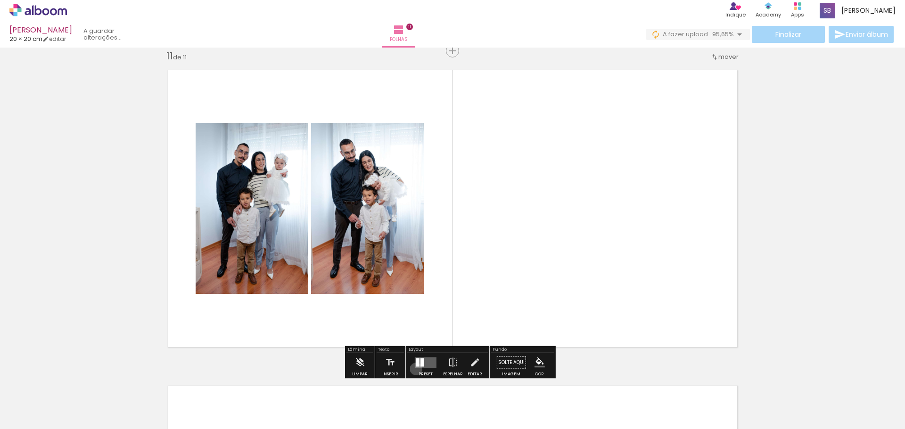
click at [414, 369] on div at bounding box center [425, 363] width 25 height 19
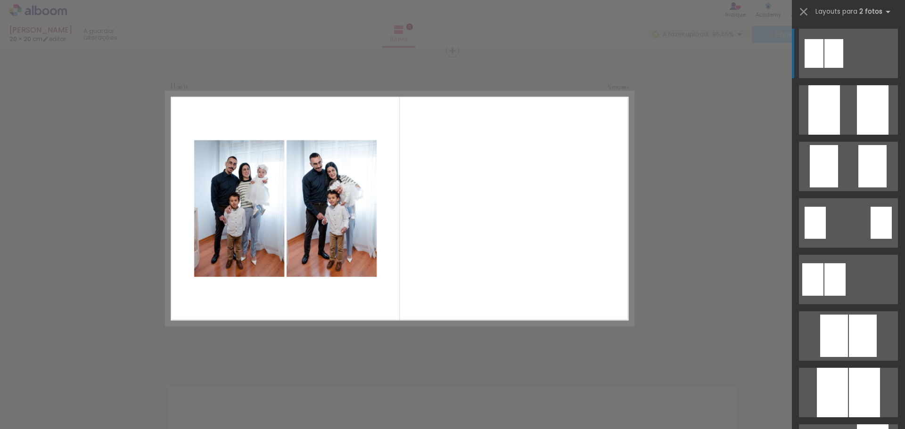
click at [539, 226] on quentale-layouter at bounding box center [400, 209] width 468 height 234
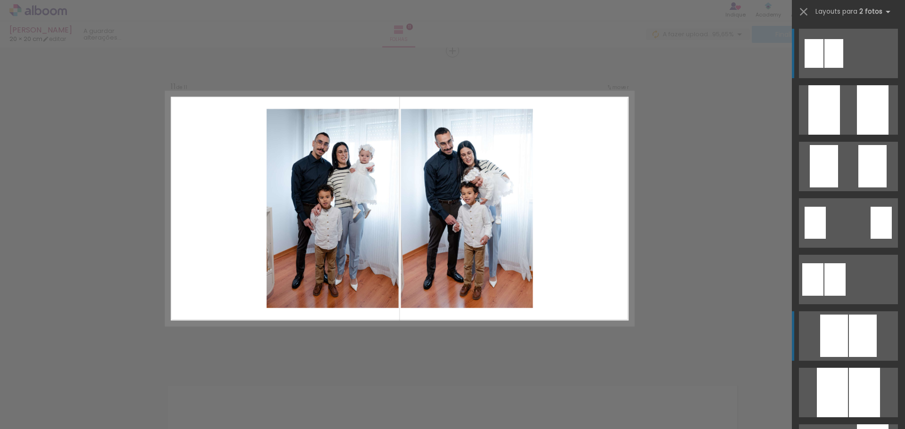
click at [858, 188] on div at bounding box center [872, 166] width 28 height 42
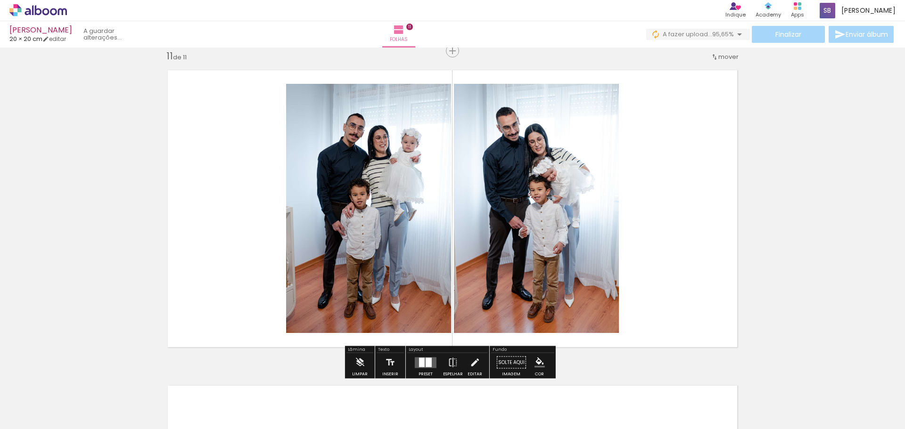
click at [37, 418] on span "Adicionar Fotos" at bounding box center [33, 417] width 28 height 10
click at [0, 0] on input "file" at bounding box center [0, 0] width 0 height 0
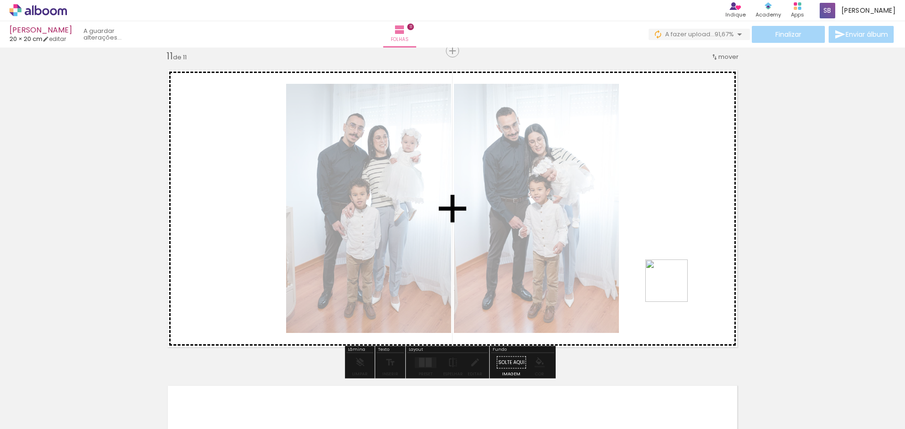
drag, startPoint x: 874, startPoint y: 405, endPoint x: 617, endPoint y: 259, distance: 296.0
click at [617, 259] on quentale-workspace at bounding box center [452, 214] width 905 height 429
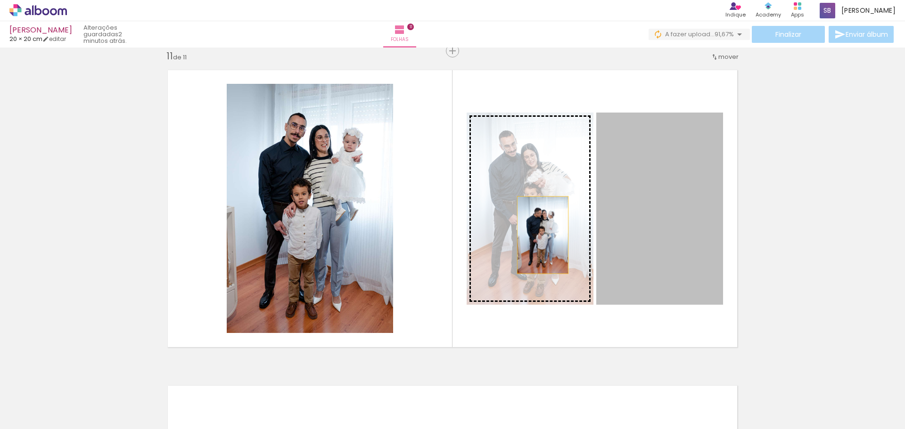
drag, startPoint x: 642, startPoint y: 235, endPoint x: 538, endPoint y: 235, distance: 104.2
click at [0, 0] on slot at bounding box center [0, 0] width 0 height 0
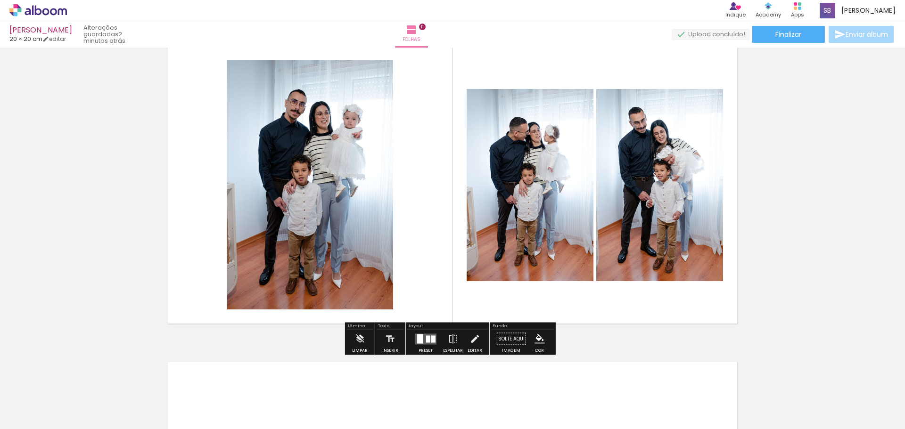
scroll to position [3265, 0]
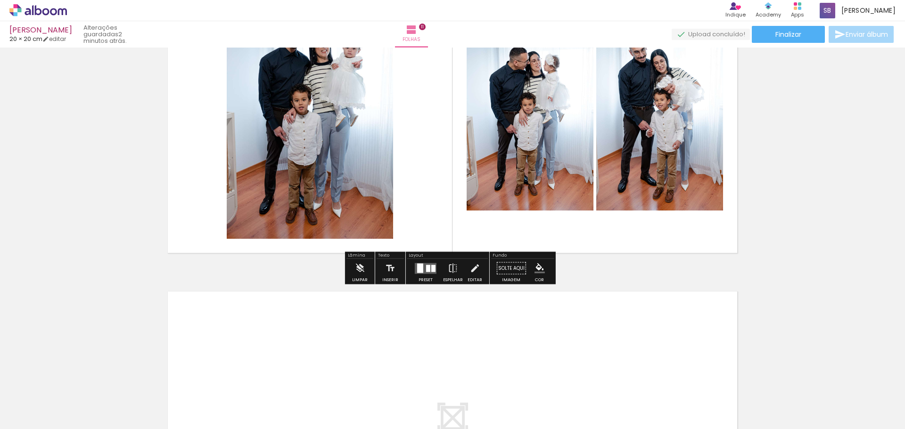
click at [426, 272] on div at bounding box center [428, 268] width 4 height 7
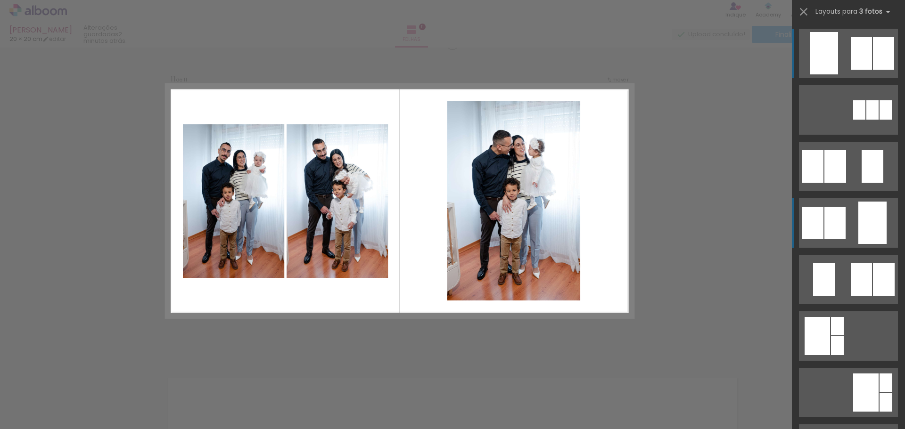
scroll to position [3171, 0]
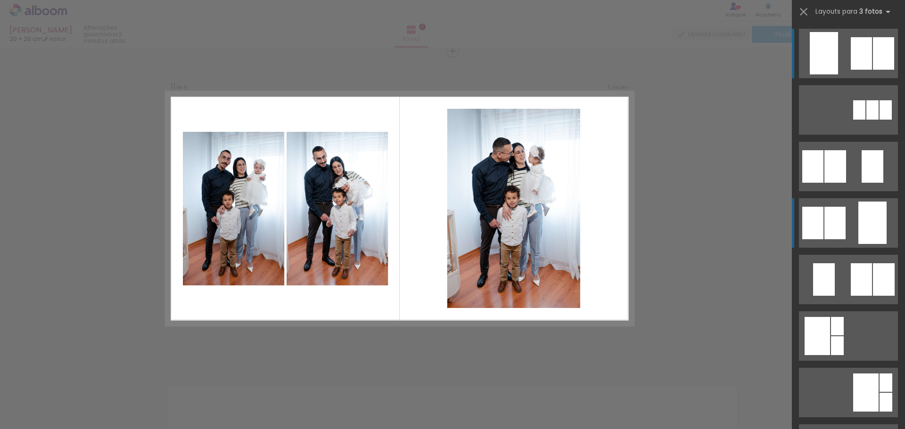
click at [854, 191] on quentale-layouter at bounding box center [848, 166] width 99 height 49
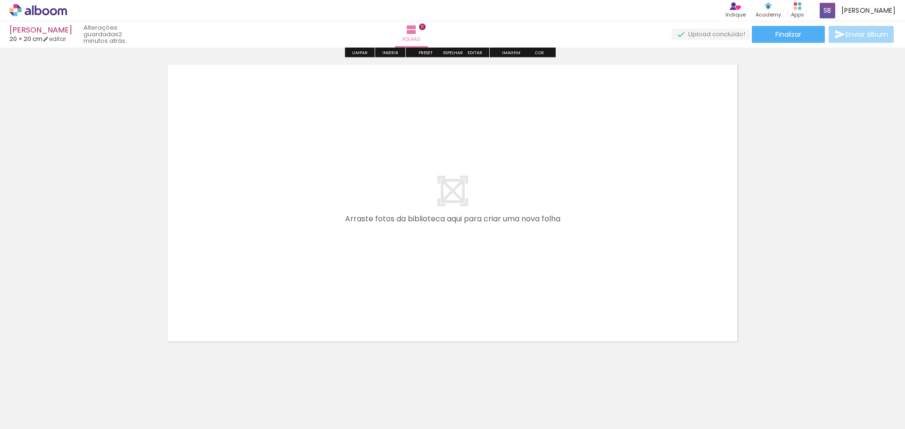
scroll to position [3504, 0]
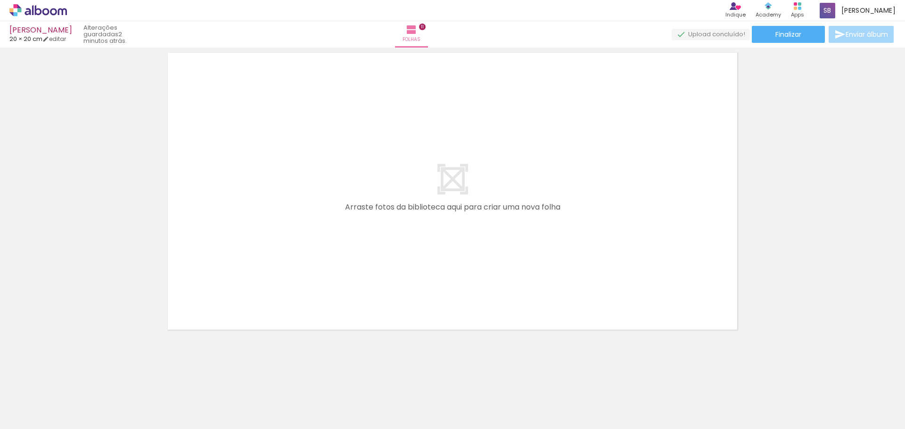
click at [37, 413] on span "Adicionar Fotos" at bounding box center [33, 417] width 28 height 10
click at [0, 0] on input "file" at bounding box center [0, 0] width 0 height 0
drag, startPoint x: 878, startPoint y: 405, endPoint x: 404, endPoint y: 168, distance: 530.0
click at [391, 165] on quentale-workspace at bounding box center [452, 214] width 905 height 429
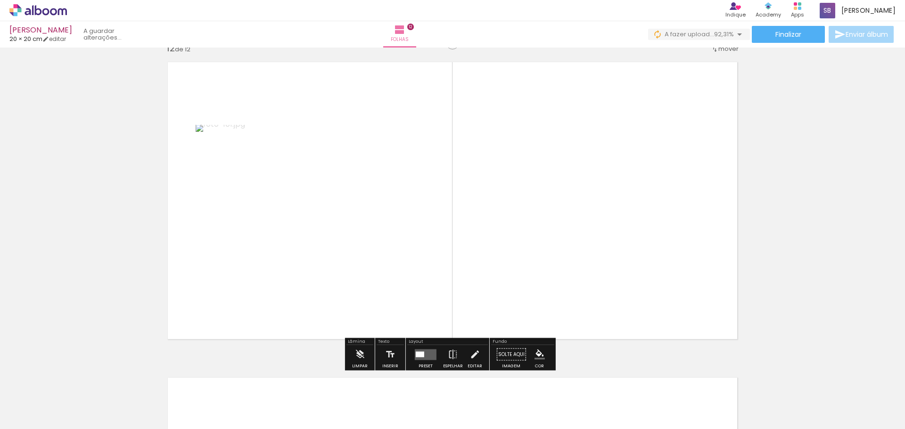
scroll to position [3486, 0]
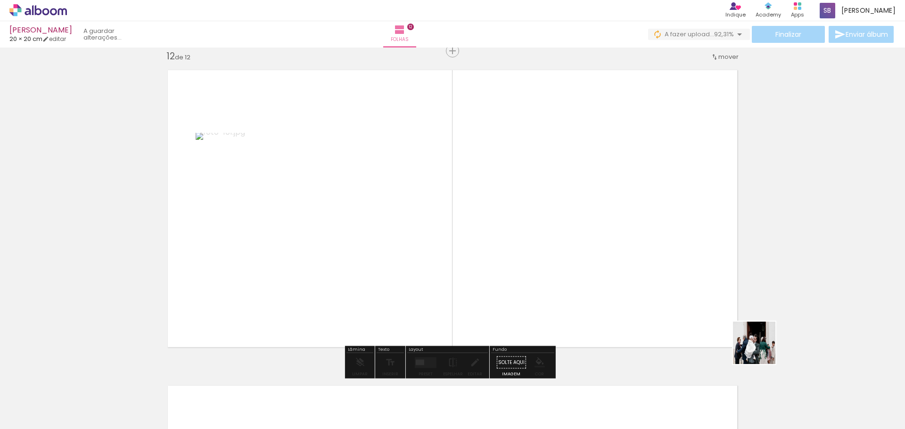
drag, startPoint x: 832, startPoint y: 398, endPoint x: 643, endPoint y: 283, distance: 221.5
click at [643, 283] on quentale-workspace at bounding box center [452, 214] width 905 height 429
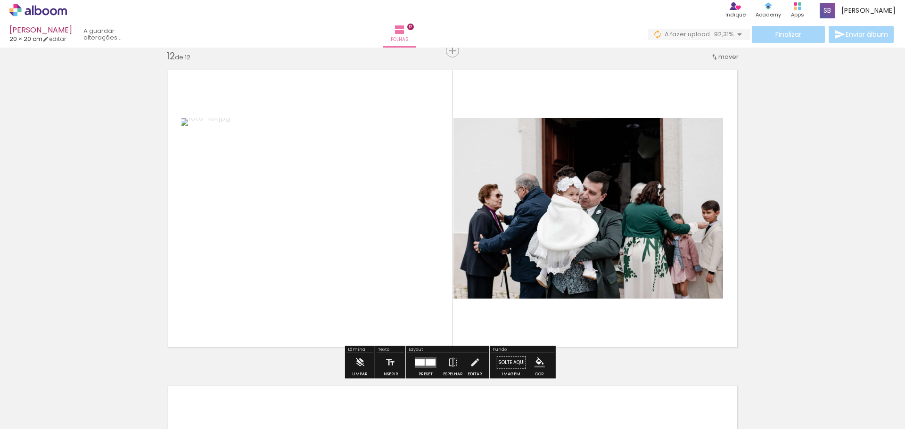
click at [420, 365] on div at bounding box center [419, 362] width 9 height 7
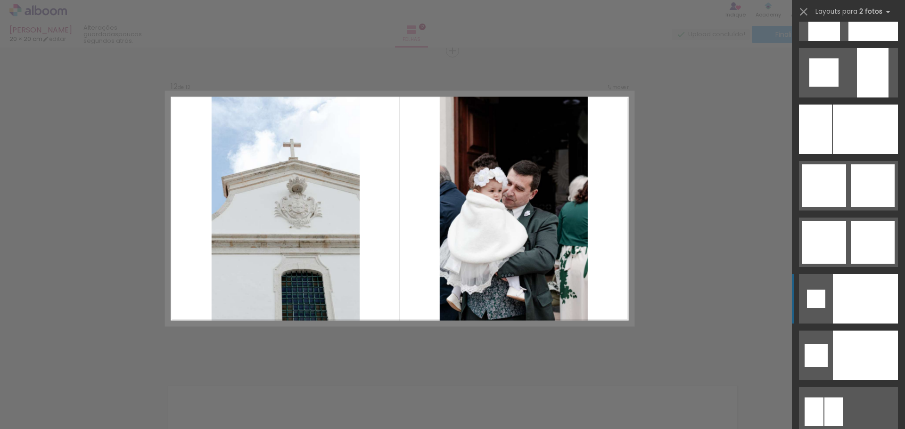
scroll to position [3488, 0]
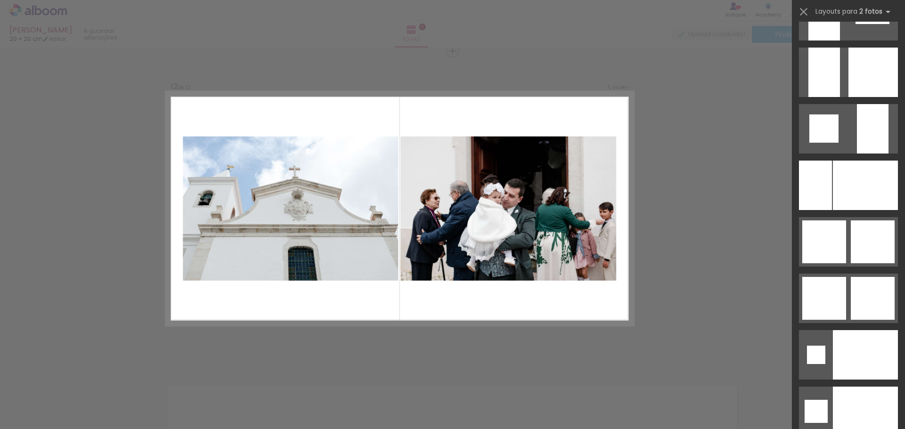
click at [41, 421] on span "Adicionar Fotos" at bounding box center [33, 417] width 28 height 10
click at [0, 0] on input "file" at bounding box center [0, 0] width 0 height 0
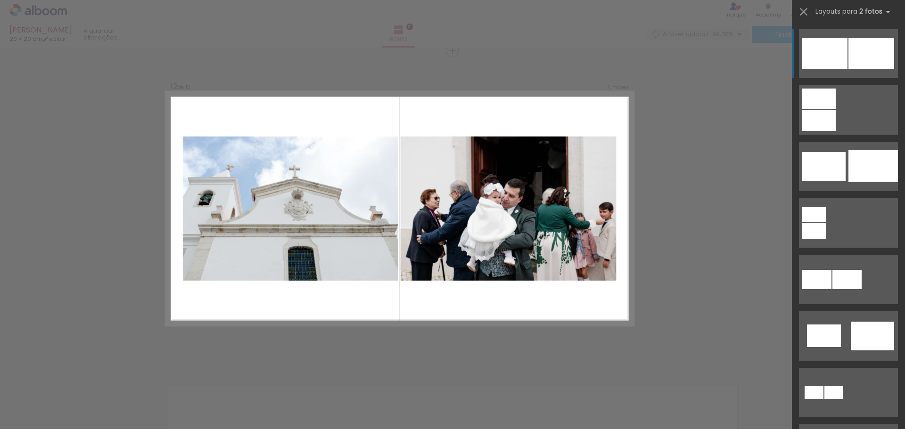
scroll to position [0, 601]
click at [802, 4] on div "Layouts para 2 fotos A procurar layouts para mais de 2 fotos? É só colocar mais…" at bounding box center [848, 12] width 113 height 24
click at [802, 8] on iron-icon at bounding box center [803, 11] width 13 height 13
